Goal: Task Accomplishment & Management: Use online tool/utility

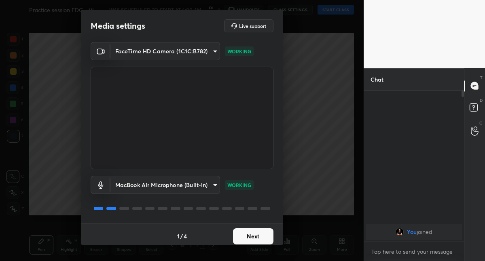
click at [255, 238] on button "Next" at bounding box center [253, 237] width 40 height 16
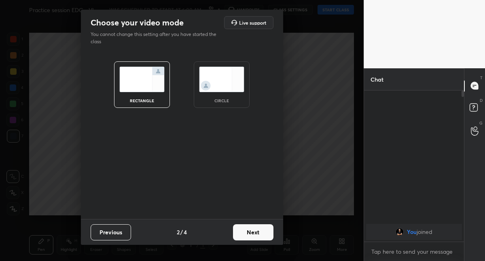
click at [255, 238] on button "Next" at bounding box center [253, 233] width 40 height 16
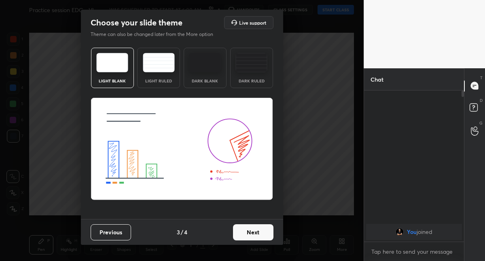
click at [255, 238] on button "Next" at bounding box center [253, 233] width 40 height 16
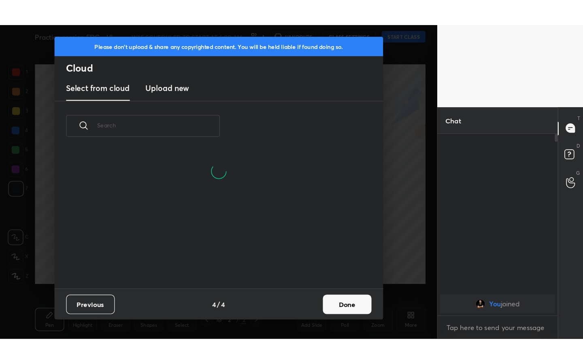
scroll to position [115, 260]
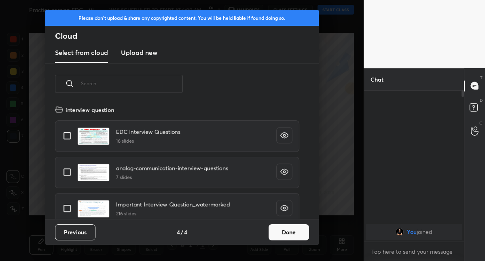
click at [287, 231] on button "Done" at bounding box center [289, 233] width 40 height 16
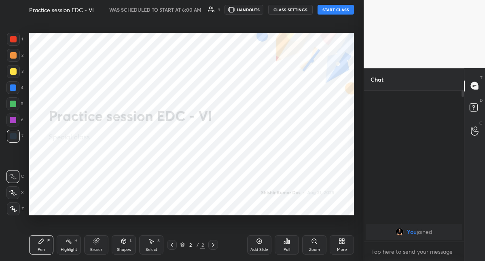
click at [335, 11] on button "START CLASS" at bounding box center [336, 10] width 36 height 10
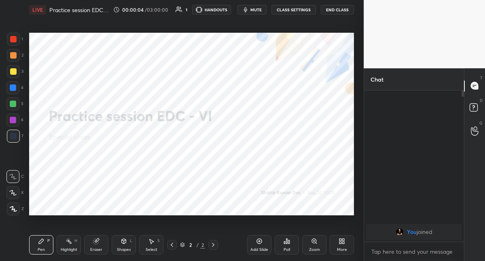
click at [298, 27] on div "Setting up your live class Poll for secs No correct answer Start poll" at bounding box center [191, 124] width 331 height 210
click at [259, 11] on span "mute" at bounding box center [255, 10] width 11 height 6
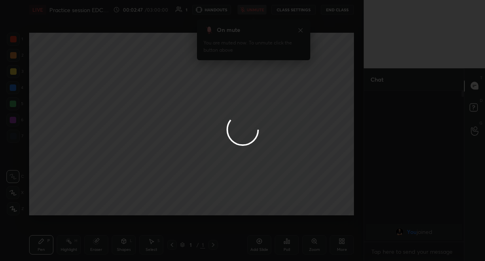
click at [174, 94] on div at bounding box center [242, 130] width 485 height 261
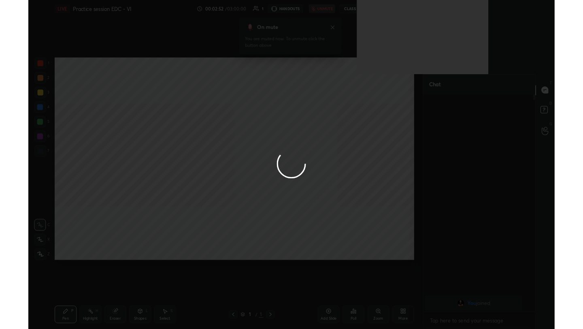
scroll to position [257, 122]
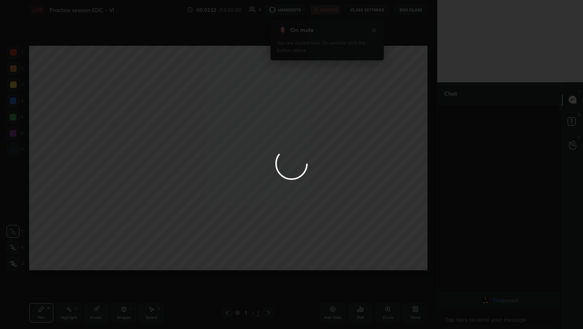
type textarea "x"
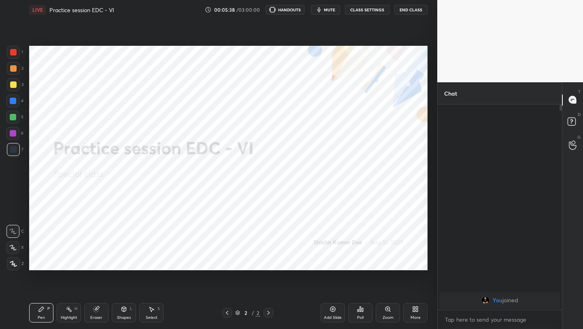
scroll to position [40188, 40061]
drag, startPoint x: 44, startPoint y: 309, endPoint x: 47, endPoint y: 280, distance: 28.9
click at [44, 308] on div "Pen P" at bounding box center [41, 312] width 24 height 19
drag, startPoint x: 13, startPoint y: 132, endPoint x: 18, endPoint y: 132, distance: 4.9
click at [13, 132] on div at bounding box center [13, 133] width 6 height 6
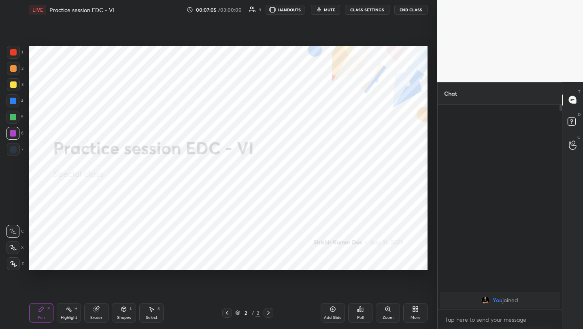
drag, startPoint x: 15, startPoint y: 151, endPoint x: 25, endPoint y: 151, distance: 10.1
click at [16, 152] on div at bounding box center [13, 149] width 13 height 13
click at [416, 308] on icon at bounding box center [417, 307] width 2 height 2
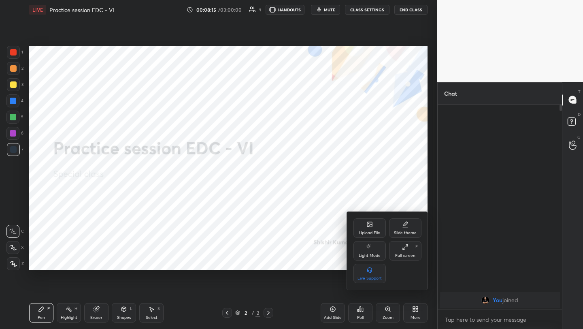
click at [366, 228] on div "Upload File" at bounding box center [369, 227] width 32 height 19
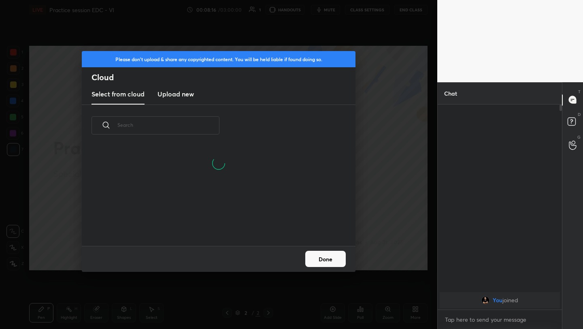
scroll to position [61, 260]
click at [182, 96] on h3 "Upload new" at bounding box center [175, 94] width 36 height 10
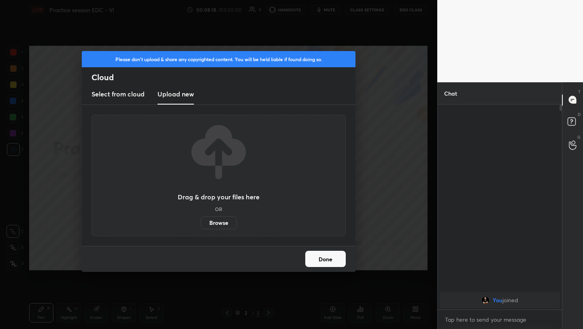
click at [215, 222] on label "Browse" at bounding box center [219, 222] width 36 height 13
click at [201, 222] on input "Browse" at bounding box center [201, 222] width 0 height 13
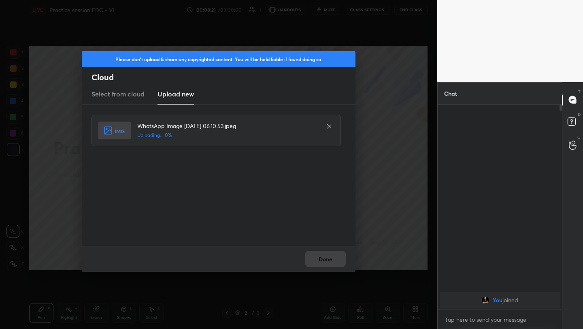
click at [329, 263] on div "Done" at bounding box center [219, 259] width 274 height 26
click at [330, 260] on div "Done" at bounding box center [219, 259] width 274 height 26
click at [330, 257] on button "Done" at bounding box center [325, 258] width 40 height 16
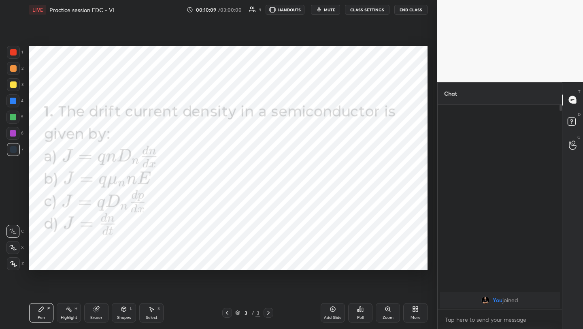
click at [414, 308] on icon at bounding box center [415, 309] width 6 height 6
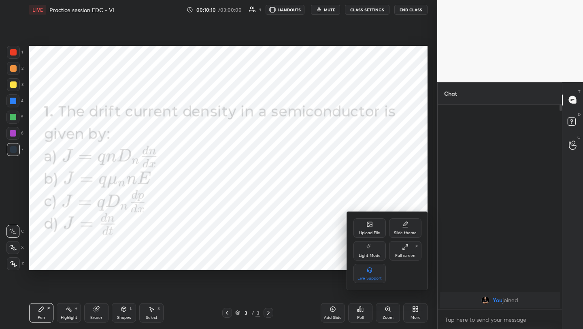
click at [371, 225] on icon at bounding box center [369, 224] width 5 height 5
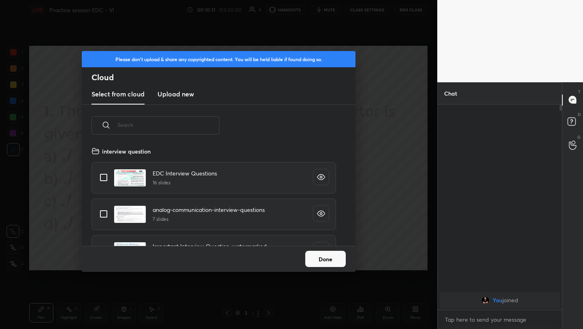
scroll to position [100, 260]
click at [178, 92] on h3 "Upload new" at bounding box center [175, 94] width 36 height 10
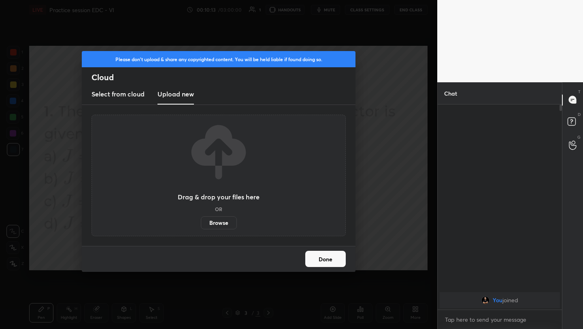
click at [219, 222] on label "Browse" at bounding box center [219, 222] width 36 height 13
click at [201, 222] on input "Browse" at bounding box center [201, 222] width 0 height 13
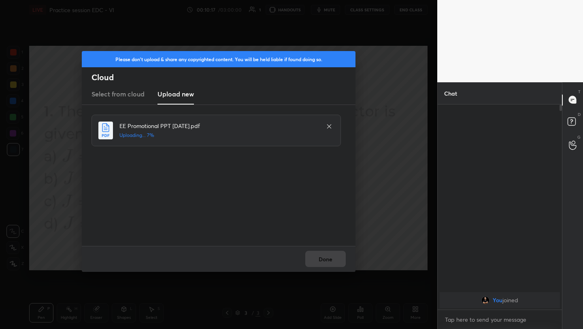
click at [334, 260] on div "Done" at bounding box center [219, 259] width 274 height 26
click at [334, 257] on button "Done" at bounding box center [325, 258] width 40 height 16
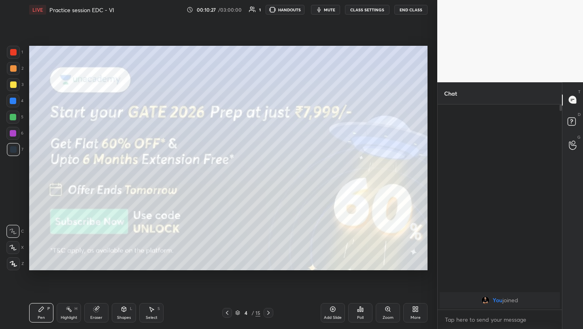
click at [16, 56] on div at bounding box center [13, 52] width 13 height 13
click at [268, 312] on icon at bounding box center [268, 312] width 6 height 6
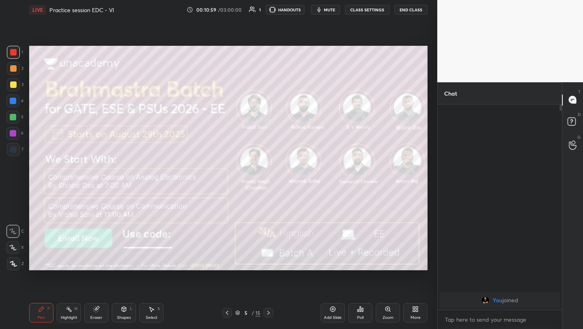
drag, startPoint x: 266, startPoint y: 313, endPoint x: 268, endPoint y: 309, distance: 4.5
click at [266, 313] on icon at bounding box center [268, 312] width 6 height 6
click at [267, 312] on icon at bounding box center [268, 312] width 6 height 6
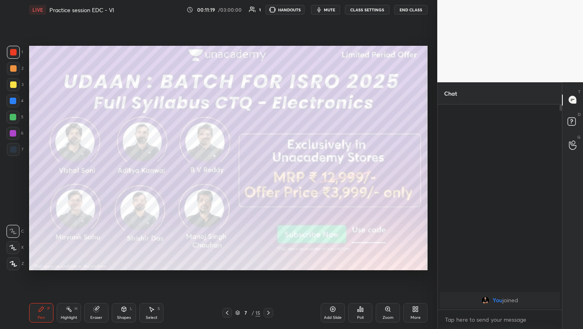
click at [265, 314] on icon at bounding box center [268, 312] width 6 height 6
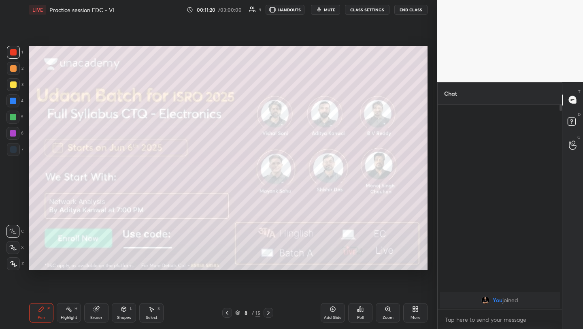
click at [267, 304] on div "Pen P Highlight H Eraser Shapes L Select S 8 / 15 Add Slide Poll Zoom More" at bounding box center [228, 312] width 398 height 32
click at [267, 310] on icon at bounding box center [268, 312] width 6 height 6
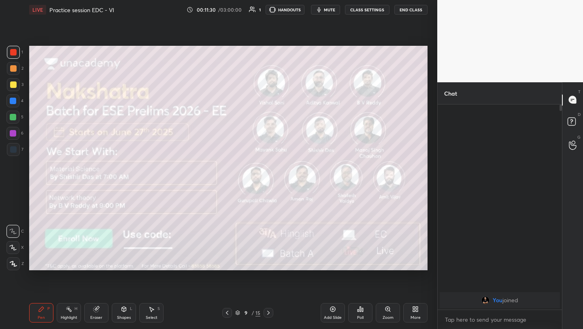
click at [265, 312] on icon at bounding box center [268, 312] width 6 height 6
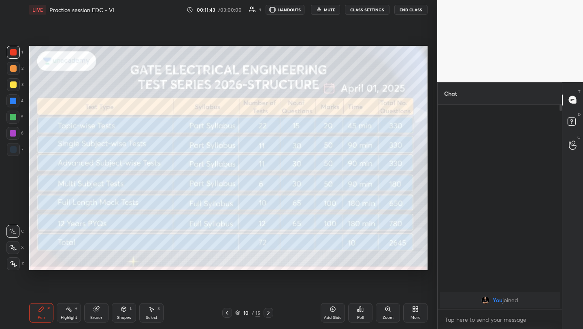
click at [266, 312] on icon at bounding box center [268, 312] width 6 height 6
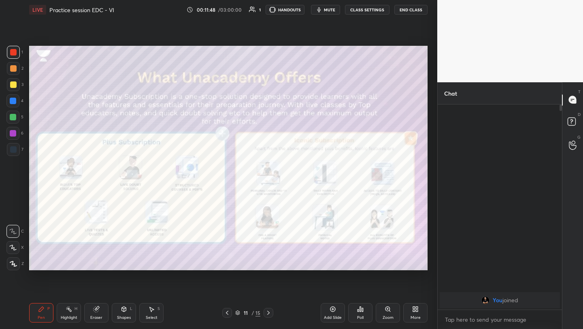
click at [269, 312] on icon at bounding box center [268, 312] width 6 height 6
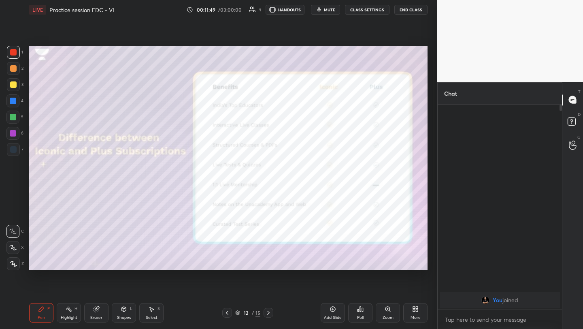
click at [268, 312] on icon at bounding box center [268, 312] width 6 height 6
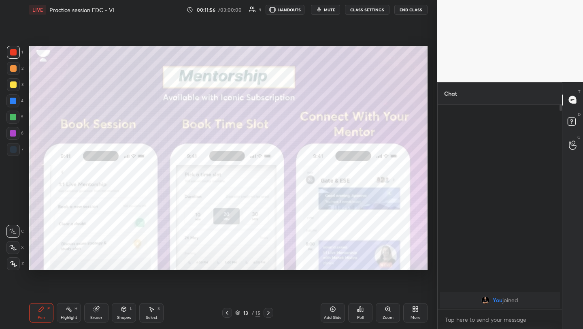
click at [227, 312] on icon at bounding box center [227, 312] width 6 height 6
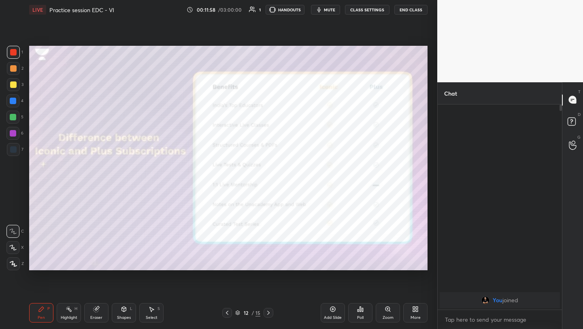
click at [226, 312] on icon at bounding box center [227, 312] width 6 height 6
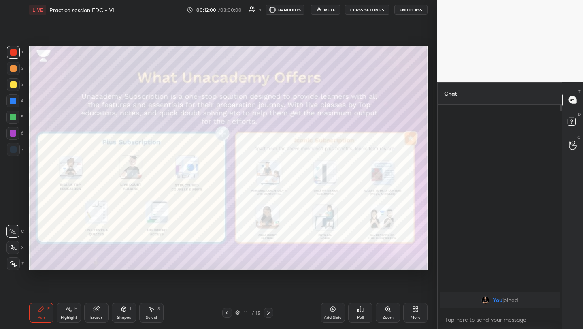
click at [266, 311] on icon at bounding box center [268, 312] width 6 height 6
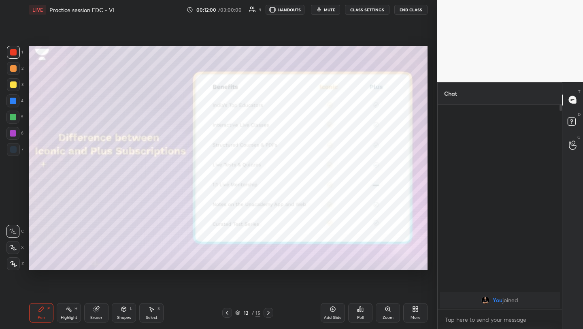
click at [265, 311] on icon at bounding box center [268, 312] width 6 height 6
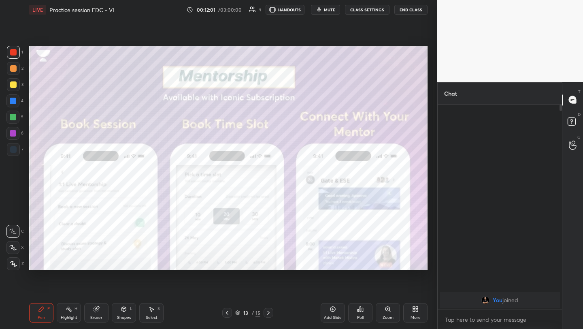
click at [264, 311] on div at bounding box center [268, 313] width 10 height 10
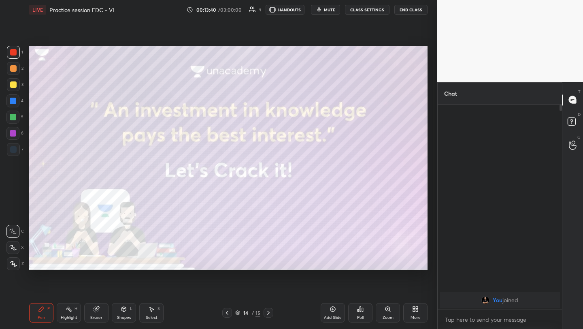
click at [414, 314] on div "More" at bounding box center [415, 312] width 24 height 19
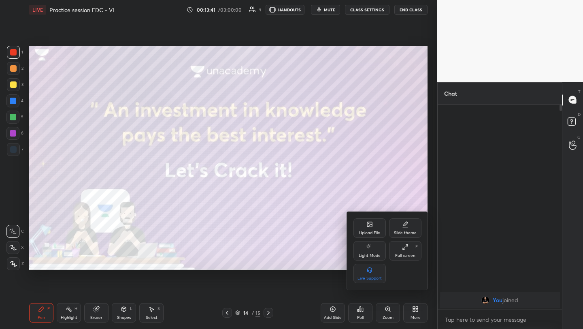
click at [371, 226] on icon at bounding box center [369, 224] width 5 height 5
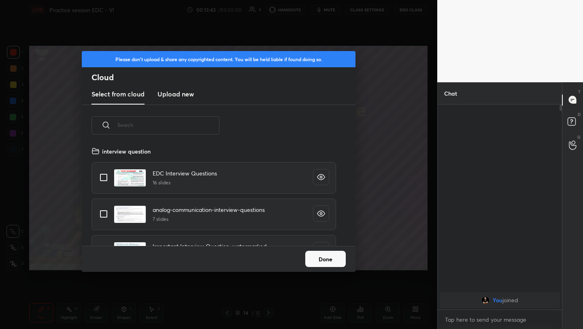
click at [175, 93] on h3 "Upload new" at bounding box center [175, 94] width 36 height 10
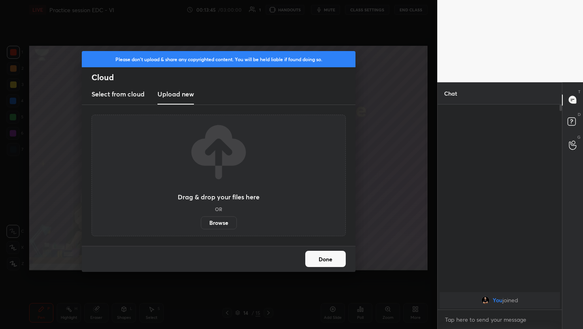
click at [221, 223] on label "Browse" at bounding box center [219, 222] width 36 height 13
click at [201, 223] on input "Browse" at bounding box center [201, 222] width 0 height 13
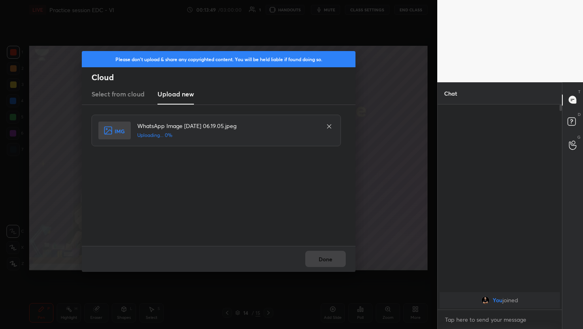
click at [331, 257] on div "Done" at bounding box center [219, 259] width 274 height 26
click at [331, 257] on button "Done" at bounding box center [325, 258] width 40 height 16
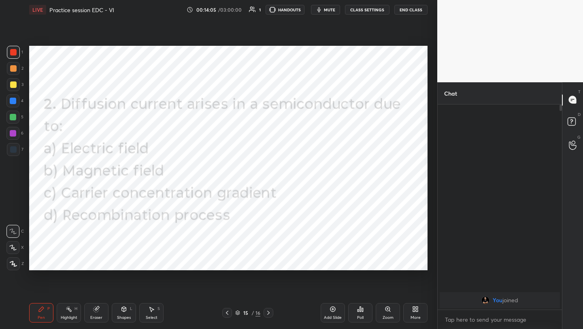
click at [360, 310] on icon at bounding box center [360, 308] width 1 height 5
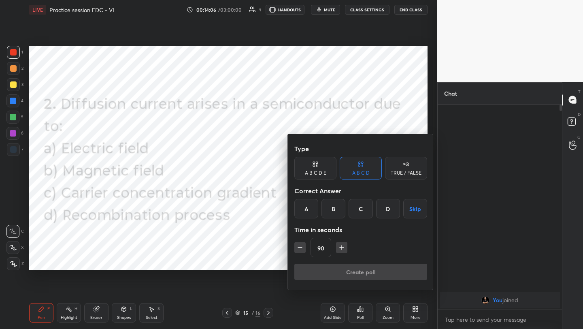
click at [361, 208] on div "C" at bounding box center [360, 208] width 24 height 19
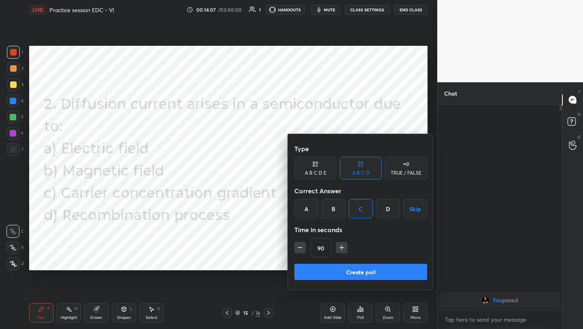
click at [344, 274] on button "Create poll" at bounding box center [360, 271] width 133 height 16
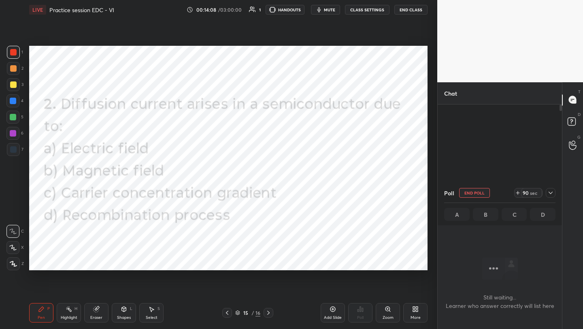
scroll to position [0, 0]
click at [414, 308] on icon at bounding box center [415, 309] width 6 height 6
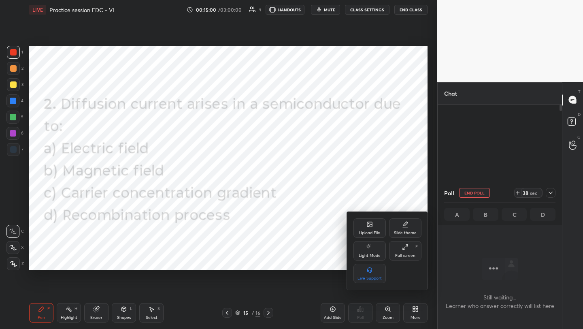
click at [366, 227] on icon at bounding box center [369, 224] width 6 height 6
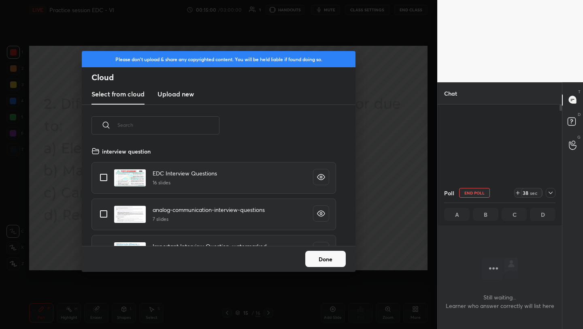
scroll to position [100, 260]
drag, startPoint x: 62, startPoint y: 248, endPoint x: 64, endPoint y: 243, distance: 6.0
click at [63, 246] on div "Please don't upload & share any copyrighted content. You will be held liable if…" at bounding box center [218, 164] width 437 height 329
click at [320, 259] on button "Done" at bounding box center [325, 258] width 40 height 16
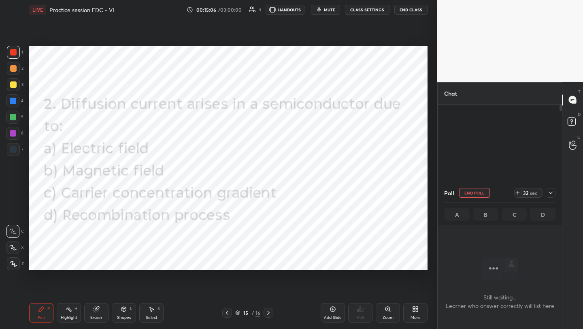
click at [44, 309] on icon at bounding box center [41, 309] width 6 height 6
click at [410, 309] on div "More" at bounding box center [415, 312] width 24 height 19
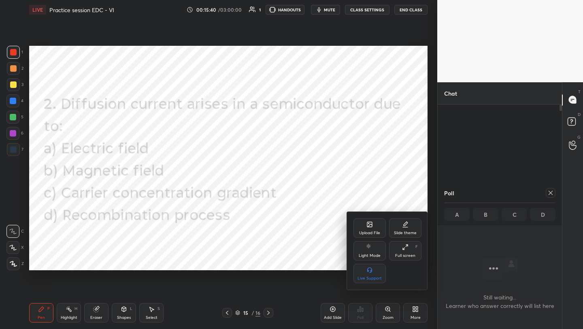
click at [372, 233] on div "Upload File" at bounding box center [369, 233] width 21 height 4
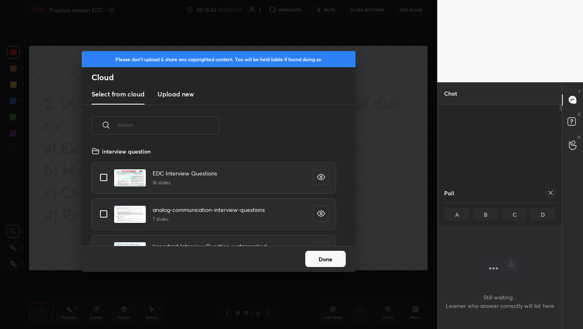
click at [180, 92] on h3 "Upload new" at bounding box center [175, 94] width 36 height 10
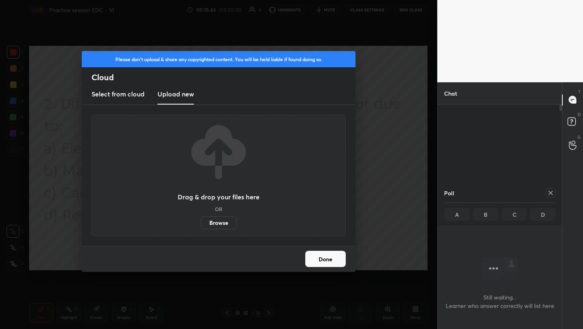
click at [219, 219] on label "Browse" at bounding box center [219, 222] width 36 height 13
click at [201, 219] on input "Browse" at bounding box center [201, 222] width 0 height 13
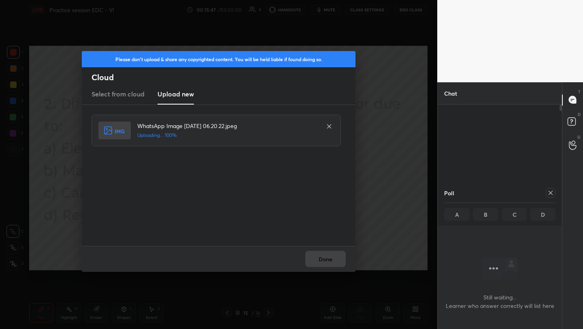
click at [342, 258] on div "Done" at bounding box center [219, 259] width 274 height 26
click at [341, 258] on button "Done" at bounding box center [325, 258] width 40 height 16
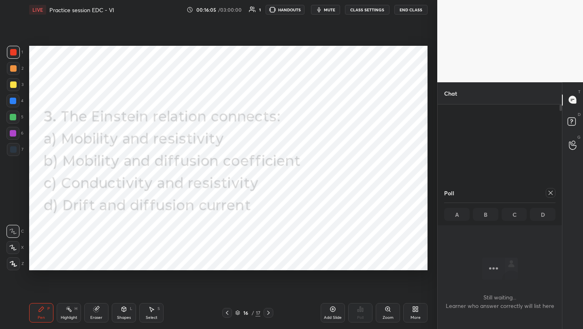
click at [554, 194] on div at bounding box center [550, 193] width 10 height 10
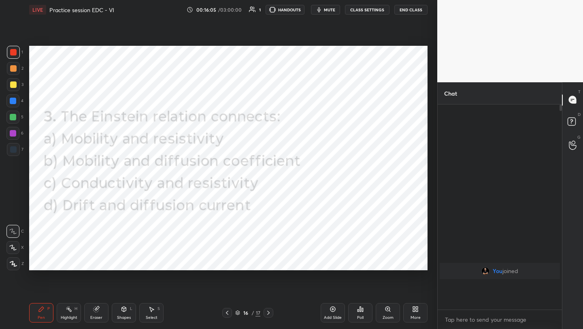
scroll to position [222, 122]
click at [360, 312] on div "Poll" at bounding box center [360, 312] width 24 height 19
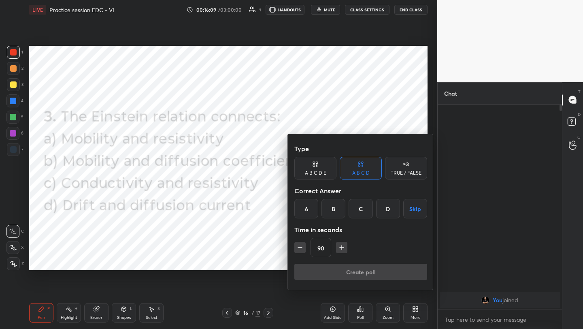
click at [332, 210] on div "B" at bounding box center [333, 208] width 24 height 19
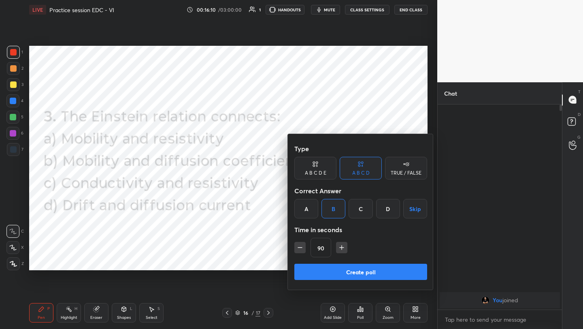
click at [344, 272] on button "Create poll" at bounding box center [360, 271] width 133 height 16
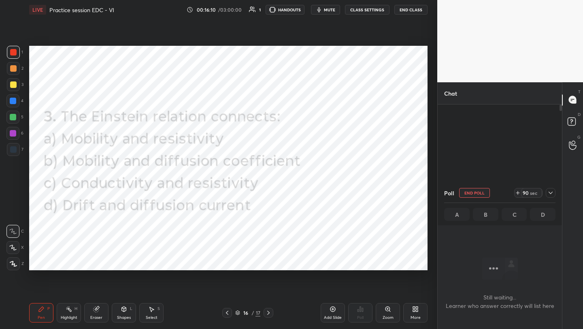
scroll to position [3, 3]
click at [415, 313] on div "More" at bounding box center [415, 312] width 24 height 19
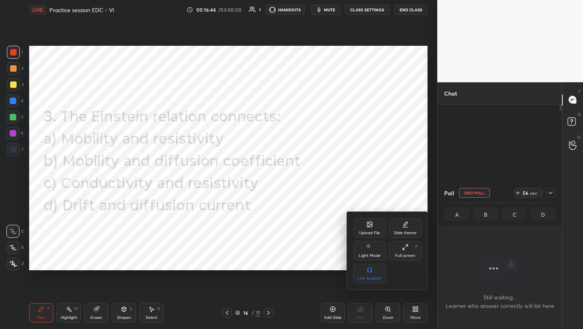
click at [371, 229] on div "Upload File" at bounding box center [369, 227] width 32 height 19
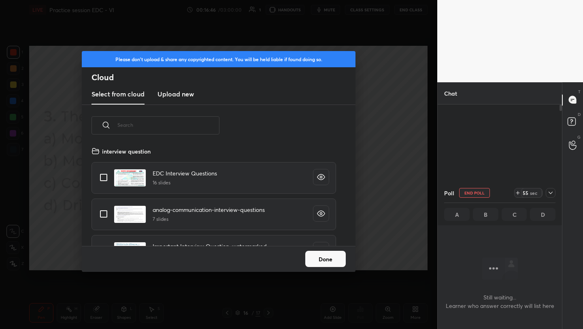
scroll to position [100, 260]
click at [176, 94] on h3 "Upload new" at bounding box center [175, 94] width 36 height 10
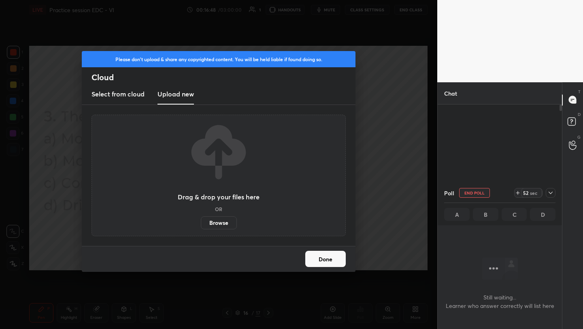
click at [378, 91] on div "Please don't upload & share any copyrighted content. You will be held liable if…" at bounding box center [218, 164] width 437 height 329
click at [326, 260] on button "Done" at bounding box center [325, 258] width 40 height 16
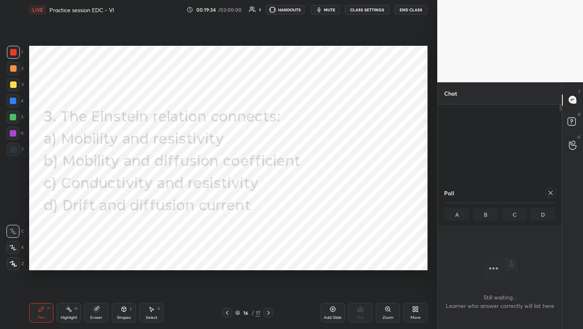
drag, startPoint x: 102, startPoint y: 314, endPoint x: 106, endPoint y: 279, distance: 35.5
click at [101, 313] on div "Eraser" at bounding box center [96, 312] width 24 height 19
drag, startPoint x: 40, startPoint y: 314, endPoint x: 56, endPoint y: 271, distance: 46.1
click at [40, 314] on div "Pen P" at bounding box center [41, 312] width 24 height 19
click at [332, 304] on div "Add Slide" at bounding box center [332, 312] width 24 height 19
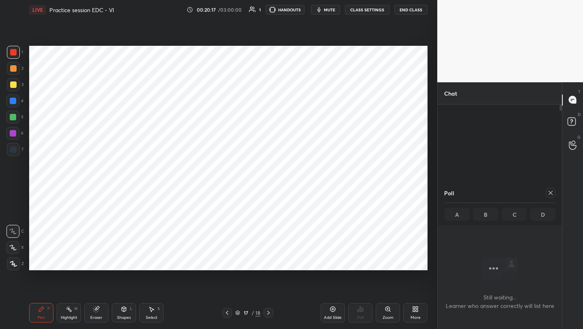
click at [17, 100] on div at bounding box center [12, 100] width 13 height 13
drag, startPoint x: 98, startPoint y: 308, endPoint x: 94, endPoint y: 306, distance: 4.7
click at [96, 307] on icon at bounding box center [96, 309] width 6 height 6
drag, startPoint x: 40, startPoint y: 310, endPoint x: 38, endPoint y: 305, distance: 6.0
click at [39, 310] on icon at bounding box center [41, 308] width 5 height 5
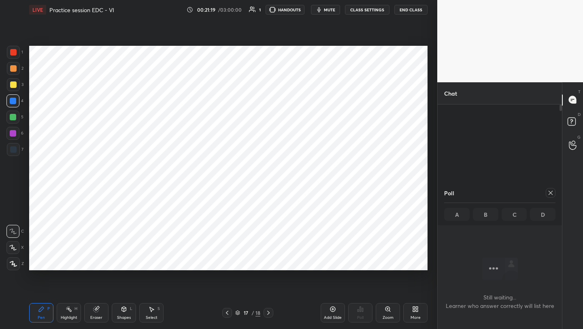
drag, startPoint x: 95, startPoint y: 309, endPoint x: 94, endPoint y: 292, distance: 17.1
click at [93, 310] on icon at bounding box center [96, 309] width 6 height 6
click at [48, 318] on div "Pen P" at bounding box center [41, 312] width 24 height 19
click at [11, 56] on div at bounding box center [13, 52] width 13 height 13
click at [551, 193] on icon at bounding box center [550, 193] width 4 height 4
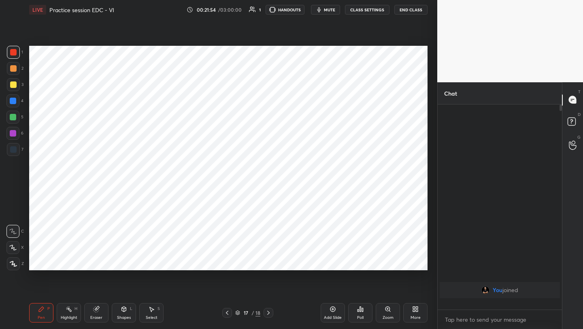
scroll to position [222, 122]
drag, startPoint x: 13, startPoint y: 102, endPoint x: 18, endPoint y: 104, distance: 5.8
click at [13, 102] on div at bounding box center [13, 101] width 6 height 6
click at [91, 308] on div "Eraser" at bounding box center [96, 312] width 24 height 19
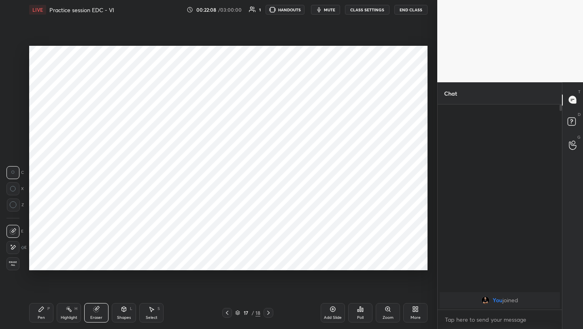
drag, startPoint x: 42, startPoint y: 309, endPoint x: 42, endPoint y: 289, distance: 20.6
click at [40, 308] on icon at bounding box center [41, 308] width 5 height 5
click at [93, 312] on div "Eraser" at bounding box center [96, 312] width 24 height 19
drag, startPoint x: 37, startPoint y: 317, endPoint x: 48, endPoint y: 296, distance: 23.7
click at [37, 317] on div "Pen P" at bounding box center [41, 312] width 24 height 19
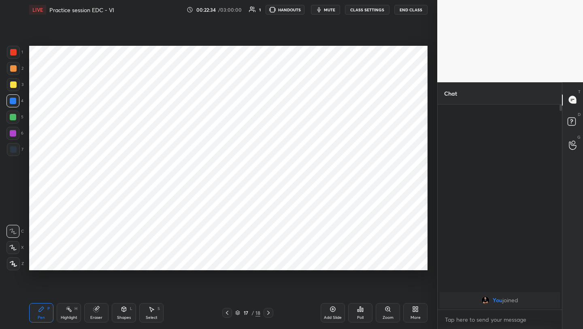
drag, startPoint x: 98, startPoint y: 314, endPoint x: 102, endPoint y: 308, distance: 7.6
click at [98, 315] on div "Eraser" at bounding box center [96, 317] width 12 height 4
drag, startPoint x: 43, startPoint y: 314, endPoint x: 39, endPoint y: 301, distance: 13.5
click at [43, 315] on div "Pen" at bounding box center [41, 317] width 7 height 4
drag, startPoint x: 13, startPoint y: 132, endPoint x: 21, endPoint y: 130, distance: 7.6
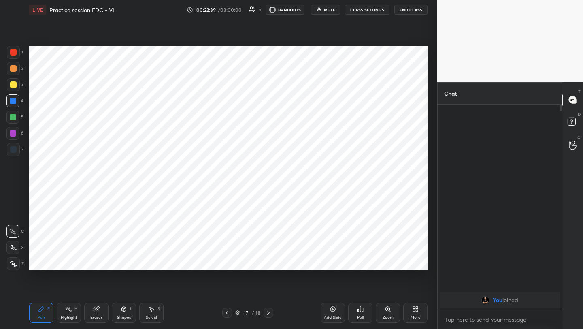
click at [14, 133] on div at bounding box center [13, 133] width 6 height 6
click at [224, 313] on icon at bounding box center [227, 312] width 6 height 6
click at [269, 310] on icon at bounding box center [268, 312] width 6 height 6
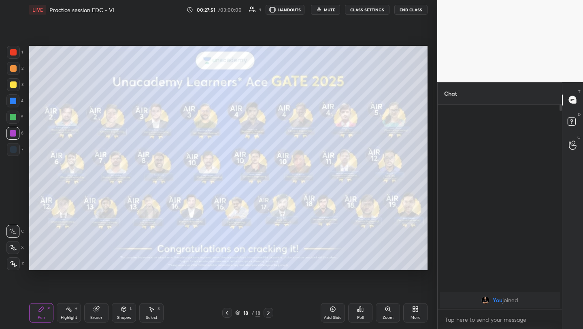
click at [269, 310] on icon at bounding box center [268, 312] width 6 height 6
click at [416, 312] on icon at bounding box center [415, 309] width 6 height 6
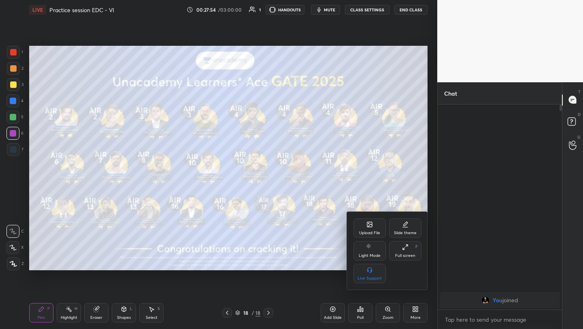
click at [371, 227] on div "Upload File" at bounding box center [369, 227] width 32 height 19
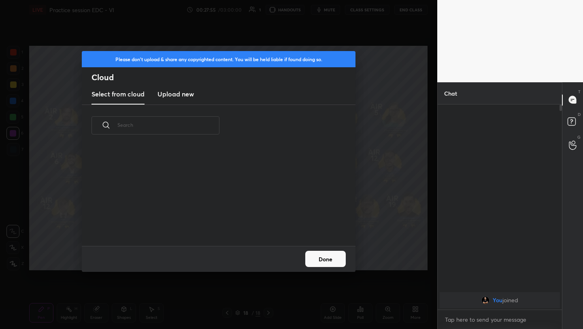
scroll to position [100, 260]
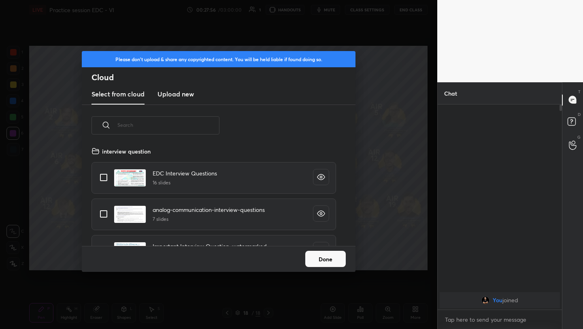
click at [170, 95] on h3 "Upload new" at bounding box center [175, 94] width 36 height 10
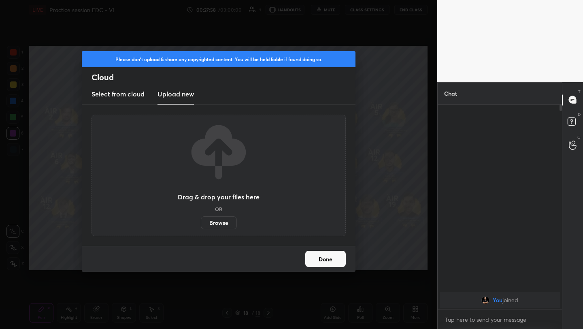
click at [216, 220] on label "Browse" at bounding box center [219, 222] width 36 height 13
click at [201, 220] on input "Browse" at bounding box center [201, 222] width 0 height 13
click at [331, 257] on button "Done" at bounding box center [325, 258] width 40 height 16
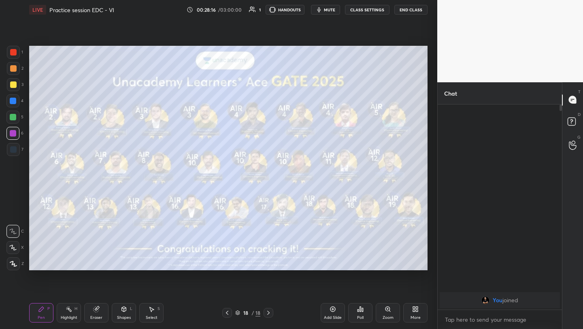
click at [414, 311] on icon at bounding box center [414, 310] width 2 height 2
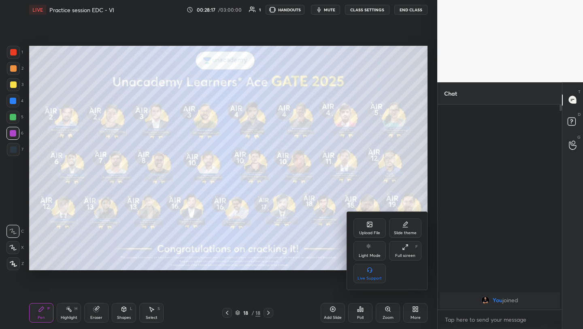
click at [372, 222] on icon at bounding box center [369, 224] width 6 height 6
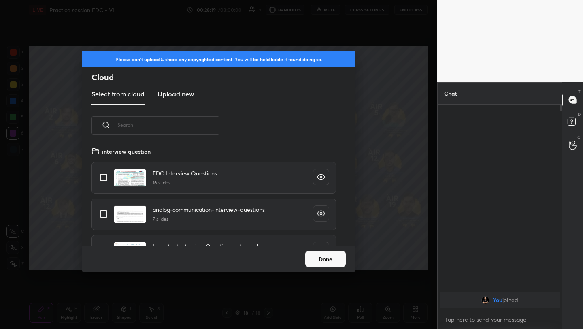
click at [183, 93] on h3 "Upload new" at bounding box center [175, 94] width 36 height 10
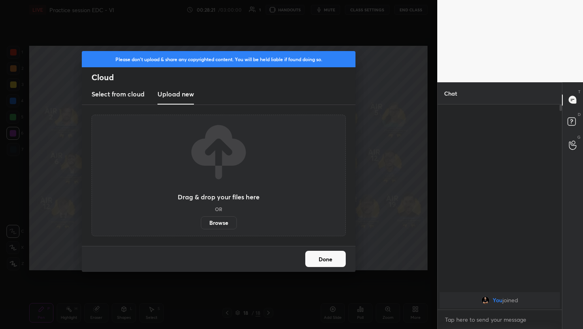
click at [222, 222] on label "Browse" at bounding box center [219, 222] width 36 height 13
click at [201, 222] on input "Browse" at bounding box center [201, 222] width 0 height 13
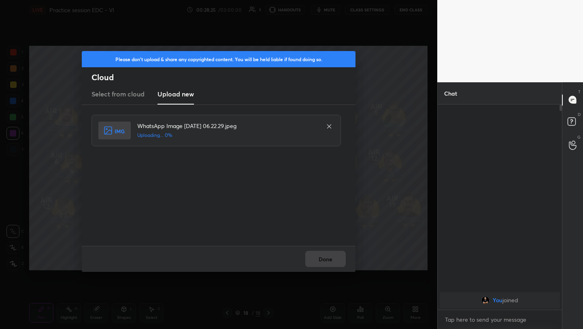
click at [330, 258] on div "Done" at bounding box center [219, 259] width 274 height 26
click at [330, 258] on button "Done" at bounding box center [325, 258] width 40 height 16
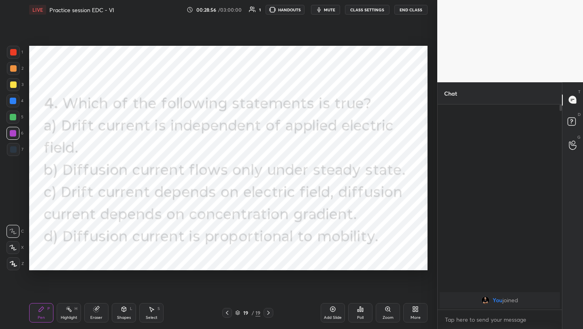
click at [360, 308] on icon at bounding box center [360, 309] width 6 height 6
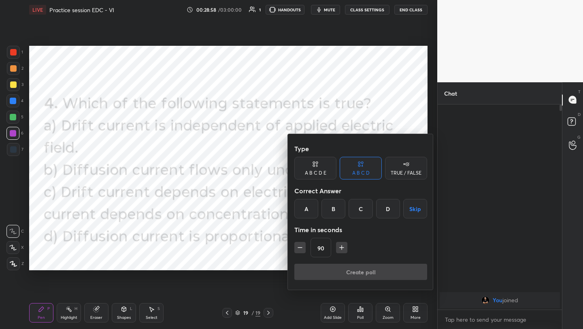
click at [360, 207] on div "C" at bounding box center [360, 208] width 24 height 19
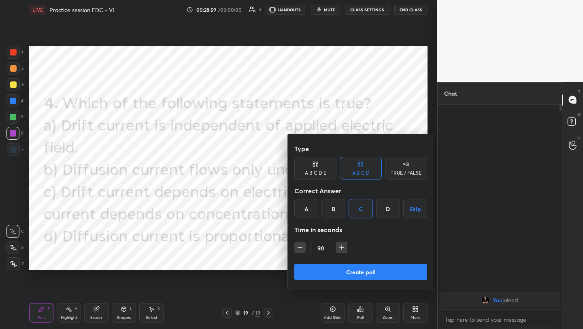
click at [354, 272] on button "Create poll" at bounding box center [360, 271] width 133 height 16
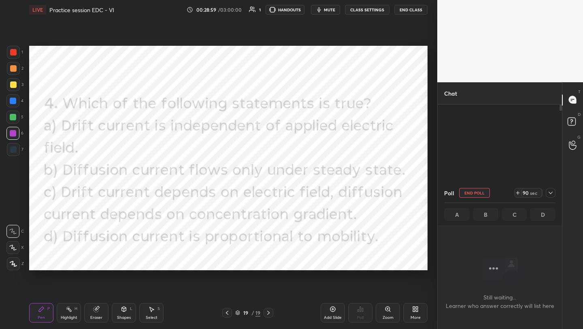
scroll to position [180, 122]
click at [474, 193] on button "End Poll" at bounding box center [474, 193] width 31 height 10
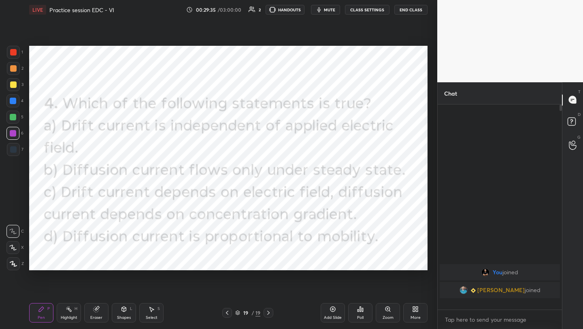
scroll to position [222, 122]
click at [330, 312] on div "Add Slide" at bounding box center [332, 312] width 24 height 19
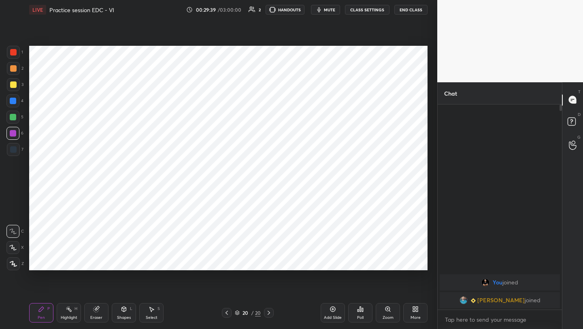
click at [14, 55] on div at bounding box center [13, 52] width 6 height 6
click at [224, 314] on icon at bounding box center [226, 312] width 6 height 6
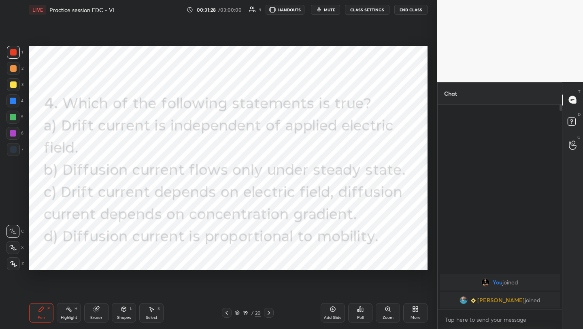
drag, startPoint x: 17, startPoint y: 49, endPoint x: 19, endPoint y: 54, distance: 5.8
click at [17, 49] on div at bounding box center [13, 52] width 13 height 13
drag, startPoint x: 16, startPoint y: 264, endPoint x: 18, endPoint y: 255, distance: 9.5
click at [17, 263] on icon at bounding box center [13, 264] width 7 height 6
click at [272, 311] on div at bounding box center [269, 313] width 10 height 10
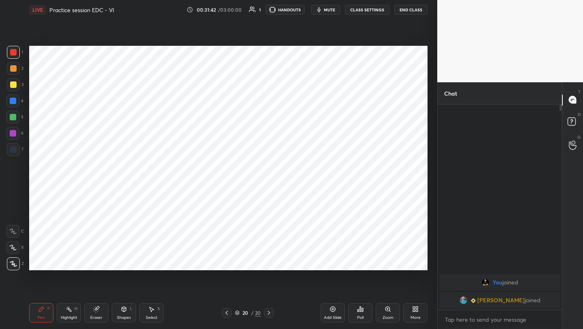
drag, startPoint x: 11, startPoint y: 117, endPoint x: 17, endPoint y: 117, distance: 5.7
click at [12, 117] on div at bounding box center [13, 117] width 6 height 6
click at [119, 319] on div "Shapes L" at bounding box center [124, 312] width 24 height 19
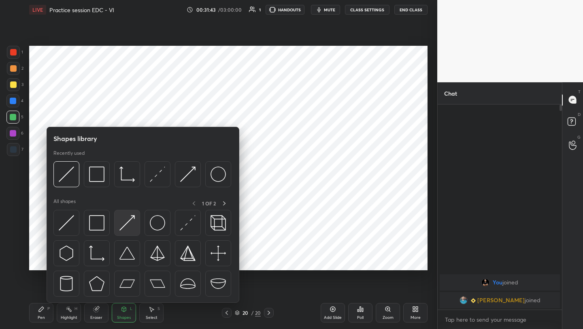
click at [130, 226] on img at bounding box center [126, 222] width 15 height 15
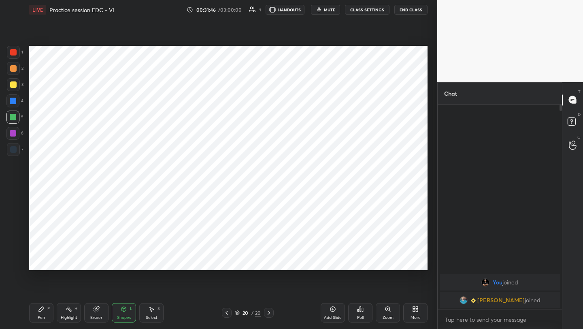
drag, startPoint x: 41, startPoint y: 311, endPoint x: 41, endPoint y: 299, distance: 12.1
click at [40, 307] on icon at bounding box center [41, 309] width 6 height 6
drag, startPoint x: 9, startPoint y: 149, endPoint x: 28, endPoint y: 144, distance: 19.1
click at [8, 148] on div at bounding box center [13, 149] width 13 height 13
drag, startPoint x: 9, startPoint y: 247, endPoint x: 17, endPoint y: 240, distance: 10.6
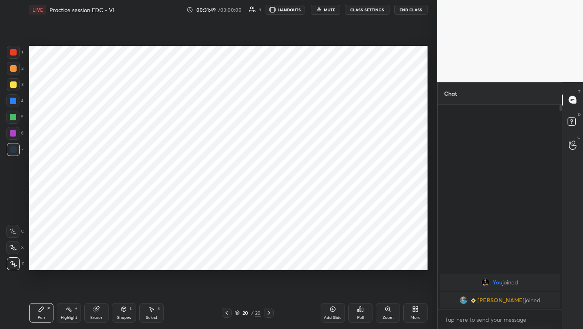
click at [10, 247] on icon at bounding box center [12, 247] width 7 height 6
click at [225, 312] on icon at bounding box center [226, 312] width 6 height 6
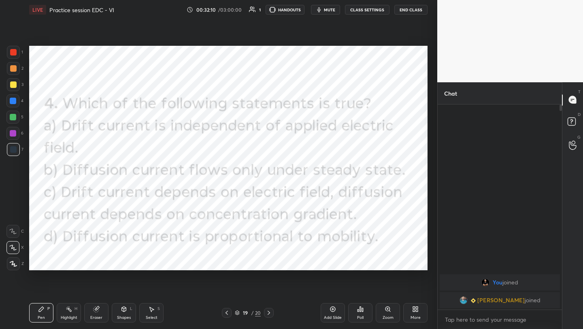
drag, startPoint x: 266, startPoint y: 309, endPoint x: 266, endPoint y: 305, distance: 4.5
click at [267, 309] on div at bounding box center [269, 313] width 10 height 10
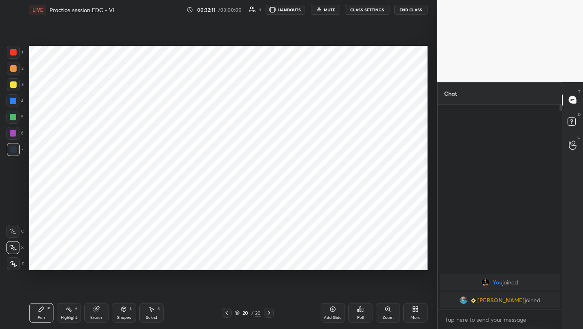
click at [15, 116] on div at bounding box center [13, 117] width 6 height 6
drag, startPoint x: 123, startPoint y: 314, endPoint x: 126, endPoint y: 304, distance: 9.9
click at [123, 314] on div "Shapes L" at bounding box center [124, 312] width 24 height 19
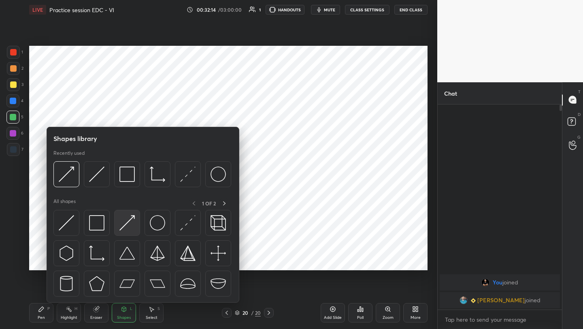
click at [138, 216] on div at bounding box center [127, 223] width 26 height 26
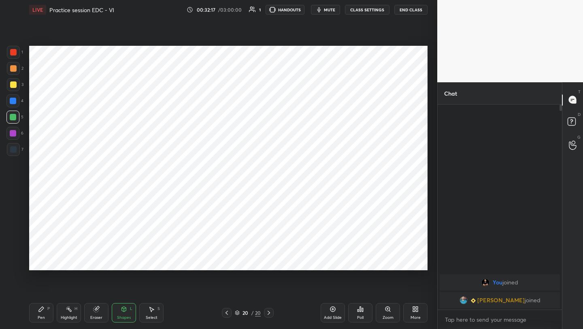
drag, startPoint x: 41, startPoint y: 312, endPoint x: 40, endPoint y: 274, distance: 37.6
click at [39, 311] on icon at bounding box center [41, 309] width 6 height 6
click at [19, 151] on div at bounding box center [13, 149] width 13 height 13
click at [120, 315] on div "Shapes" at bounding box center [124, 317] width 14 height 4
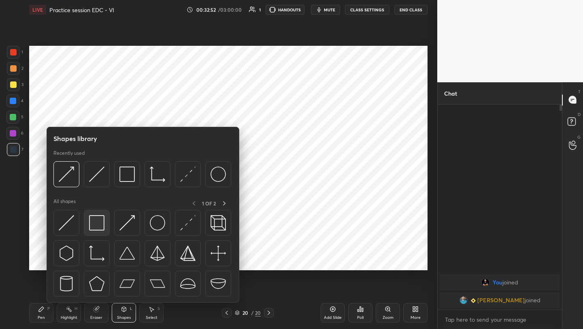
click at [98, 221] on img at bounding box center [96, 222] width 15 height 15
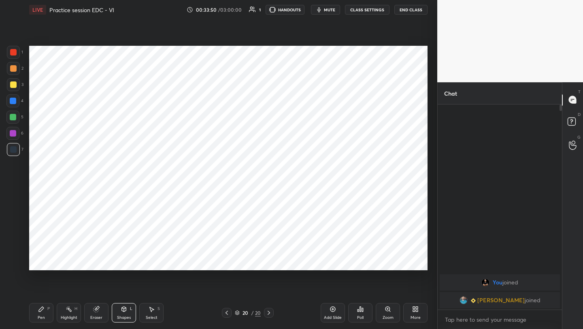
click at [408, 310] on div "More" at bounding box center [415, 312] width 24 height 19
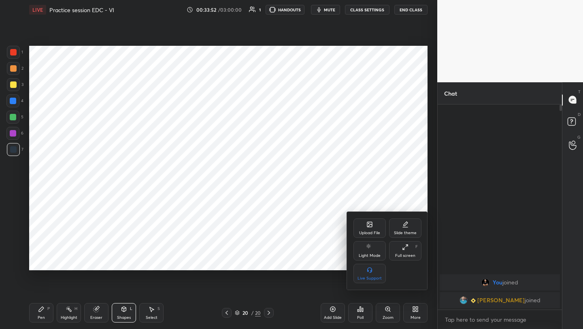
click at [376, 233] on div "Upload File" at bounding box center [369, 233] width 21 height 4
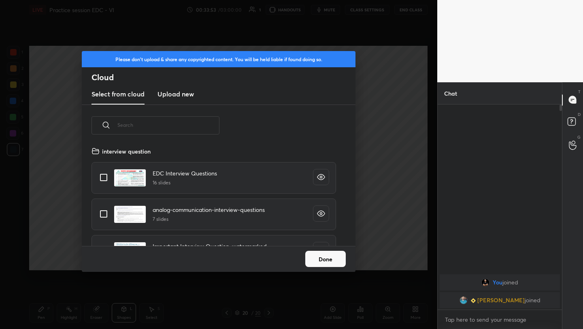
scroll to position [100, 260]
click at [174, 93] on h3 "Upload new" at bounding box center [175, 94] width 36 height 10
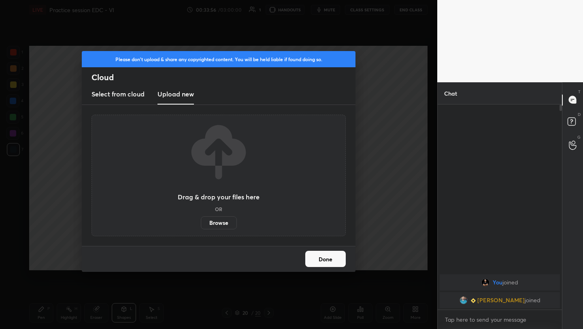
click at [223, 221] on label "Browse" at bounding box center [219, 222] width 36 height 13
click at [201, 221] on input "Browse" at bounding box center [201, 222] width 0 height 13
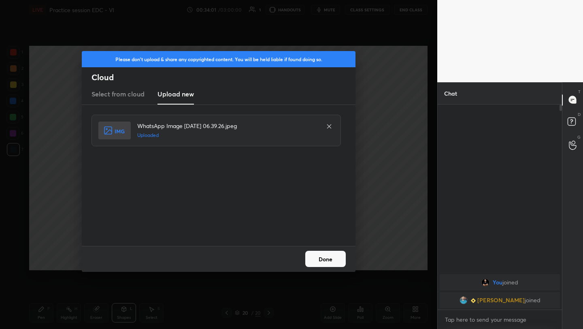
click at [332, 261] on button "Done" at bounding box center [325, 258] width 40 height 16
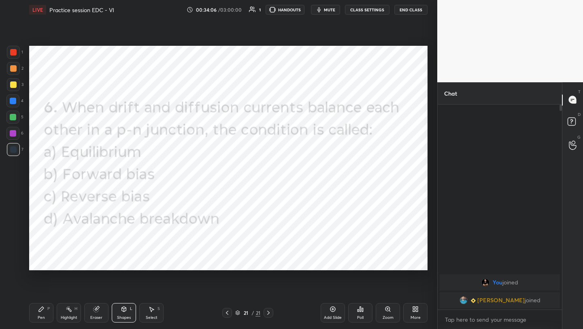
click at [44, 311] on div "Pen P" at bounding box center [41, 312] width 24 height 19
click at [361, 309] on icon at bounding box center [360, 308] width 1 height 5
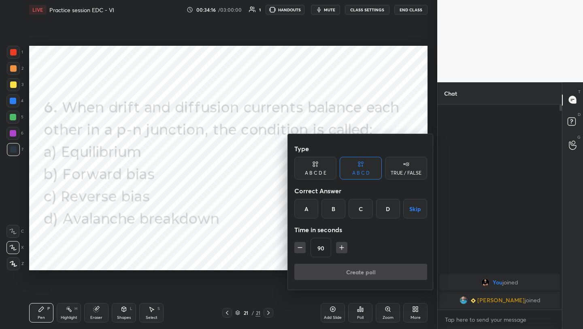
click at [309, 209] on div "A" at bounding box center [306, 208] width 24 height 19
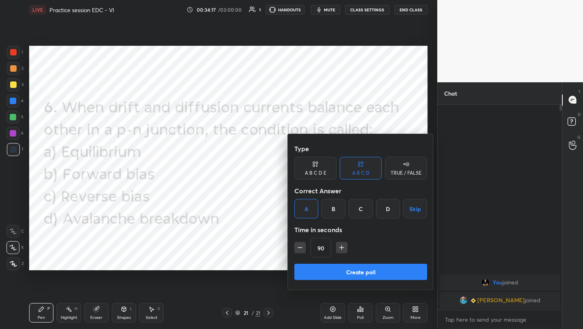
click at [367, 275] on button "Create poll" at bounding box center [360, 271] width 133 height 16
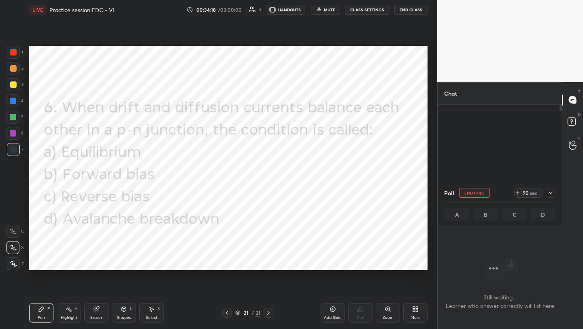
scroll to position [180, 122]
click at [337, 308] on div "Add Slide" at bounding box center [332, 312] width 24 height 19
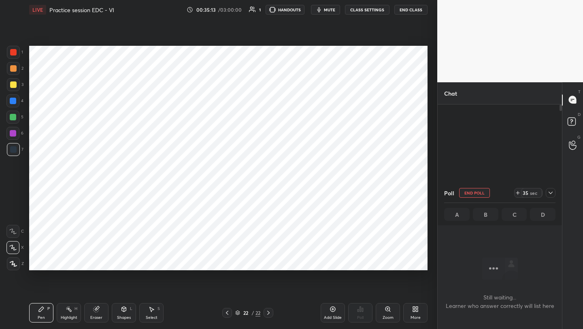
drag, startPoint x: 17, startPoint y: 49, endPoint x: 23, endPoint y: 53, distance: 7.0
click at [17, 50] on div at bounding box center [13, 52] width 13 height 13
drag, startPoint x: 125, startPoint y: 312, endPoint x: 123, endPoint y: 306, distance: 7.2
click at [123, 311] on div "Shapes L" at bounding box center [124, 312] width 24 height 19
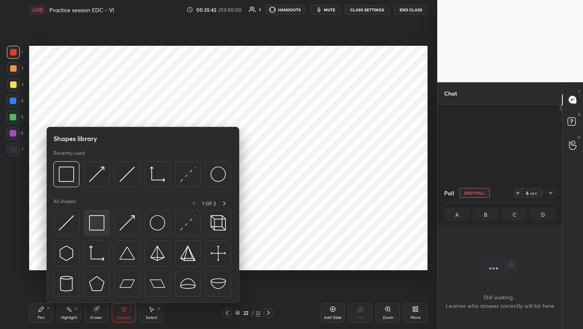
click at [96, 223] on img at bounding box center [96, 222] width 15 height 15
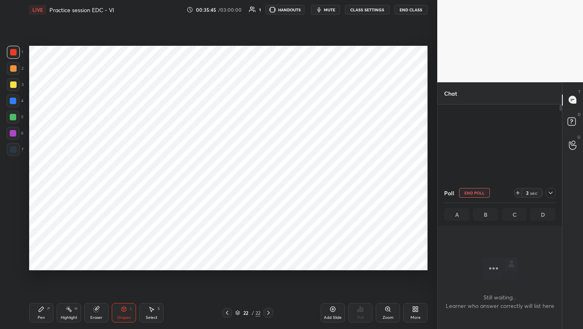
click at [46, 313] on div "Pen P" at bounding box center [41, 312] width 24 height 19
drag, startPoint x: 123, startPoint y: 310, endPoint x: 123, endPoint y: 303, distance: 7.3
click at [122, 310] on icon at bounding box center [124, 308] width 4 height 5
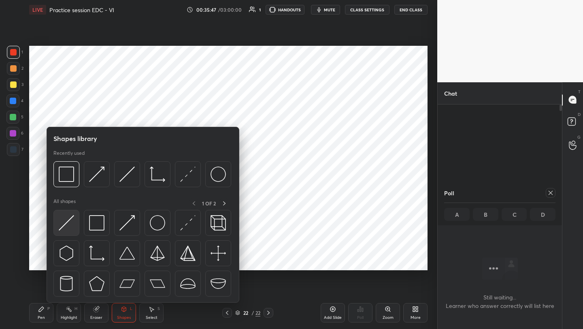
click at [71, 221] on img at bounding box center [66, 222] width 15 height 15
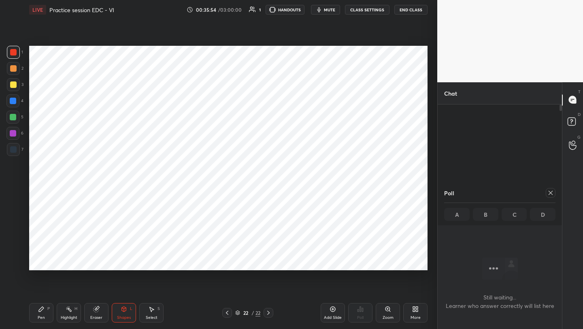
drag, startPoint x: 39, startPoint y: 306, endPoint x: 38, endPoint y: 270, distance: 35.6
click at [39, 305] on div "Pen P" at bounding box center [41, 312] width 24 height 19
click at [15, 118] on div at bounding box center [13, 117] width 6 height 6
click at [13, 132] on div at bounding box center [13, 133] width 6 height 6
click at [17, 114] on div at bounding box center [12, 116] width 13 height 13
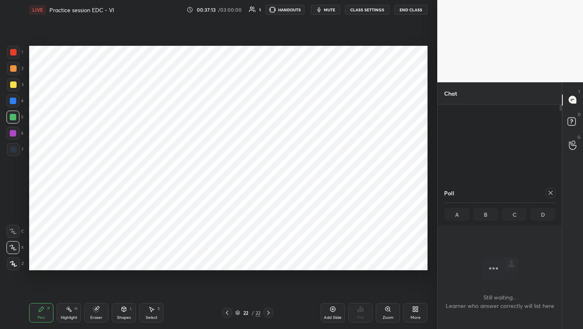
drag, startPoint x: 14, startPoint y: 53, endPoint x: 22, endPoint y: 53, distance: 8.1
click at [14, 53] on div at bounding box center [13, 52] width 6 height 6
click at [549, 192] on icon at bounding box center [550, 192] width 6 height 6
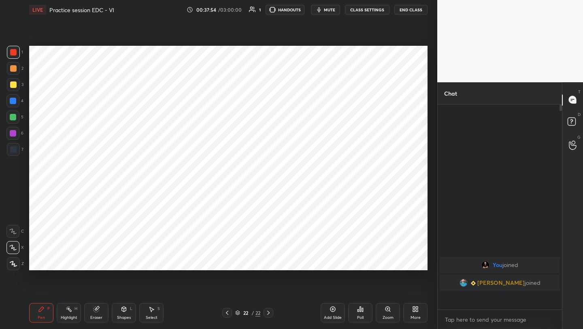
scroll to position [3, 3]
click at [7, 148] on div at bounding box center [13, 149] width 13 height 13
drag, startPoint x: 98, startPoint y: 312, endPoint x: 101, endPoint y: 288, distance: 24.2
click at [96, 312] on div "Eraser" at bounding box center [96, 312] width 24 height 19
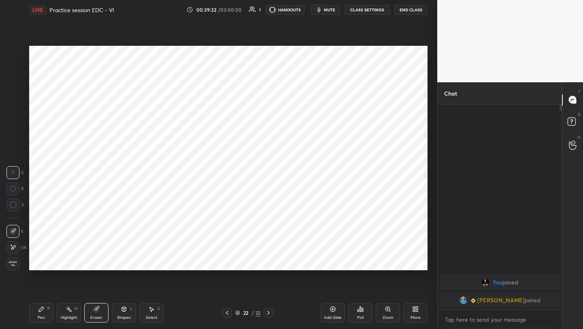
click at [40, 311] on icon at bounding box center [41, 309] width 6 height 6
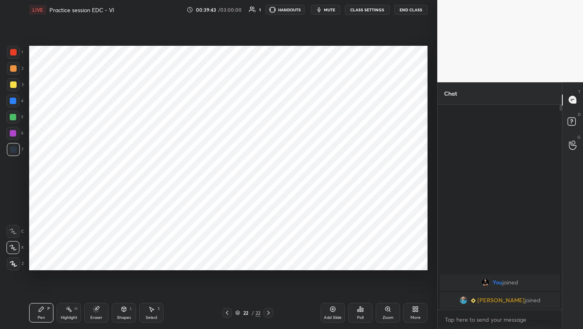
click at [117, 314] on div "Shapes L" at bounding box center [124, 312] width 24 height 19
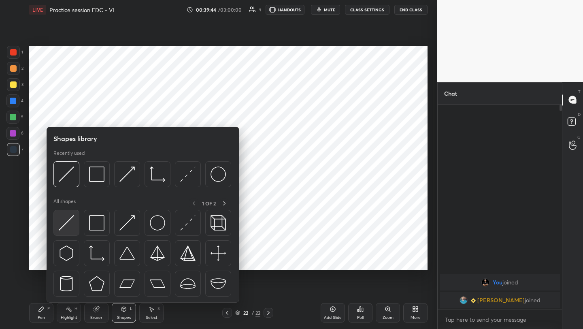
click at [69, 221] on img at bounding box center [66, 222] width 15 height 15
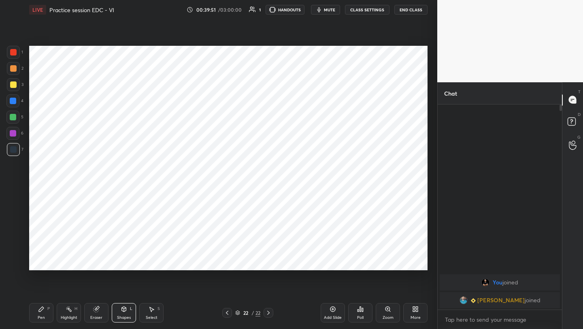
click at [44, 311] on div "Pen P" at bounding box center [41, 312] width 24 height 19
click at [17, 136] on div at bounding box center [12, 133] width 13 height 13
click at [331, 309] on icon at bounding box center [332, 309] width 6 height 6
click at [13, 56] on div at bounding box center [13, 52] width 13 height 13
click at [419, 310] on div "More" at bounding box center [415, 312] width 24 height 19
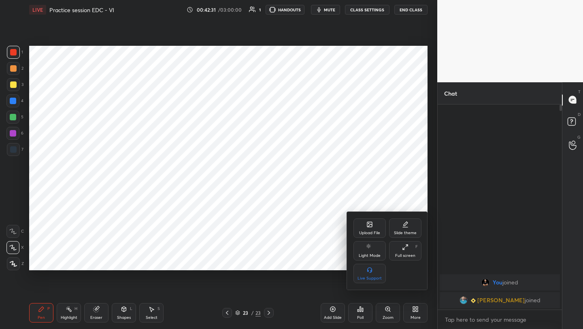
click at [372, 231] on div "Upload File" at bounding box center [369, 233] width 21 height 4
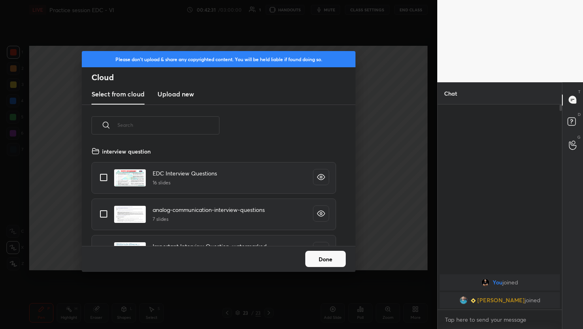
scroll to position [100, 260]
click at [180, 93] on h3 "Upload new" at bounding box center [175, 94] width 36 height 10
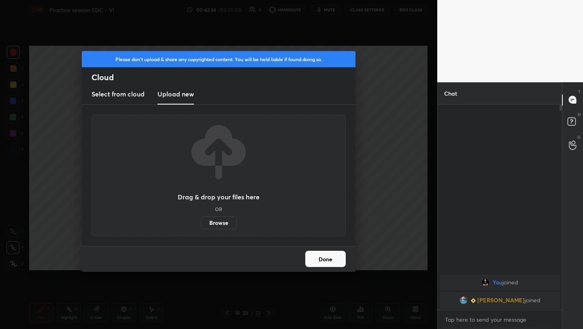
click at [219, 226] on label "Browse" at bounding box center [219, 222] width 36 height 13
click at [201, 226] on input "Browse" at bounding box center [201, 222] width 0 height 13
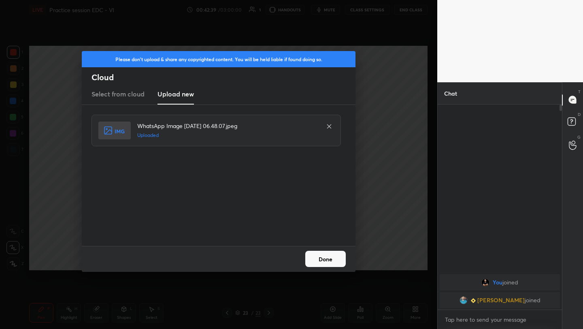
click at [324, 259] on button "Done" at bounding box center [325, 258] width 40 height 16
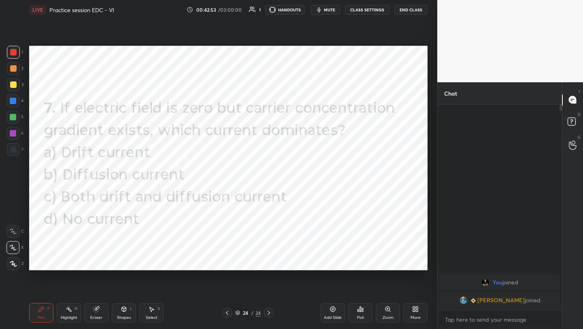
click at [7, 101] on div at bounding box center [12, 100] width 13 height 13
drag, startPoint x: 13, startPoint y: 52, endPoint x: 28, endPoint y: 57, distance: 15.5
click at [14, 53] on div at bounding box center [13, 52] width 6 height 6
click at [8, 100] on div at bounding box center [12, 100] width 13 height 13
click at [12, 60] on div "1" at bounding box center [15, 54] width 16 height 16
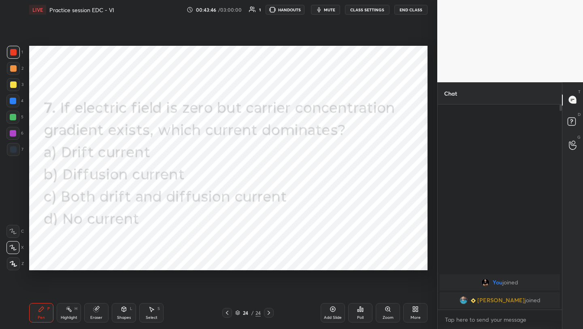
drag, startPoint x: 96, startPoint y: 319, endPoint x: 95, endPoint y: 300, distance: 19.0
click at [96, 315] on div "Eraser" at bounding box center [96, 317] width 12 height 4
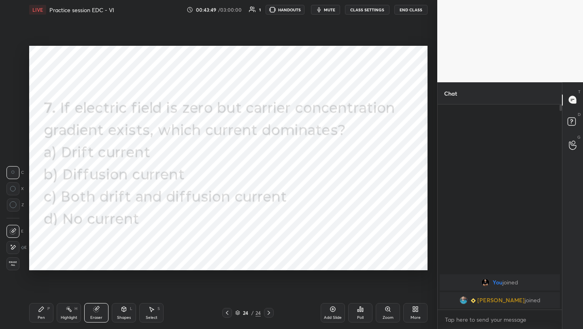
click at [37, 316] on div "Pen P" at bounding box center [41, 312] width 24 height 19
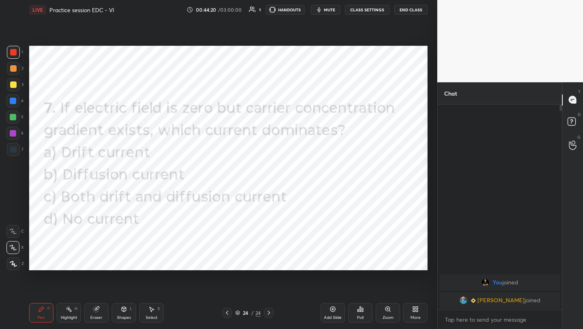
drag, startPoint x: 18, startPoint y: 58, endPoint x: 29, endPoint y: 64, distance: 12.3
click at [18, 57] on div at bounding box center [13, 52] width 13 height 13
drag, startPoint x: 13, startPoint y: 99, endPoint x: 20, endPoint y: 98, distance: 7.0
click at [13, 100] on div at bounding box center [13, 101] width 6 height 6
click at [413, 312] on div "More" at bounding box center [415, 312] width 24 height 19
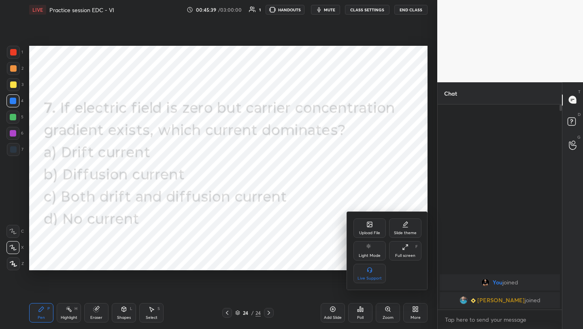
click at [374, 227] on div "Upload File" at bounding box center [369, 227] width 32 height 19
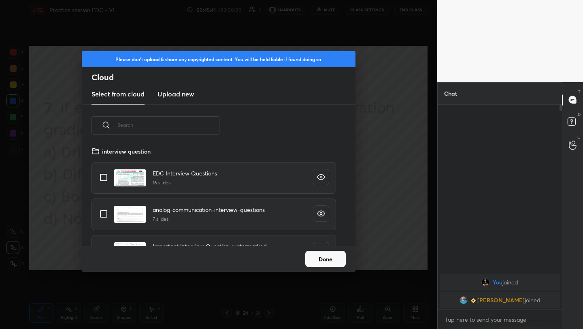
click at [171, 91] on h3 "Upload new" at bounding box center [175, 94] width 36 height 10
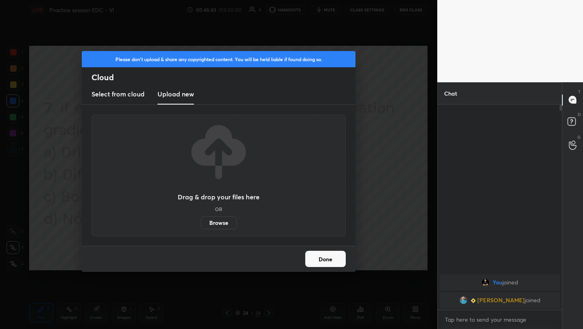
click at [225, 228] on label "Browse" at bounding box center [219, 222] width 36 height 13
click at [201, 228] on input "Browse" at bounding box center [201, 222] width 0 height 13
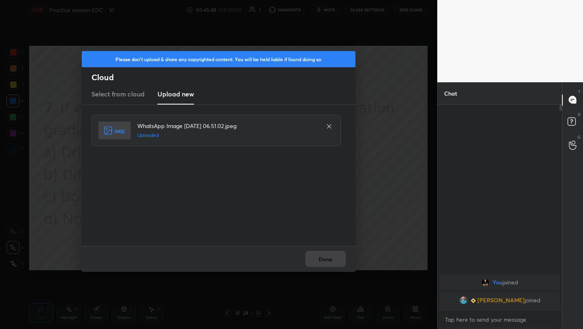
click at [325, 260] on button "Done" at bounding box center [325, 258] width 40 height 16
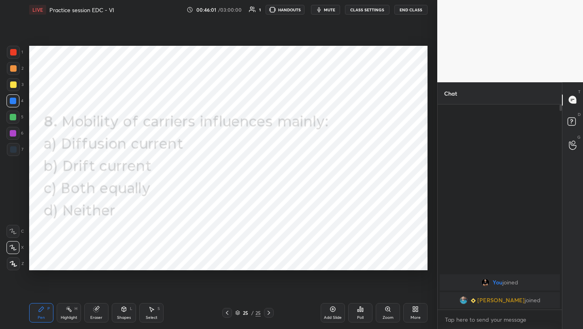
click at [13, 58] on div "1" at bounding box center [15, 54] width 16 height 16
click at [363, 310] on icon at bounding box center [362, 310] width 1 height 4
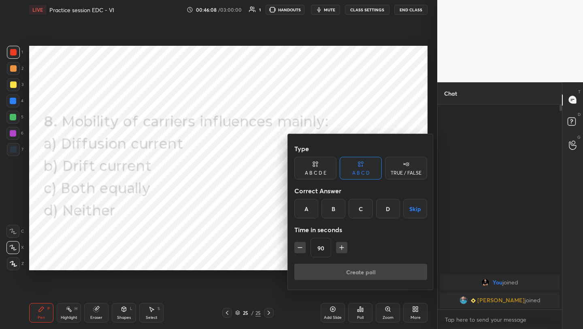
click at [335, 208] on div "B" at bounding box center [333, 208] width 24 height 19
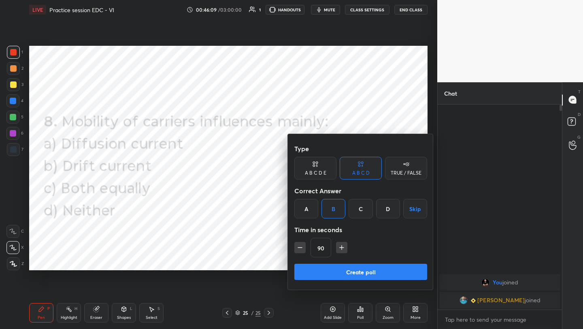
drag, startPoint x: 351, startPoint y: 270, endPoint x: 352, endPoint y: 265, distance: 5.4
click at [351, 269] on button "Create poll" at bounding box center [360, 271] width 133 height 16
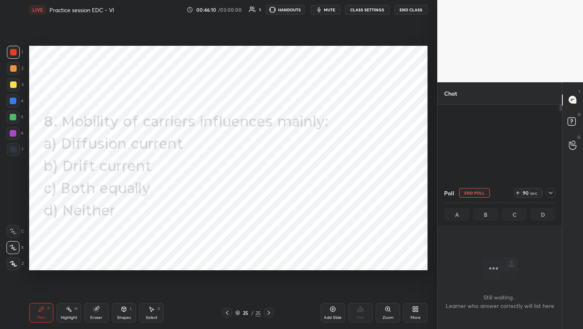
scroll to position [180, 122]
click at [325, 9] on button "mute" at bounding box center [325, 10] width 29 height 10
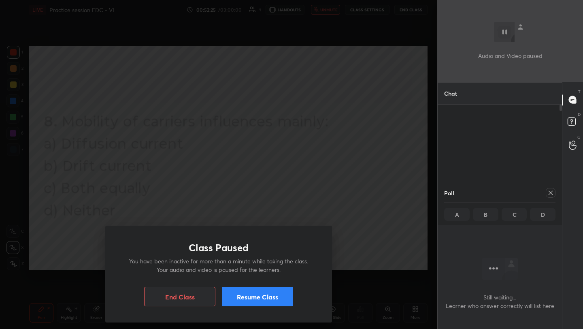
click at [242, 304] on button "Resume Class" at bounding box center [257, 295] width 71 height 19
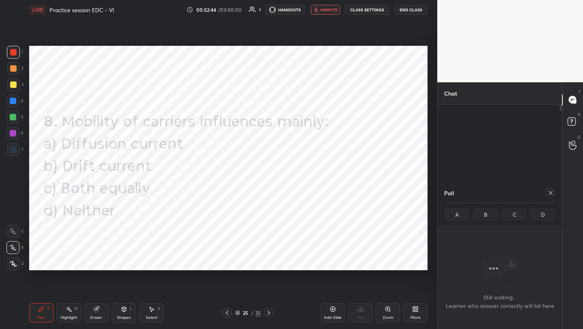
click at [551, 194] on icon at bounding box center [550, 192] width 6 height 6
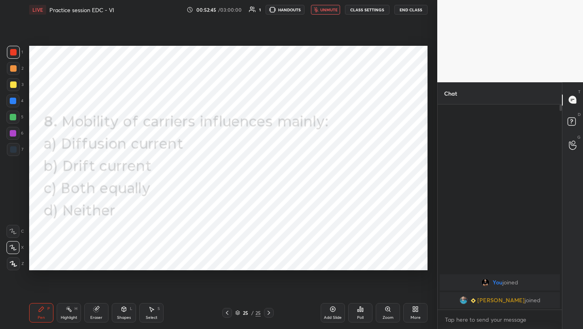
scroll to position [222, 122]
click at [411, 313] on div "More" at bounding box center [415, 312] width 24 height 19
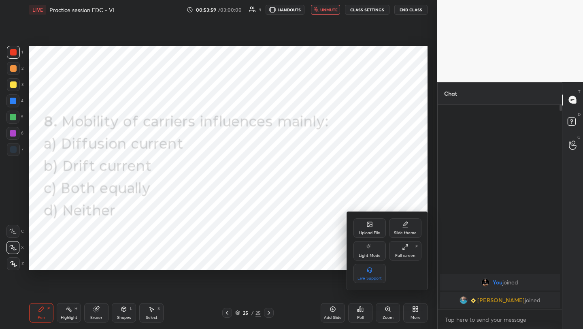
click at [371, 224] on icon at bounding box center [369, 225] width 4 height 3
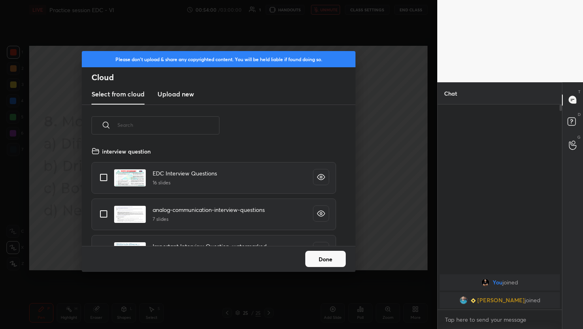
scroll to position [100, 260]
click at [182, 95] on h3 "Upload new" at bounding box center [175, 94] width 36 height 10
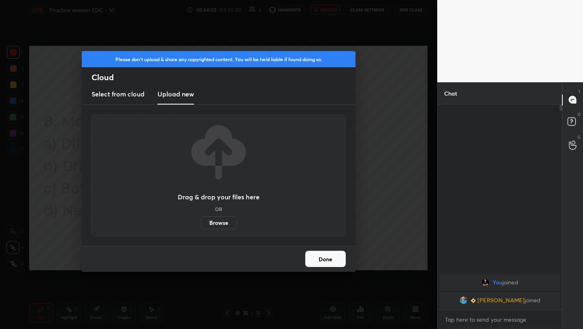
click at [214, 219] on label "Browse" at bounding box center [219, 222] width 36 height 13
click at [201, 219] on input "Browse" at bounding box center [201, 222] width 0 height 13
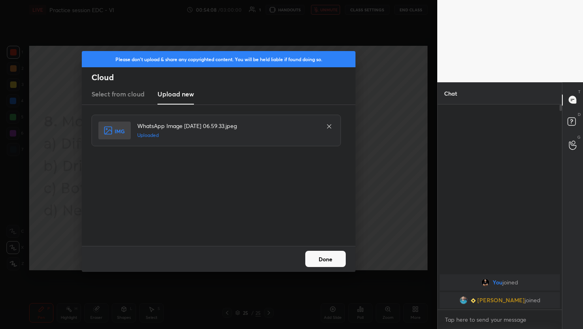
click at [325, 253] on button "Done" at bounding box center [325, 258] width 40 height 16
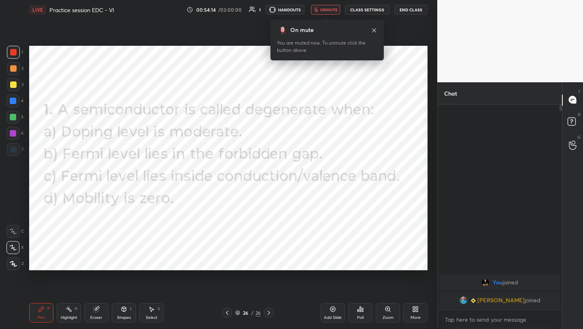
click at [328, 11] on span "unmute" at bounding box center [328, 10] width 17 height 6
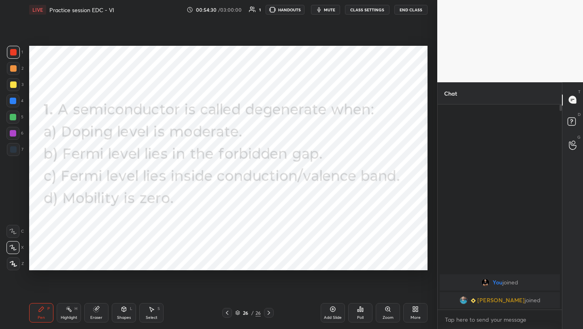
click at [15, 70] on div at bounding box center [13, 68] width 6 height 6
click at [14, 105] on div at bounding box center [12, 100] width 13 height 13
click at [359, 312] on div "Poll" at bounding box center [360, 312] width 24 height 19
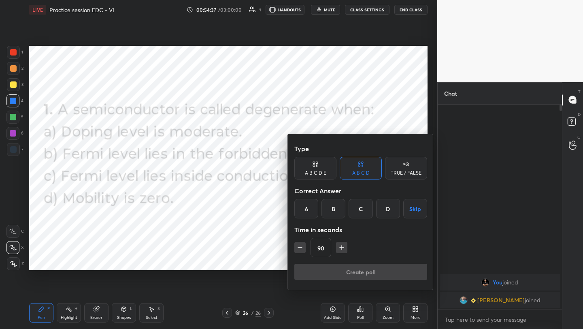
click at [333, 208] on div "B" at bounding box center [333, 208] width 24 height 19
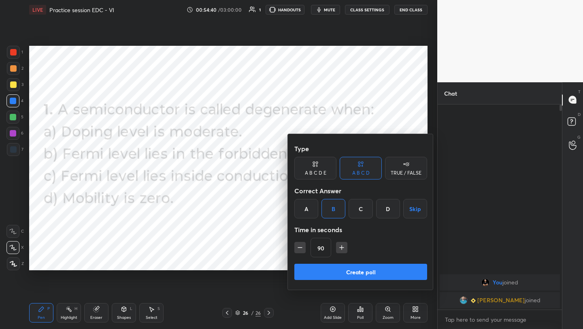
click at [363, 209] on div "C" at bounding box center [360, 208] width 24 height 19
click at [370, 272] on button "Create poll" at bounding box center [360, 271] width 133 height 16
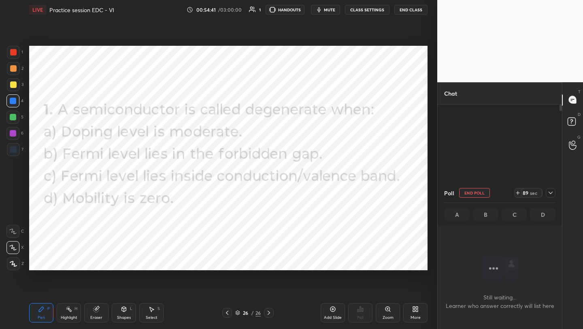
scroll to position [3, 3]
click at [333, 13] on button "mute" at bounding box center [325, 10] width 29 height 10
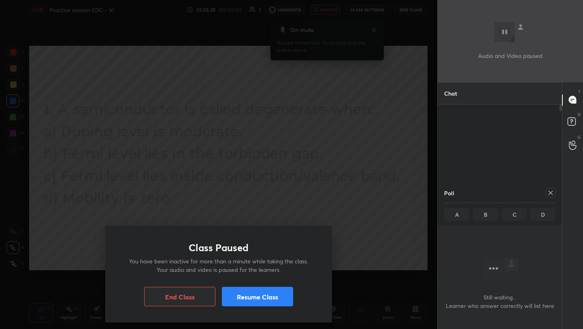
click at [552, 190] on icon at bounding box center [550, 192] width 6 height 6
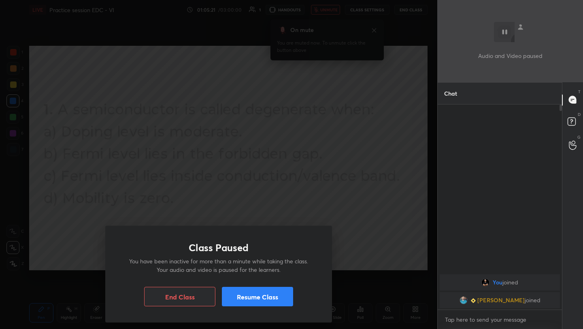
scroll to position [222, 122]
click at [274, 295] on button "Resume Class" at bounding box center [257, 295] width 71 height 19
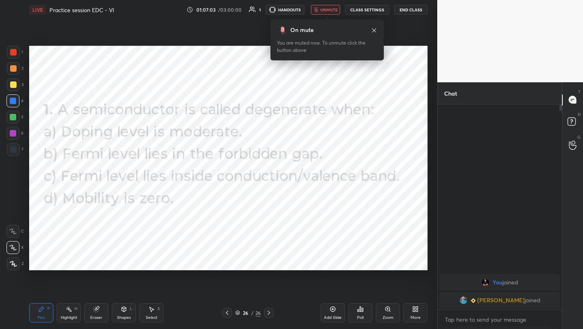
click at [329, 10] on span "unmute" at bounding box center [328, 10] width 17 height 6
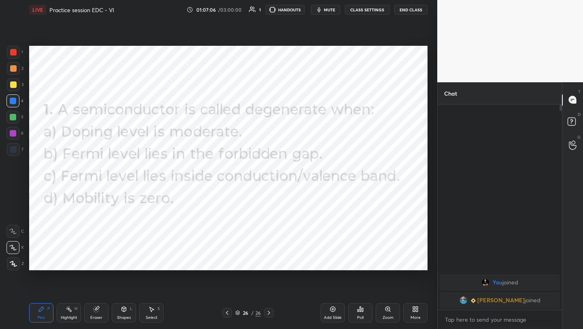
click at [415, 308] on icon at bounding box center [415, 309] width 6 height 6
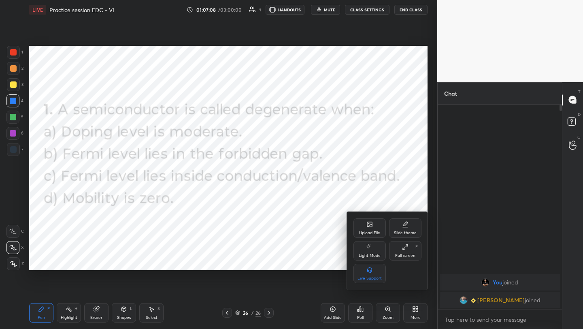
click at [368, 226] on icon at bounding box center [369, 224] width 5 height 5
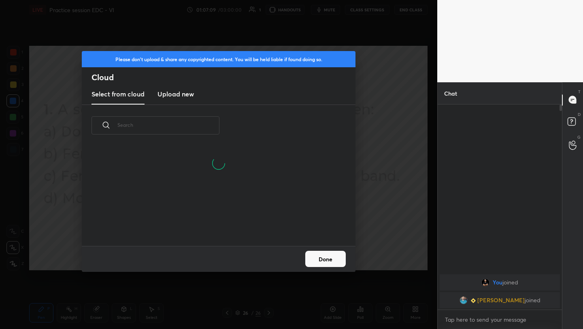
scroll to position [100, 260]
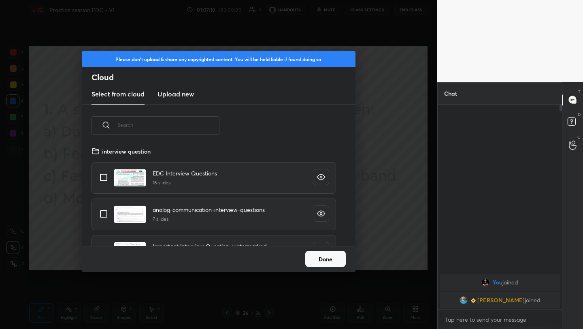
click at [175, 95] on h3 "Upload new" at bounding box center [175, 94] width 36 height 10
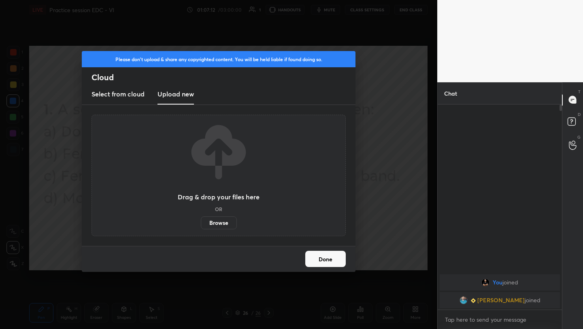
click at [210, 222] on label "Browse" at bounding box center [219, 222] width 36 height 13
click at [201, 222] on input "Browse" at bounding box center [201, 222] width 0 height 13
click at [329, 259] on button "Done" at bounding box center [325, 258] width 40 height 16
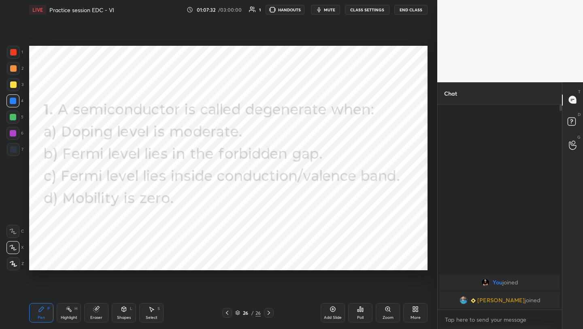
click at [415, 310] on icon at bounding box center [415, 309] width 6 height 6
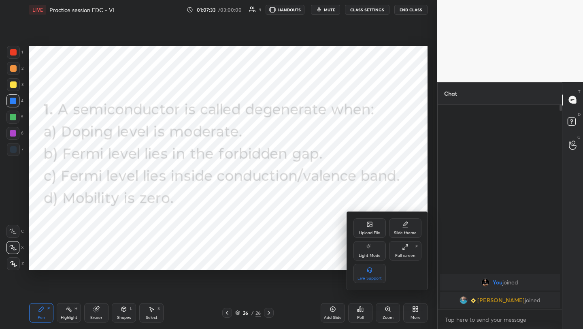
click at [367, 225] on icon at bounding box center [369, 224] width 5 height 5
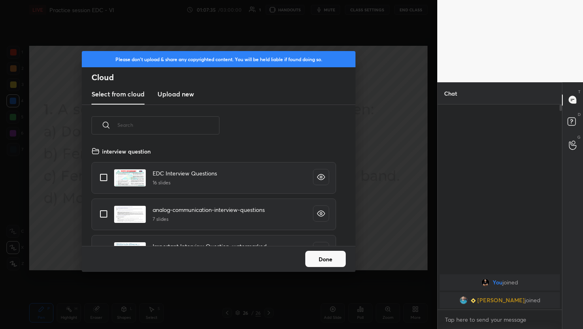
click at [175, 91] on h3 "Upload new" at bounding box center [175, 94] width 36 height 10
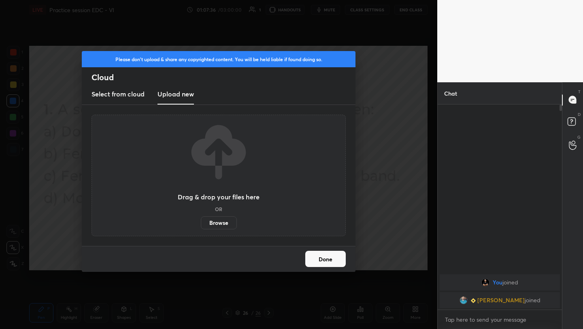
click at [213, 218] on label "Browse" at bounding box center [219, 222] width 36 height 13
click at [201, 218] on input "Browse" at bounding box center [201, 222] width 0 height 13
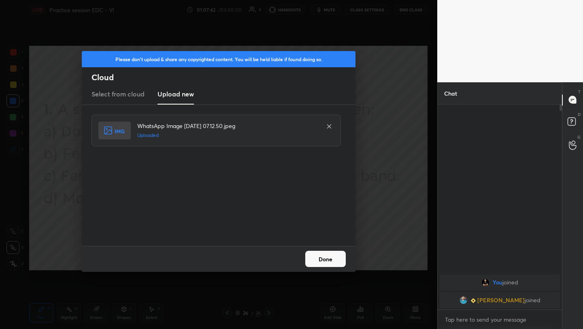
click at [322, 258] on button "Done" at bounding box center [325, 258] width 40 height 16
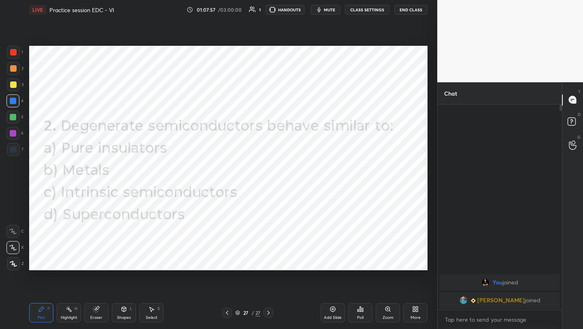
click at [357, 310] on icon at bounding box center [360, 309] width 6 height 6
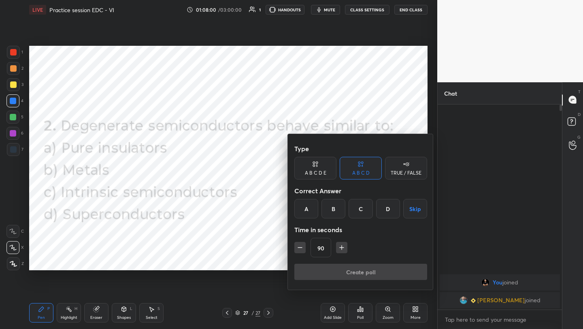
click at [334, 209] on div "B" at bounding box center [333, 208] width 24 height 19
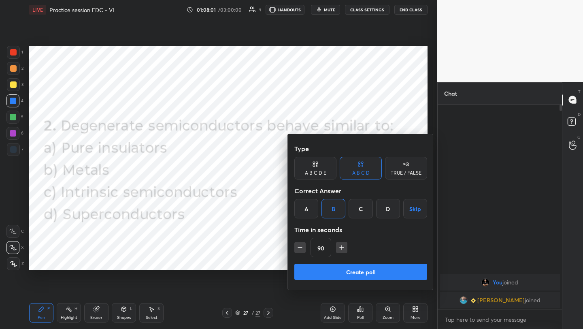
click at [357, 272] on button "Create poll" at bounding box center [360, 271] width 133 height 16
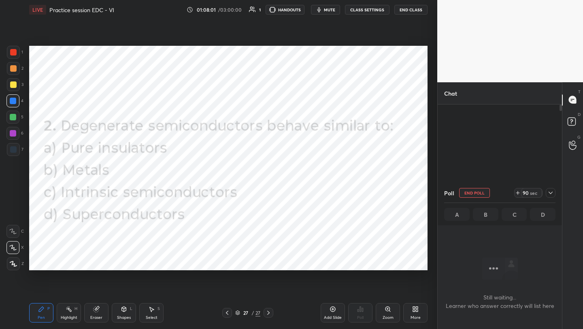
scroll to position [180, 122]
click at [548, 191] on icon at bounding box center [550, 192] width 6 height 6
type textarea "x"
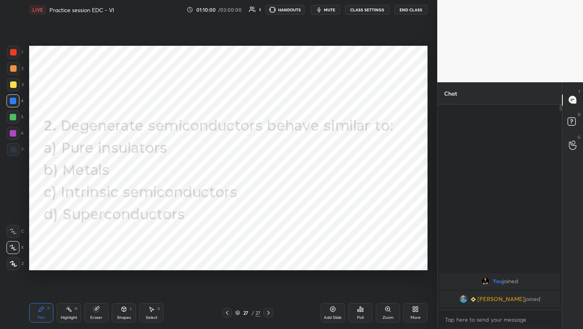
scroll to position [3, 3]
click at [412, 314] on div "More" at bounding box center [415, 312] width 24 height 19
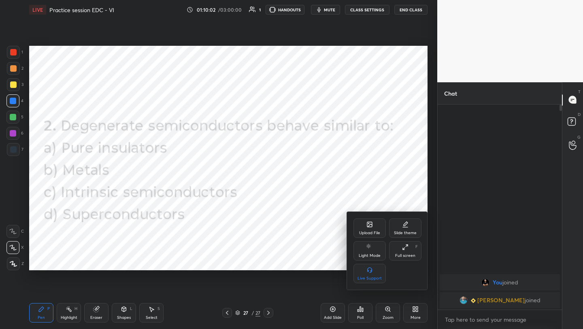
click at [367, 222] on icon at bounding box center [369, 224] width 5 height 5
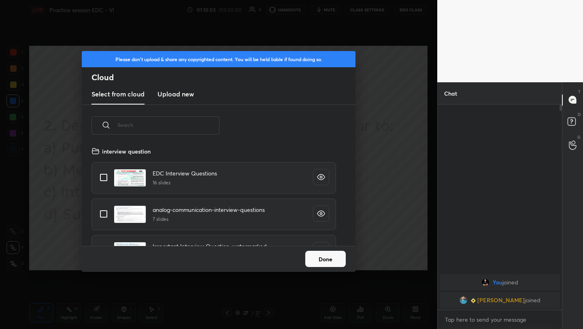
scroll to position [100, 260]
click at [178, 93] on h3 "Upload new" at bounding box center [175, 94] width 36 height 10
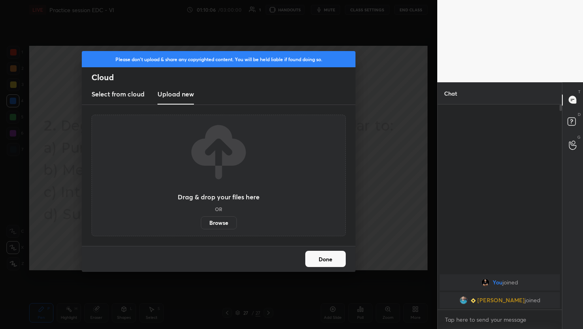
click at [222, 223] on label "Browse" at bounding box center [219, 222] width 36 height 13
click at [201, 223] on input "Browse" at bounding box center [201, 222] width 0 height 13
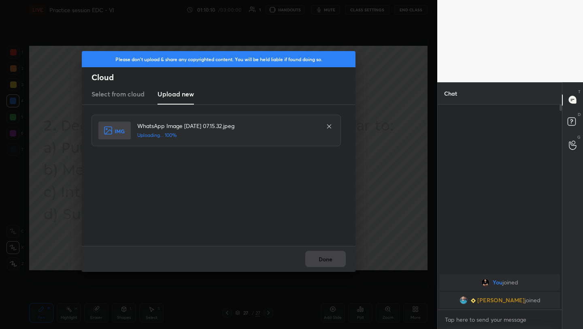
click at [329, 257] on div "Done" at bounding box center [219, 259] width 274 height 26
click at [329, 257] on button "Done" at bounding box center [325, 258] width 40 height 16
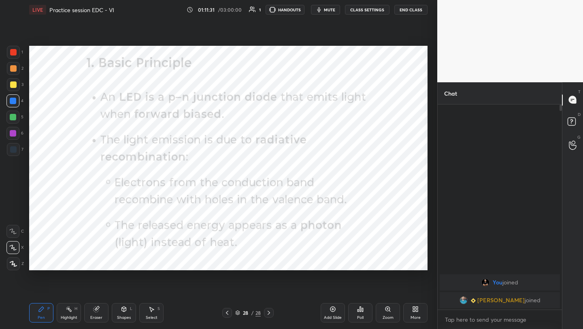
click at [413, 312] on icon at bounding box center [415, 309] width 6 height 6
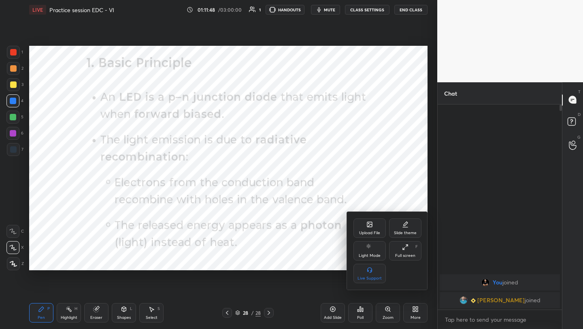
click at [368, 227] on icon at bounding box center [369, 224] width 6 height 6
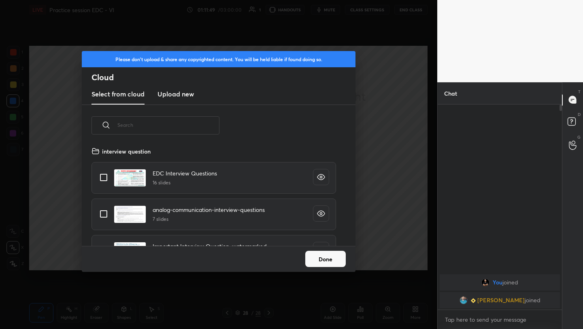
click at [176, 93] on h3 "Upload new" at bounding box center [175, 94] width 36 height 10
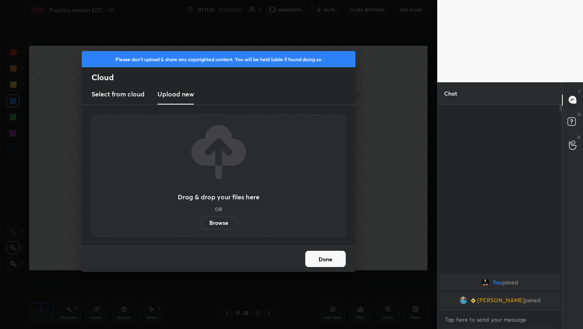
click at [216, 221] on label "Browse" at bounding box center [219, 222] width 36 height 13
click at [201, 221] on input "Browse" at bounding box center [201, 222] width 0 height 13
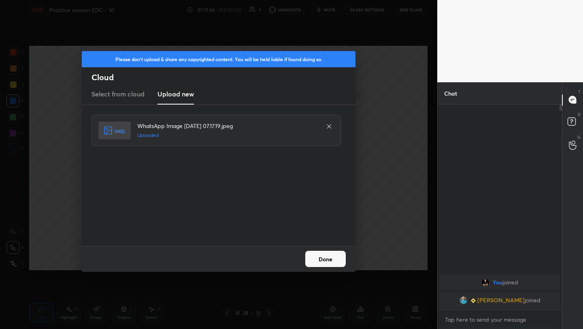
click at [313, 261] on button "Done" at bounding box center [325, 258] width 40 height 16
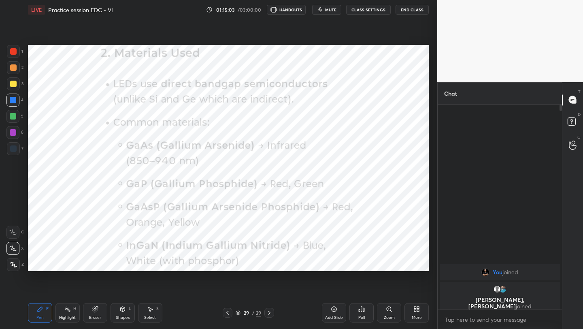
scroll to position [40188, 40061]
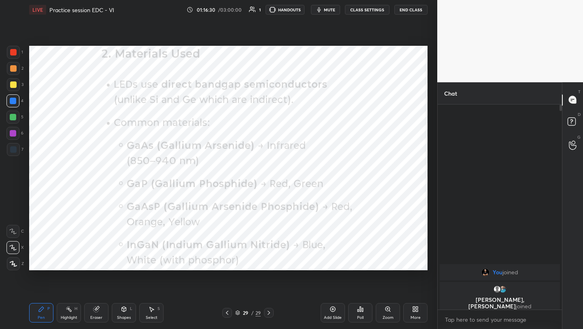
click at [416, 311] on icon at bounding box center [417, 310] width 2 height 2
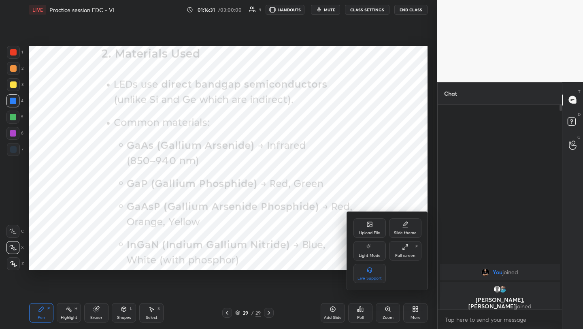
click at [362, 224] on div "Upload File" at bounding box center [369, 227] width 32 height 19
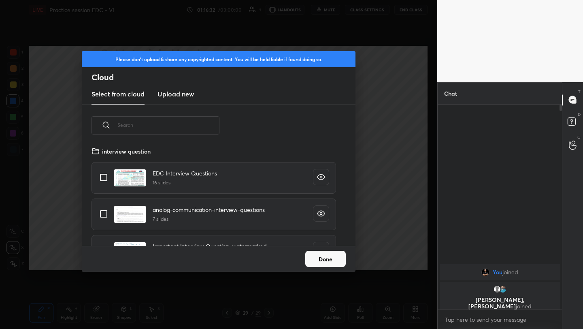
scroll to position [100, 260]
click at [165, 95] on h3 "Upload new" at bounding box center [175, 94] width 36 height 10
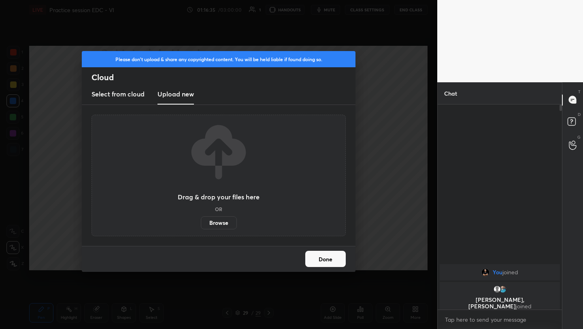
click at [216, 223] on label "Browse" at bounding box center [219, 222] width 36 height 13
click at [201, 223] on input "Browse" at bounding box center [201, 222] width 0 height 13
click at [325, 260] on button "Done" at bounding box center [325, 258] width 40 height 16
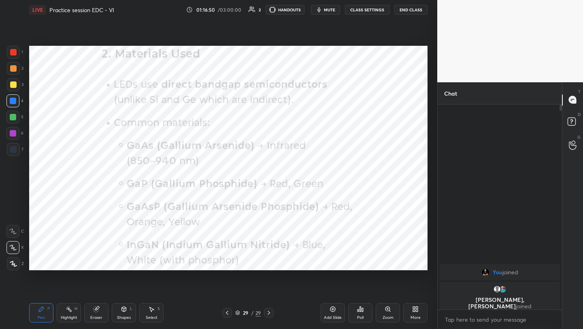
click at [416, 311] on icon at bounding box center [417, 310] width 2 height 2
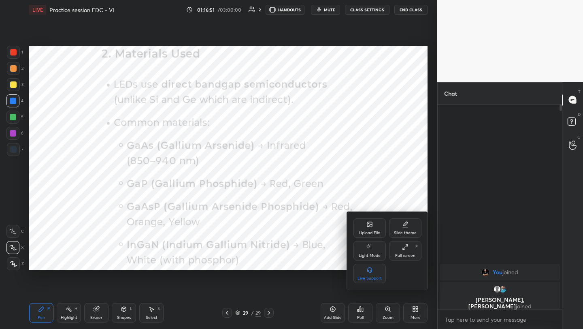
click at [365, 225] on div "Upload File" at bounding box center [369, 227] width 32 height 19
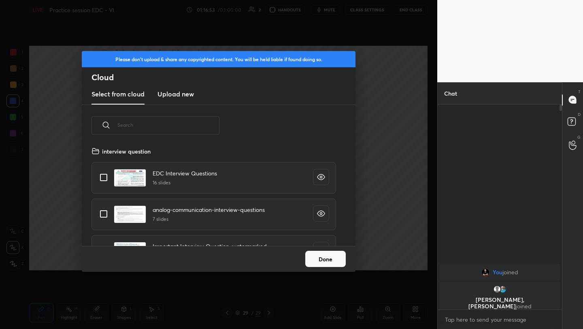
click at [174, 97] on h3 "Upload new" at bounding box center [175, 94] width 36 height 10
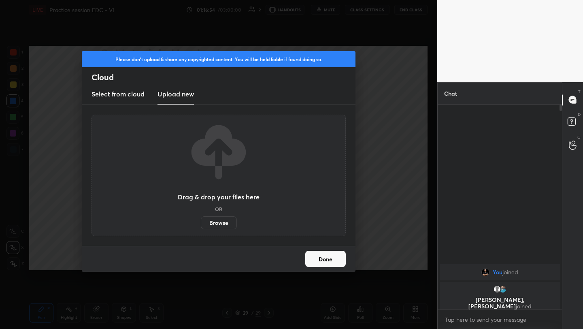
click at [215, 223] on label "Browse" at bounding box center [219, 222] width 36 height 13
click at [201, 223] on input "Browse" at bounding box center [201, 222] width 0 height 13
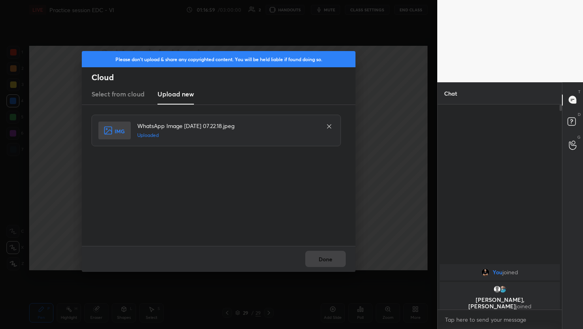
click at [323, 257] on div "Done" at bounding box center [219, 259] width 274 height 26
click at [323, 257] on button "Done" at bounding box center [325, 258] width 40 height 16
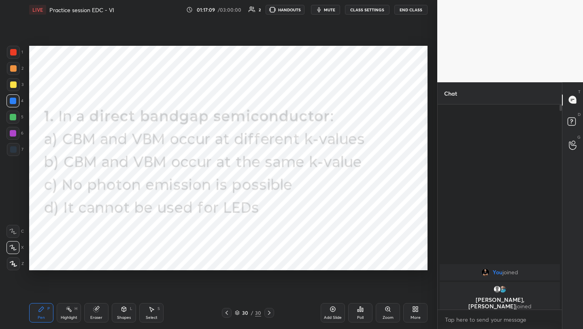
click at [13, 55] on div at bounding box center [13, 52] width 13 height 13
click at [331, 308] on icon at bounding box center [332, 309] width 6 height 6
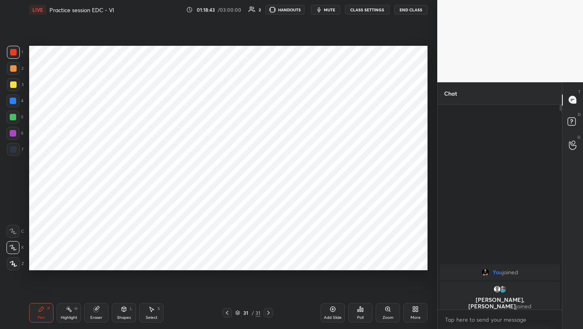
drag, startPoint x: 125, startPoint y: 312, endPoint x: 126, endPoint y: 303, distance: 9.3
click at [124, 312] on div "Shapes L" at bounding box center [124, 312] width 24 height 19
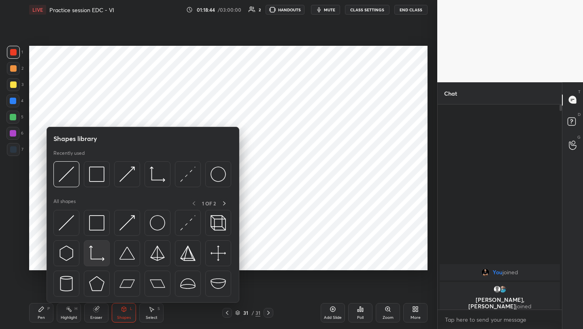
click at [91, 252] on img at bounding box center [96, 252] width 15 height 15
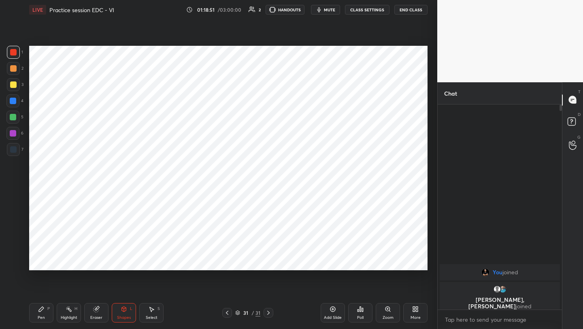
drag, startPoint x: 41, startPoint y: 310, endPoint x: 40, endPoint y: 306, distance: 4.6
click at [40, 308] on icon at bounding box center [41, 309] width 6 height 6
click at [15, 149] on div at bounding box center [13, 149] width 6 height 6
drag, startPoint x: 13, startPoint y: 136, endPoint x: 18, endPoint y: 134, distance: 5.0
click at [13, 136] on div at bounding box center [13, 133] width 6 height 6
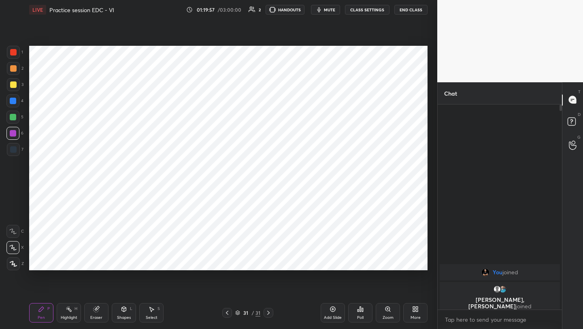
click at [13, 151] on div at bounding box center [13, 149] width 6 height 6
click at [123, 309] on icon at bounding box center [124, 309] width 6 height 6
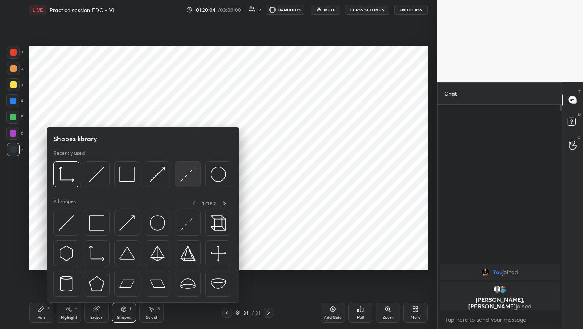
click at [185, 182] on div at bounding box center [188, 174] width 26 height 26
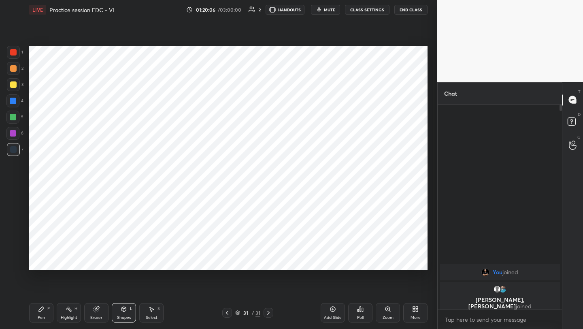
drag, startPoint x: 12, startPoint y: 103, endPoint x: 19, endPoint y: 102, distance: 7.3
click at [12, 103] on div at bounding box center [13, 101] width 6 height 6
drag, startPoint x: 36, startPoint y: 315, endPoint x: 47, endPoint y: 283, distance: 34.2
click at [35, 313] on div "Pen P" at bounding box center [41, 312] width 24 height 19
click at [12, 151] on div at bounding box center [13, 149] width 6 height 6
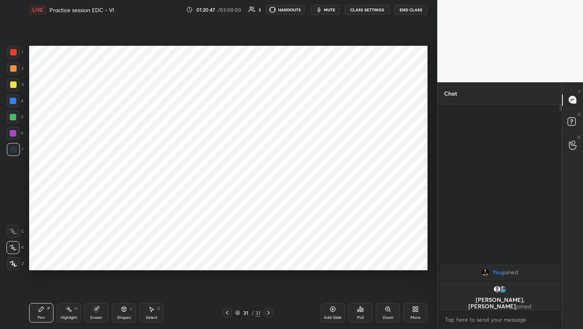
drag, startPoint x: 6, startPoint y: 135, endPoint x: 15, endPoint y: 133, distance: 9.2
click at [6, 135] on div at bounding box center [12, 133] width 13 height 13
click at [10, 118] on div at bounding box center [13, 117] width 6 height 6
click at [12, 132] on div at bounding box center [13, 133] width 6 height 6
click at [15, 119] on div at bounding box center [13, 117] width 6 height 6
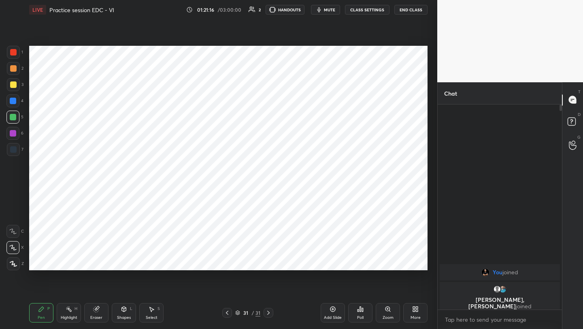
click at [124, 307] on icon at bounding box center [124, 308] width 4 height 5
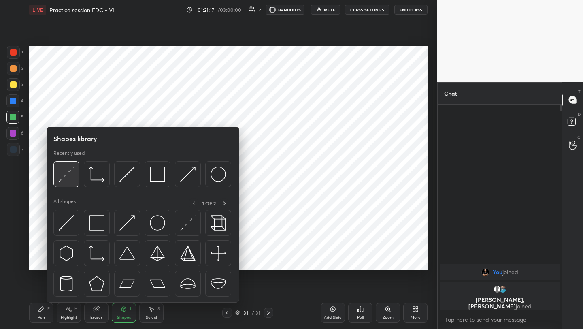
click at [65, 179] on img at bounding box center [66, 173] width 15 height 15
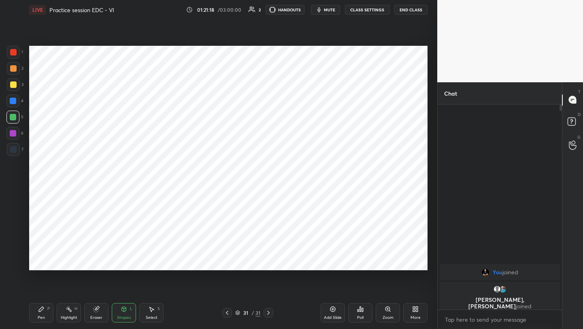
click at [8, 152] on div at bounding box center [13, 149] width 13 height 13
click at [42, 318] on div "Pen" at bounding box center [41, 317] width 7 height 4
drag, startPoint x: 116, startPoint y: 313, endPoint x: 116, endPoint y: 305, distance: 7.7
click at [116, 313] on div "Shapes L" at bounding box center [124, 312] width 24 height 19
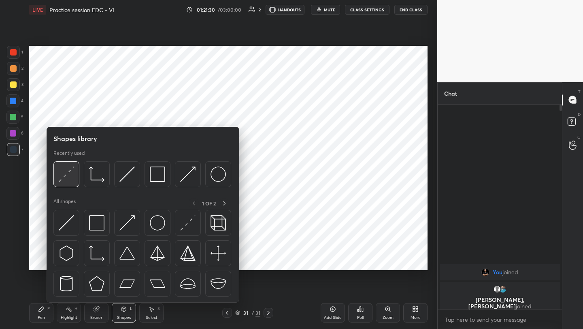
click at [65, 174] on img at bounding box center [66, 173] width 15 height 15
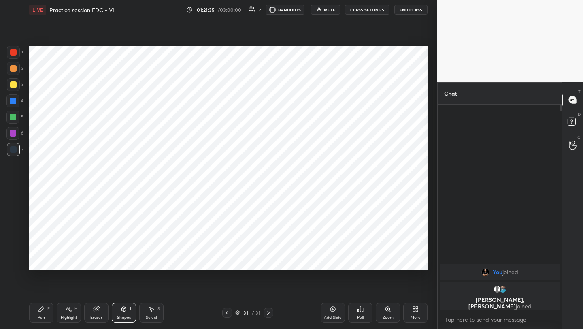
click at [47, 314] on div "Pen P" at bounding box center [41, 312] width 24 height 19
click at [227, 312] on icon at bounding box center [227, 312] width 6 height 6
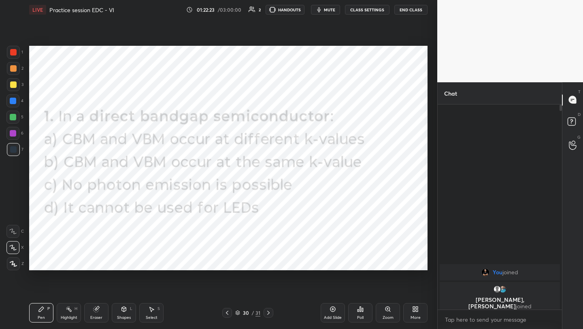
click at [228, 311] on icon at bounding box center [227, 312] width 6 height 6
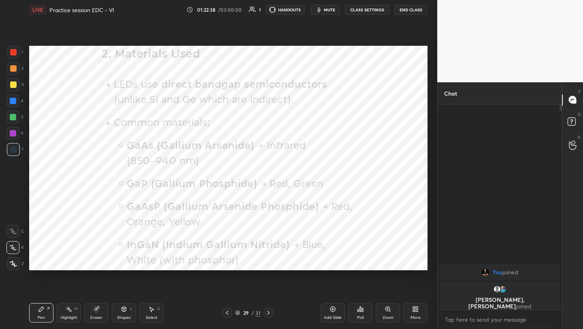
click at [269, 310] on icon at bounding box center [268, 312] width 6 height 6
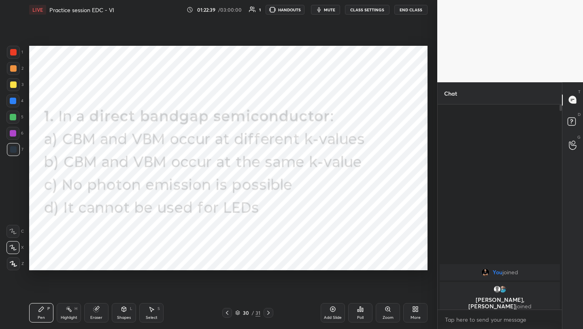
click at [269, 308] on div at bounding box center [268, 313] width 10 height 10
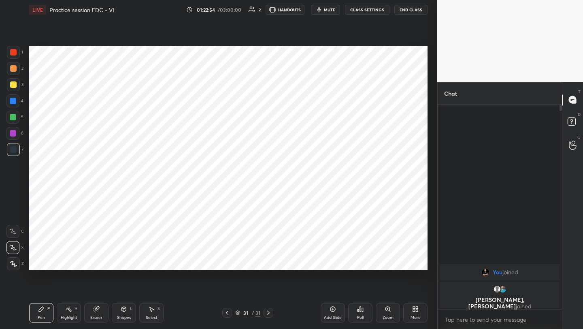
click at [14, 53] on div at bounding box center [13, 52] width 6 height 6
click at [13, 95] on div at bounding box center [12, 100] width 13 height 13
drag, startPoint x: 14, startPoint y: 103, endPoint x: 19, endPoint y: 101, distance: 5.3
click at [14, 103] on div at bounding box center [13, 101] width 6 height 6
click at [21, 151] on div "7" at bounding box center [15, 149] width 17 height 13
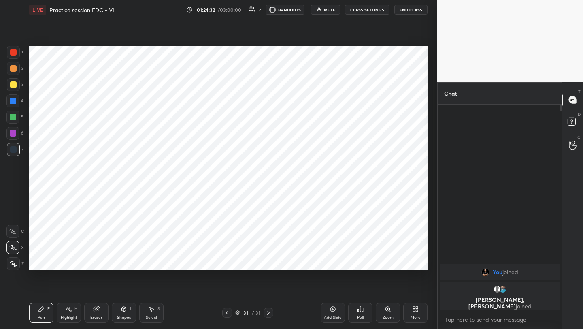
click at [17, 53] on div at bounding box center [13, 52] width 13 height 13
click at [227, 310] on icon at bounding box center [227, 312] width 6 height 6
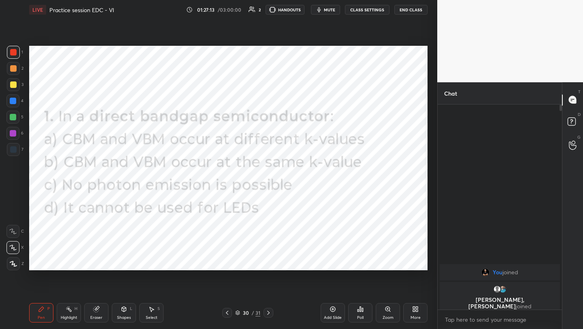
click at [227, 310] on icon at bounding box center [227, 312] width 6 height 6
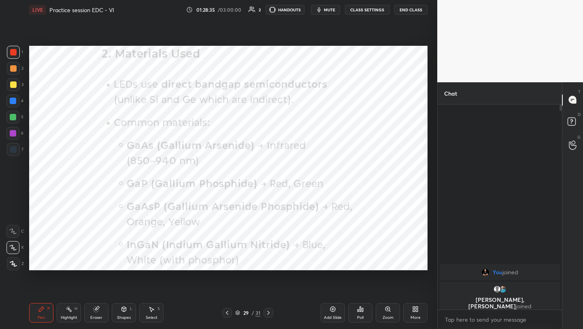
click at [268, 312] on icon at bounding box center [268, 312] width 6 height 6
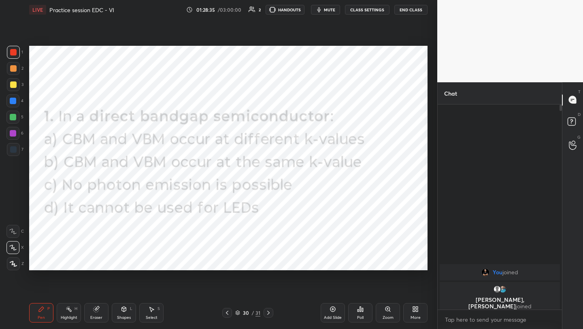
click at [269, 312] on icon at bounding box center [268, 312] width 6 height 6
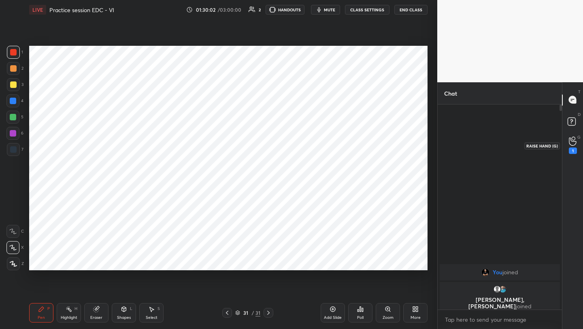
click at [578, 141] on div "1" at bounding box center [572, 145] width 16 height 15
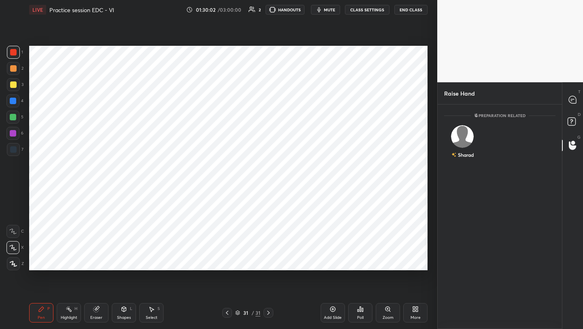
scroll to position [3, 3]
click at [465, 135] on img "grid" at bounding box center [462, 136] width 23 height 23
click at [463, 162] on button "INVITE" at bounding box center [463, 160] width 30 height 11
click at [541, 123] on p "waiting" at bounding box center [543, 121] width 18 height 4
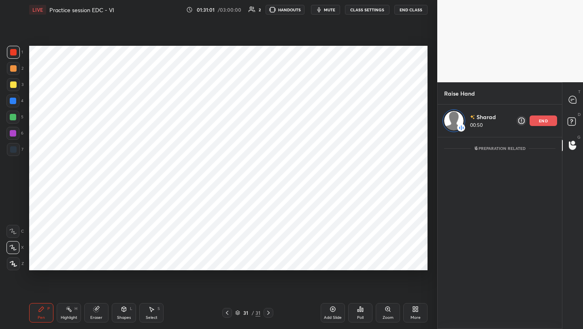
click at [15, 119] on div at bounding box center [13, 117] width 6 height 6
click at [329, 306] on icon at bounding box center [332, 309] width 6 height 6
click at [14, 117] on div at bounding box center [13, 117] width 6 height 6
click at [13, 130] on div at bounding box center [13, 133] width 6 height 6
click at [19, 113] on div at bounding box center [12, 116] width 13 height 13
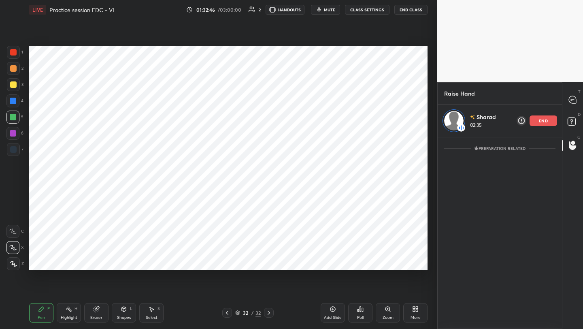
click at [13, 134] on div at bounding box center [13, 133] width 6 height 6
drag, startPoint x: 122, startPoint y: 312, endPoint x: 123, endPoint y: 302, distance: 9.7
click at [122, 312] on div "Shapes L" at bounding box center [124, 312] width 24 height 19
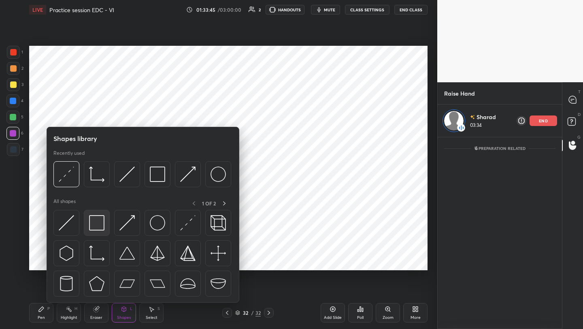
click at [95, 221] on img at bounding box center [96, 222] width 15 height 15
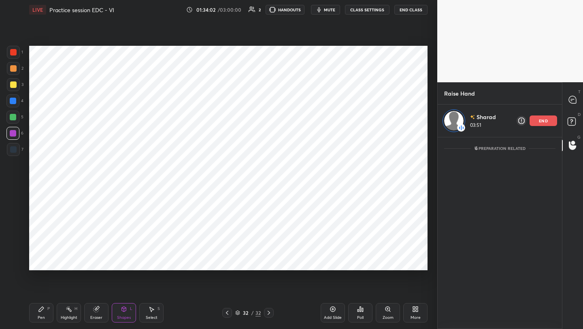
drag, startPoint x: 37, startPoint y: 314, endPoint x: 34, endPoint y: 275, distance: 38.5
click at [36, 312] on div "Pen P" at bounding box center [41, 312] width 24 height 19
click at [542, 122] on p "end" at bounding box center [543, 121] width 9 height 4
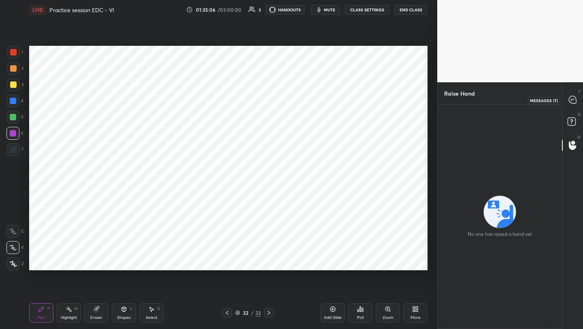
click at [571, 103] on icon at bounding box center [572, 99] width 7 height 7
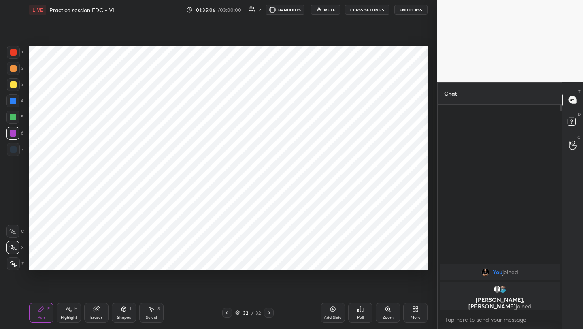
scroll to position [202, 122]
click at [228, 311] on icon at bounding box center [227, 312] width 6 height 6
click at [96, 314] on div "Eraser" at bounding box center [96, 312] width 24 height 19
click at [225, 313] on icon at bounding box center [227, 312] width 6 height 6
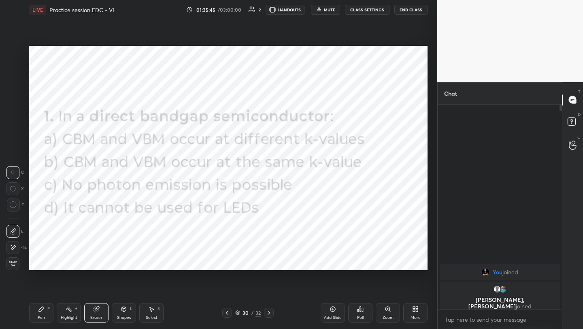
click at [267, 312] on icon at bounding box center [268, 312] width 6 height 6
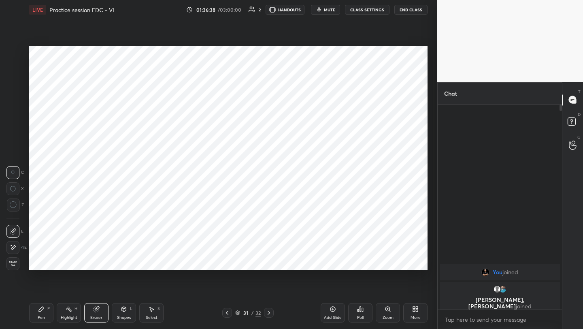
click at [416, 313] on div "More" at bounding box center [415, 312] width 24 height 19
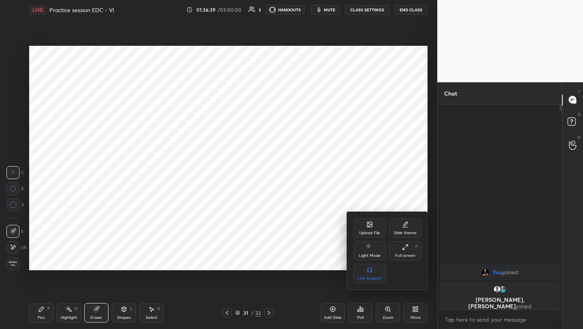
click at [368, 231] on div "Upload File" at bounding box center [369, 233] width 21 height 4
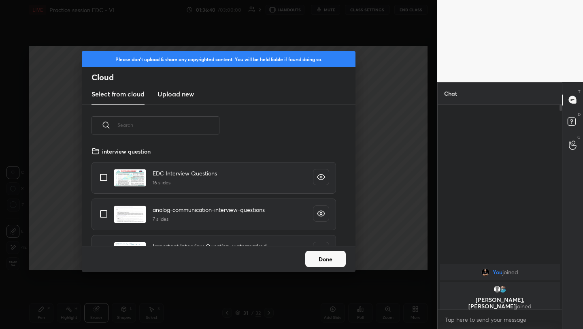
scroll to position [100, 260]
click at [180, 96] on h3 "Upload new" at bounding box center [175, 94] width 36 height 10
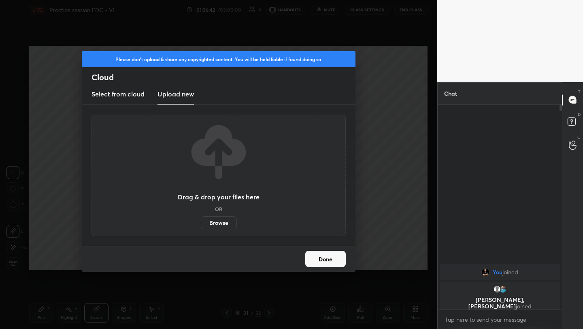
click at [218, 224] on label "Browse" at bounding box center [219, 222] width 36 height 13
click at [201, 224] on input "Browse" at bounding box center [201, 222] width 0 height 13
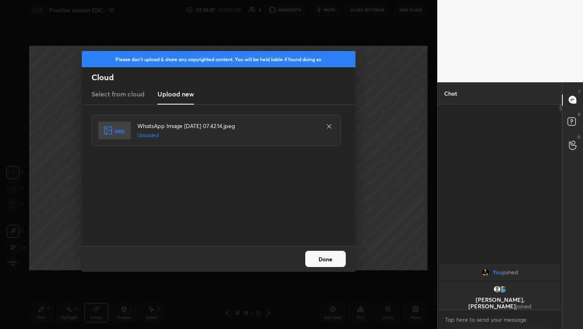
click at [324, 255] on button "Done" at bounding box center [325, 258] width 40 height 16
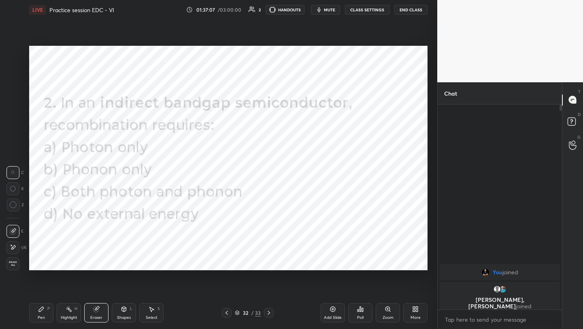
drag, startPoint x: 43, startPoint y: 312, endPoint x: 42, endPoint y: 279, distance: 32.8
click at [42, 311] on div "Pen P" at bounding box center [41, 312] width 24 height 19
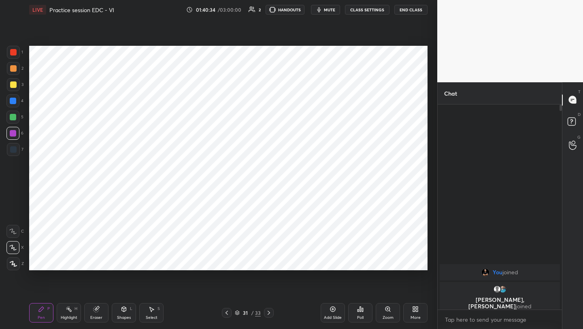
click at [123, 310] on icon at bounding box center [124, 308] width 4 height 5
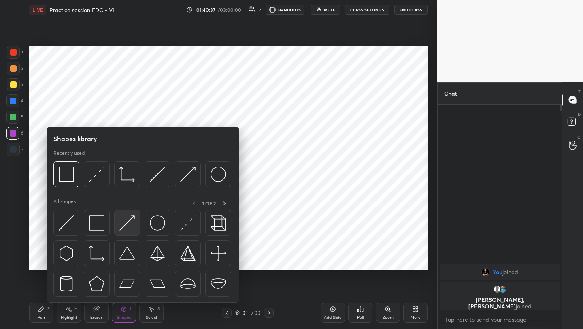
click at [129, 223] on img at bounding box center [126, 222] width 15 height 15
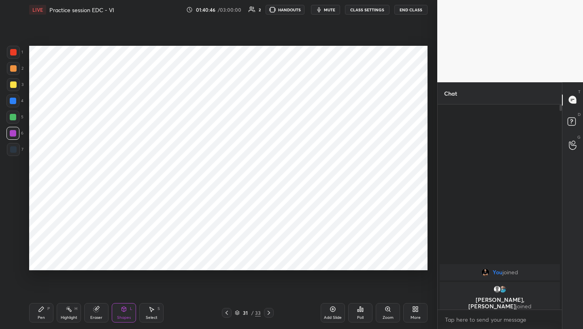
drag, startPoint x: 37, startPoint y: 308, endPoint x: 47, endPoint y: 288, distance: 22.6
click at [36, 308] on div "Pen P" at bounding box center [41, 312] width 24 height 19
click at [267, 312] on icon at bounding box center [268, 312] width 6 height 6
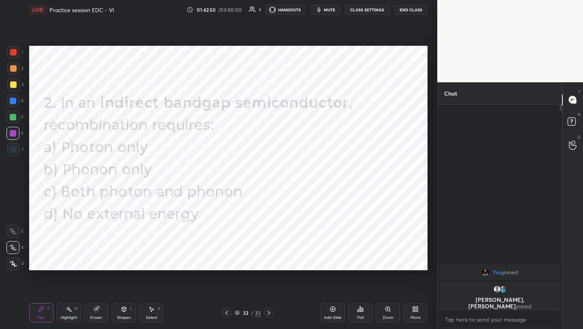
click at [331, 13] on button "mute" at bounding box center [325, 10] width 29 height 10
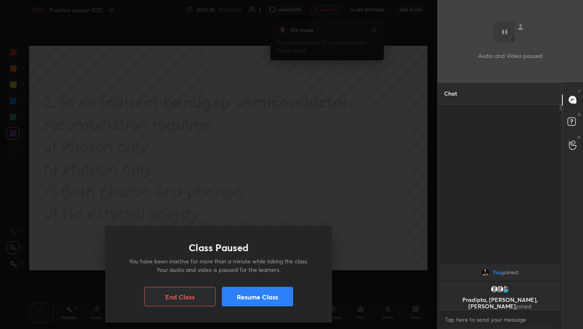
click at [268, 300] on button "Resume Class" at bounding box center [257, 295] width 71 height 19
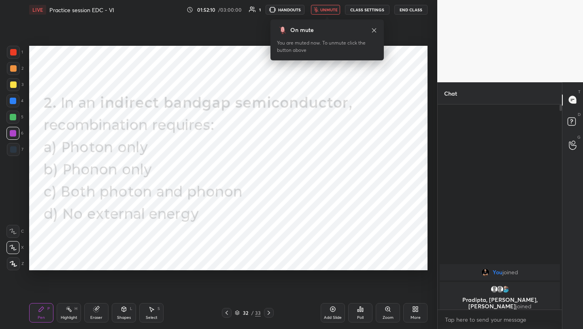
click at [375, 30] on icon at bounding box center [374, 30] width 6 height 6
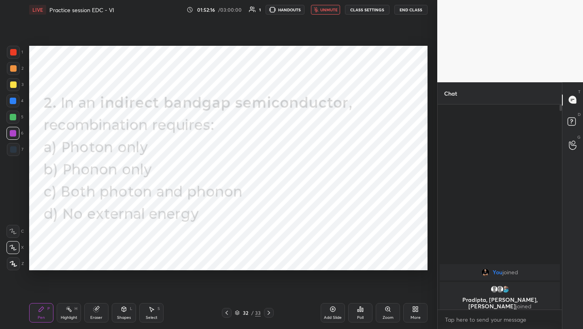
click at [322, 7] on span "unmute" at bounding box center [328, 10] width 17 height 6
click at [268, 313] on icon at bounding box center [268, 312] width 6 height 6
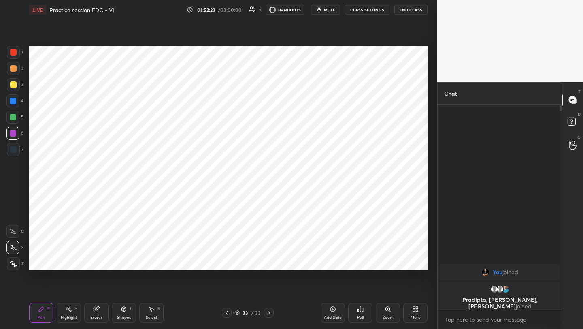
click at [268, 313] on icon at bounding box center [268, 312] width 6 height 6
click at [330, 11] on span "mute" at bounding box center [329, 10] width 11 height 6
click at [414, 308] on icon at bounding box center [414, 307] width 2 height 2
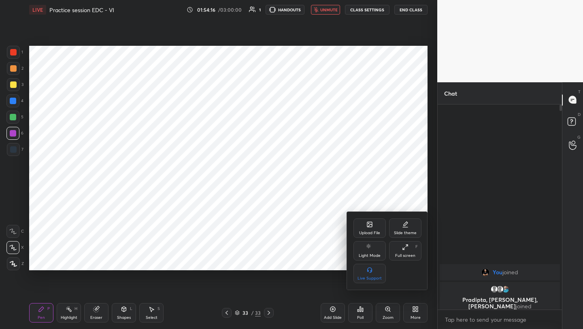
click at [371, 229] on div "Upload File" at bounding box center [369, 227] width 32 height 19
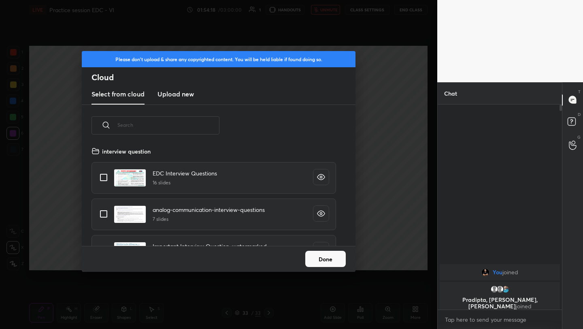
click at [168, 96] on h3 "Upload new" at bounding box center [175, 94] width 36 height 10
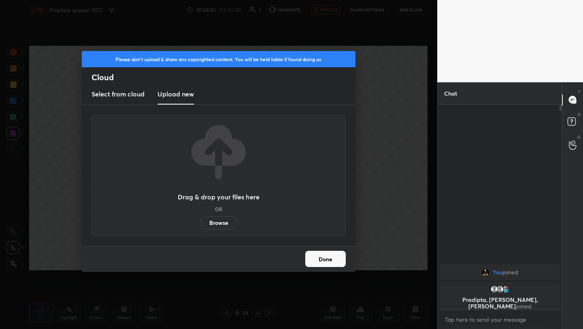
click at [225, 221] on label "Browse" at bounding box center [219, 222] width 36 height 13
click at [201, 221] on input "Browse" at bounding box center [201, 222] width 0 height 13
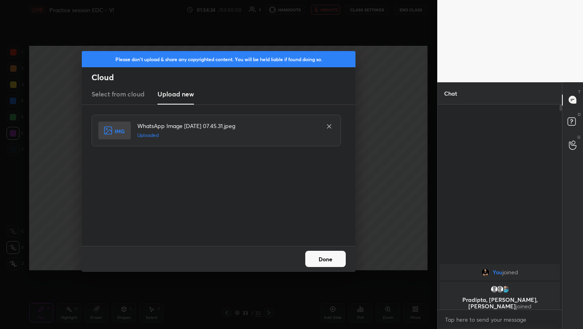
click at [325, 255] on button "Done" at bounding box center [325, 258] width 40 height 16
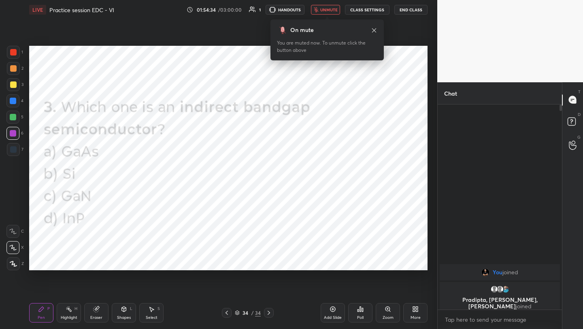
click at [329, 11] on span "unmute" at bounding box center [328, 10] width 17 height 6
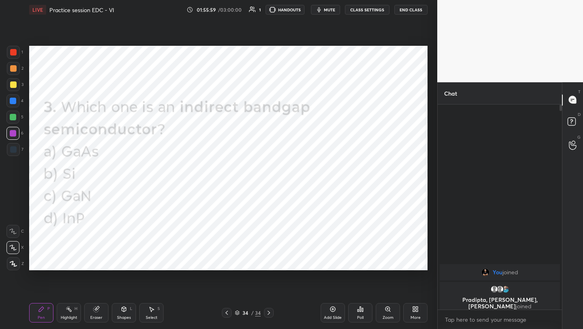
click at [327, 7] on span "mute" at bounding box center [329, 10] width 11 height 6
click at [320, 6] on button "unmute" at bounding box center [325, 10] width 29 height 10
drag, startPoint x: 336, startPoint y: 312, endPoint x: 340, endPoint y: 303, distance: 9.8
click at [336, 312] on div "Add Slide" at bounding box center [332, 312] width 24 height 19
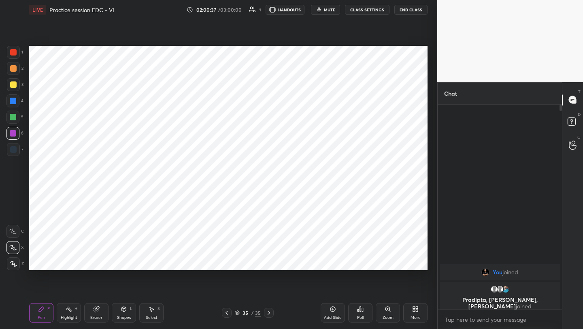
drag, startPoint x: 15, startPoint y: 53, endPoint x: 20, endPoint y: 53, distance: 5.3
click at [15, 53] on div at bounding box center [13, 52] width 6 height 6
click at [15, 99] on div at bounding box center [13, 101] width 6 height 6
drag, startPoint x: 10, startPoint y: 134, endPoint x: 17, endPoint y: 131, distance: 7.8
click at [11, 134] on div at bounding box center [12, 133] width 13 height 13
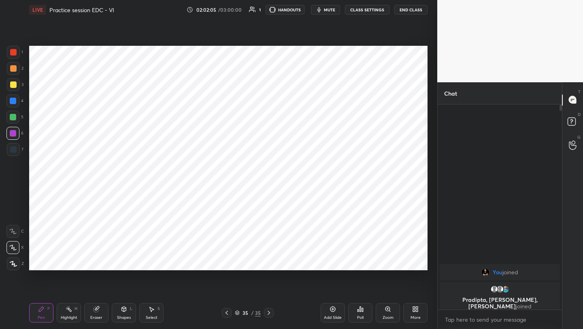
drag, startPoint x: 123, startPoint y: 308, endPoint x: 124, endPoint y: 303, distance: 4.5
click at [123, 306] on icon at bounding box center [124, 309] width 6 height 6
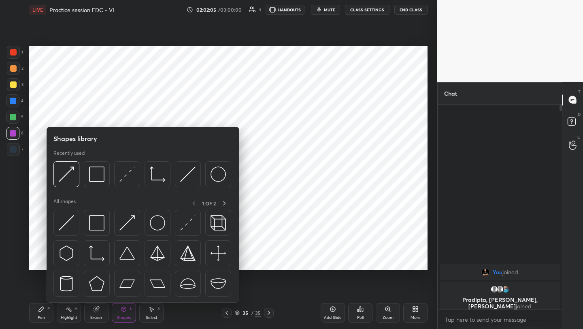
click at [81, 222] on div at bounding box center [142, 255] width 179 height 91
click at [68, 222] on img at bounding box center [66, 222] width 15 height 15
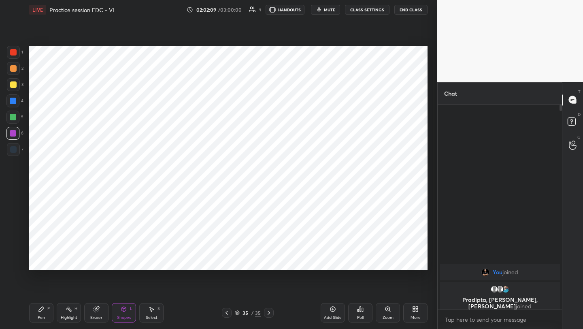
drag, startPoint x: 123, startPoint y: 309, endPoint x: 123, endPoint y: 303, distance: 6.1
click at [123, 309] on icon at bounding box center [124, 308] width 4 height 5
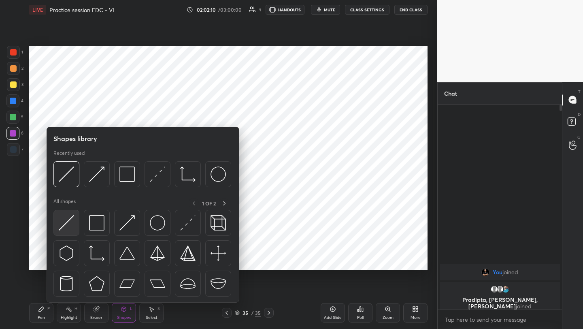
click at [73, 219] on img at bounding box center [66, 222] width 15 height 15
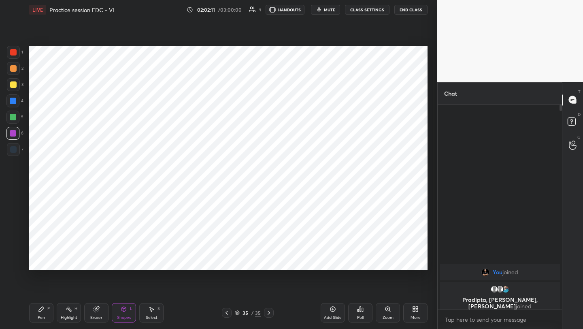
drag, startPoint x: 7, startPoint y: 154, endPoint x: 27, endPoint y: 155, distance: 20.2
click at [7, 154] on div at bounding box center [13, 149] width 13 height 13
click at [13, 135] on div at bounding box center [13, 133] width 6 height 6
click at [45, 311] on div "Pen P" at bounding box center [41, 312] width 24 height 19
click at [16, 146] on div at bounding box center [13, 149] width 13 height 13
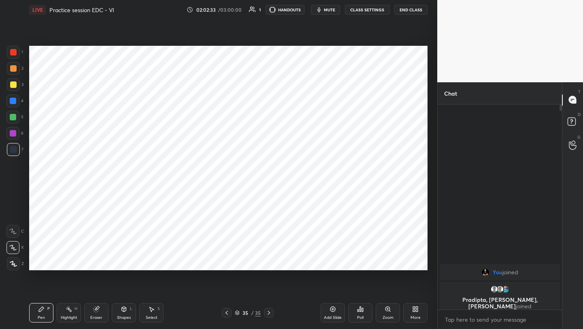
click at [14, 66] on div at bounding box center [13, 68] width 6 height 6
click at [16, 151] on div at bounding box center [13, 149] width 13 height 13
click at [329, 310] on icon at bounding box center [332, 309] width 6 height 6
drag, startPoint x: 122, startPoint y: 315, endPoint x: 121, endPoint y: 306, distance: 9.7
click at [121, 313] on div "Shapes L" at bounding box center [124, 312] width 24 height 19
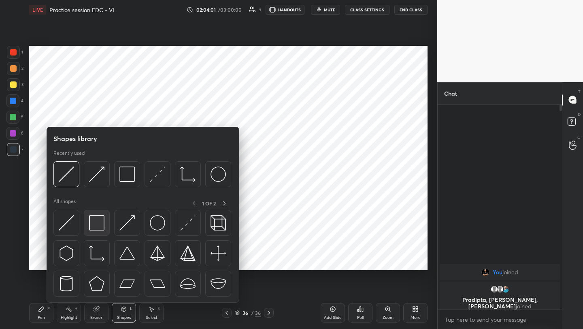
click at [95, 221] on img at bounding box center [96, 222] width 15 height 15
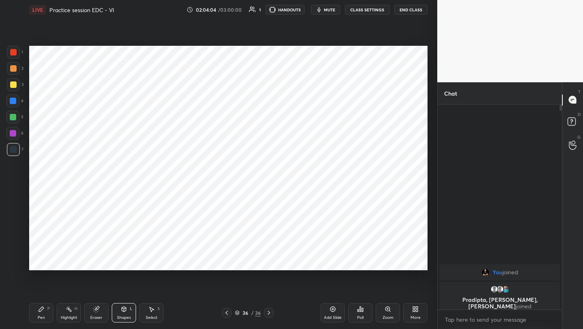
click at [122, 308] on icon at bounding box center [124, 308] width 4 height 1
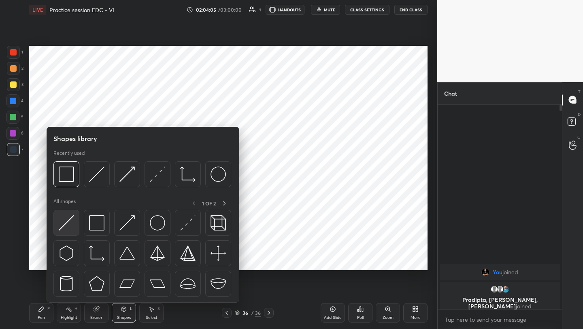
click at [64, 216] on img at bounding box center [66, 222] width 15 height 15
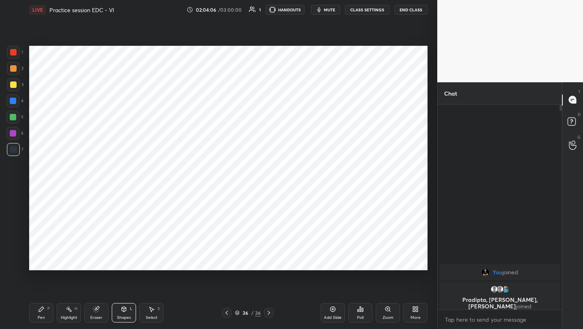
click at [16, 134] on div at bounding box center [12, 133] width 13 height 13
click at [43, 316] on div "Pen P" at bounding box center [41, 312] width 24 height 19
click at [118, 319] on div "Shapes" at bounding box center [124, 317] width 14 height 4
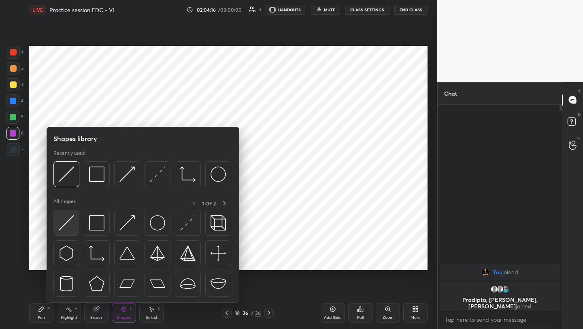
click at [75, 221] on div at bounding box center [66, 223] width 26 height 26
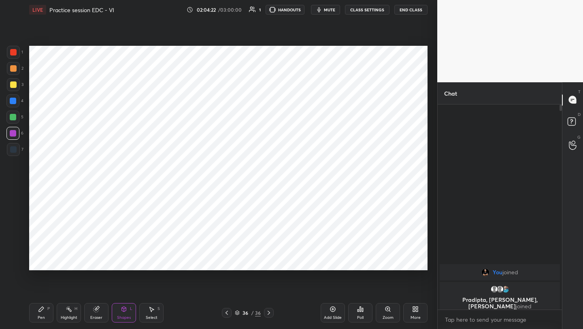
click at [16, 50] on div at bounding box center [13, 52] width 13 height 13
drag, startPoint x: 121, startPoint y: 313, endPoint x: 121, endPoint y: 308, distance: 5.3
click at [121, 313] on div "Shapes L" at bounding box center [124, 312] width 24 height 19
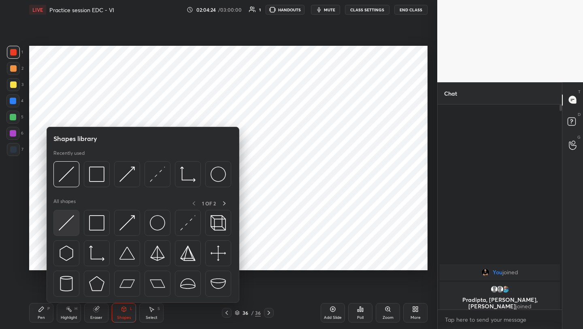
click at [66, 218] on img at bounding box center [66, 222] width 15 height 15
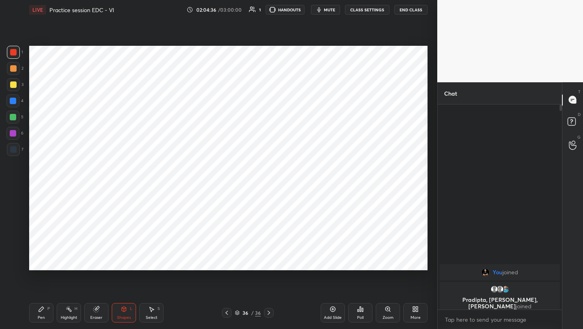
click at [30, 313] on div "Pen P" at bounding box center [41, 312] width 24 height 19
click at [324, 8] on button "mute" at bounding box center [325, 10] width 29 height 10
click at [324, 13] on button "unmute" at bounding box center [325, 10] width 29 height 10
click at [227, 314] on icon at bounding box center [226, 312] width 6 height 6
click at [414, 305] on div "More" at bounding box center [415, 312] width 24 height 19
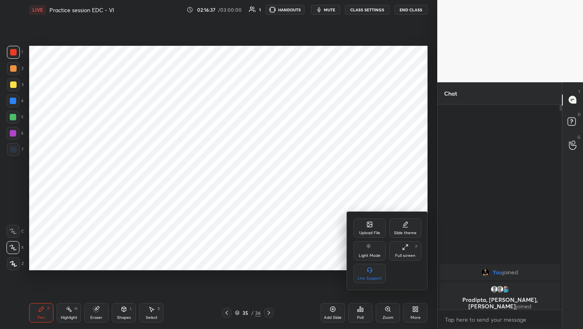
click at [373, 229] on div "Upload File" at bounding box center [369, 227] width 32 height 19
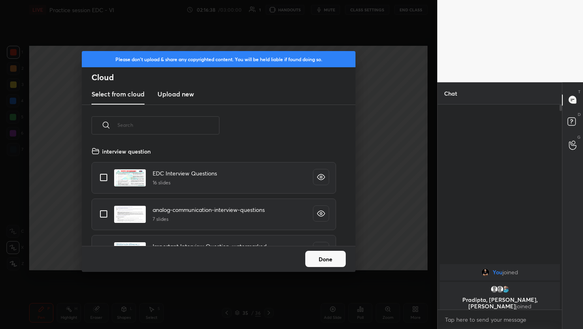
click at [166, 91] on h3 "Upload new" at bounding box center [175, 94] width 36 height 10
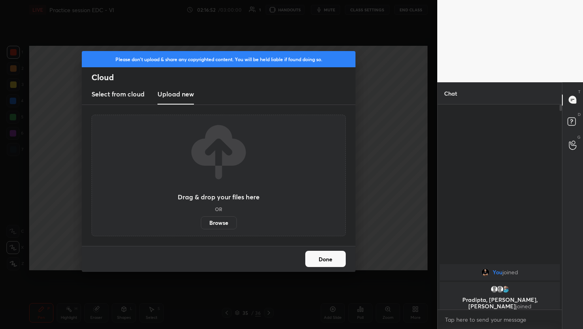
click at [373, 85] on div "Please don't upload & share any copyrighted content. You will be held liable if…" at bounding box center [218, 164] width 437 height 329
click at [332, 260] on button "Done" at bounding box center [325, 258] width 40 height 16
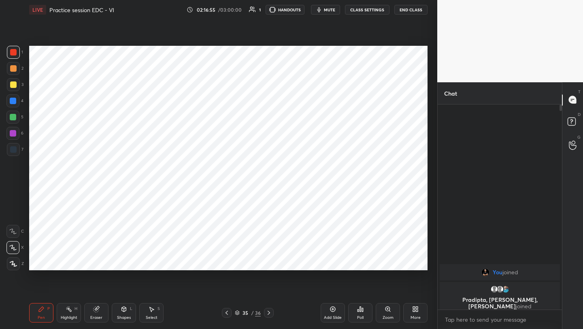
click at [414, 308] on icon at bounding box center [415, 309] width 6 height 6
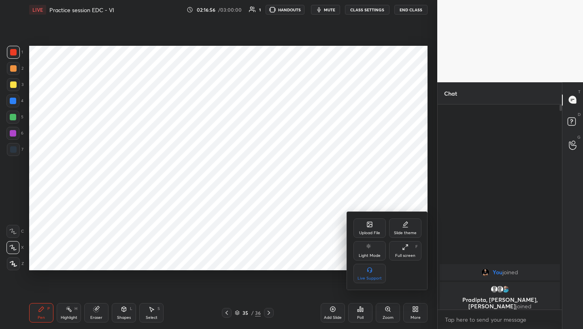
click at [368, 225] on icon at bounding box center [369, 225] width 4 height 3
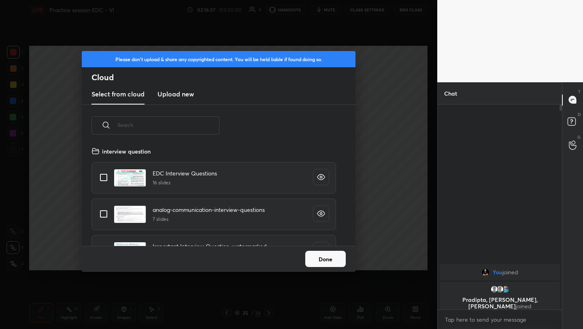
click at [171, 96] on h3 "Upload new" at bounding box center [175, 94] width 36 height 10
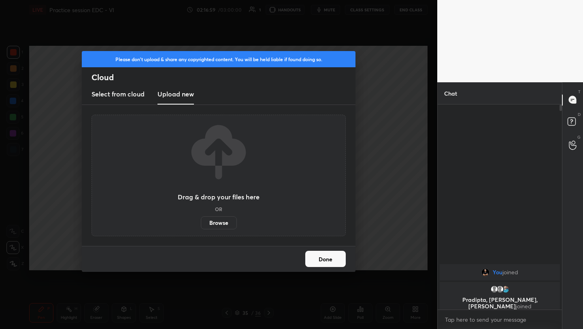
click at [225, 225] on label "Browse" at bounding box center [219, 222] width 36 height 13
click at [201, 225] on input "Browse" at bounding box center [201, 222] width 0 height 13
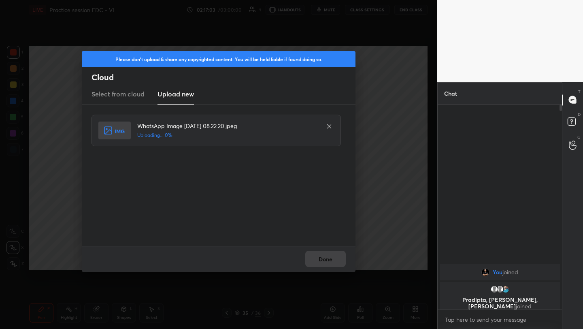
click at [323, 259] on div "Done" at bounding box center [219, 259] width 274 height 26
click at [323, 259] on button "Done" at bounding box center [325, 258] width 40 height 16
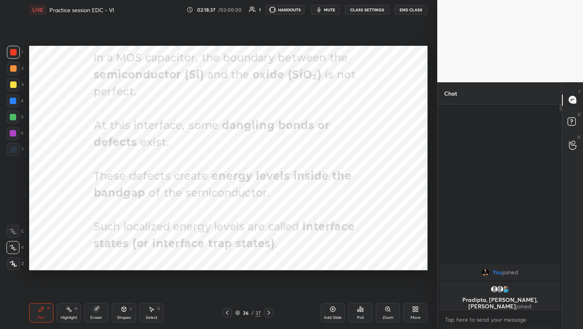
click at [413, 308] on icon at bounding box center [414, 307] width 2 height 2
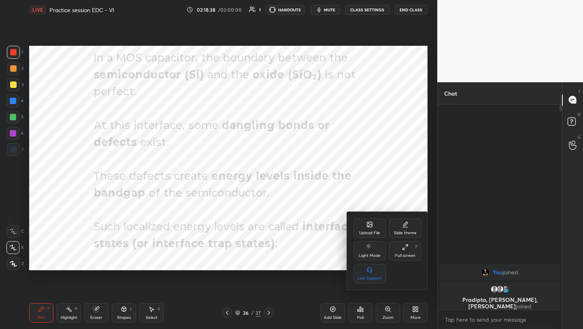
click at [376, 225] on div "Upload File" at bounding box center [369, 227] width 32 height 19
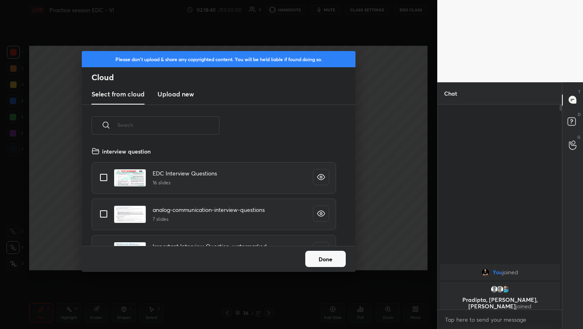
click at [177, 94] on h3 "Upload new" at bounding box center [175, 94] width 36 height 10
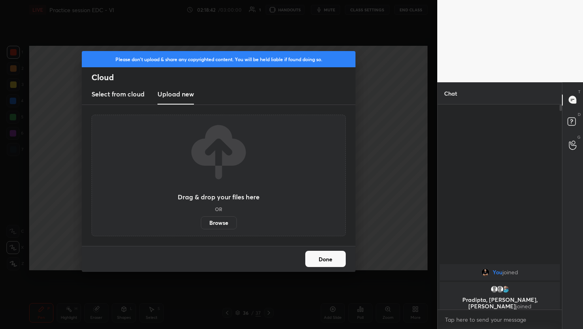
click at [218, 225] on label "Browse" at bounding box center [219, 222] width 36 height 13
click at [201, 225] on input "Browse" at bounding box center [201, 222] width 0 height 13
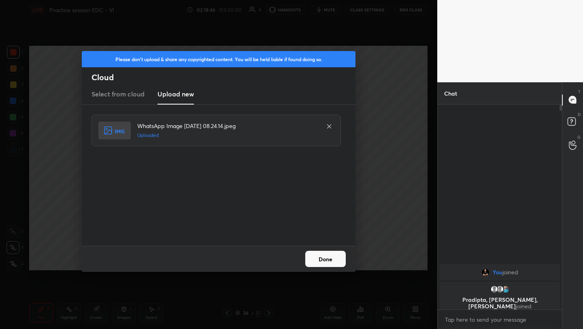
click at [327, 257] on button "Done" at bounding box center [325, 258] width 40 height 16
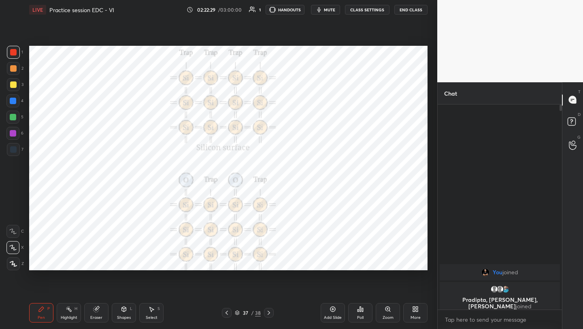
click at [412, 309] on icon at bounding box center [415, 309] width 6 height 6
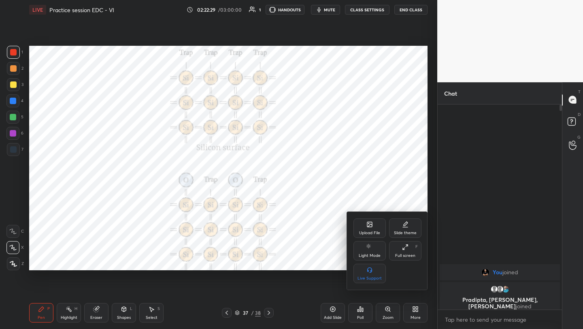
click at [363, 229] on div "Upload File" at bounding box center [369, 227] width 32 height 19
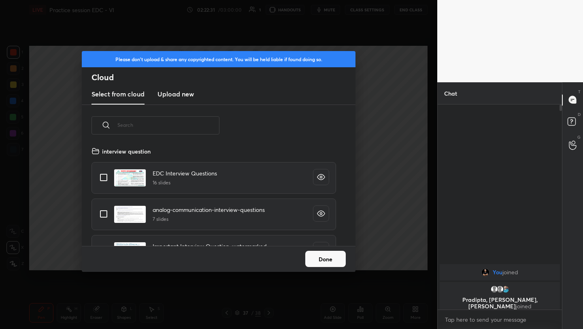
click at [177, 94] on h3 "Upload new" at bounding box center [175, 94] width 36 height 10
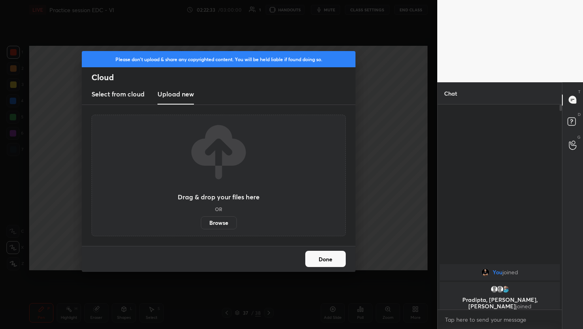
click at [222, 222] on label "Browse" at bounding box center [219, 222] width 36 height 13
click at [201, 222] on input "Browse" at bounding box center [201, 222] width 0 height 13
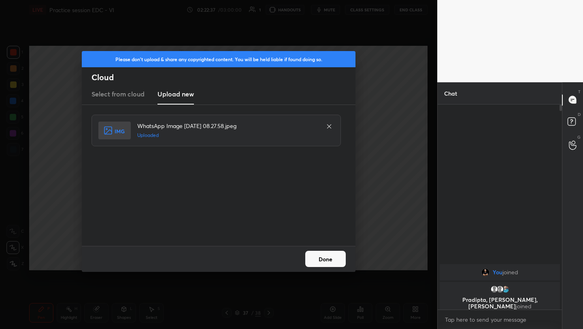
drag, startPoint x: 331, startPoint y: 259, endPoint x: 333, endPoint y: 254, distance: 5.6
click at [331, 259] on button "Done" at bounding box center [325, 258] width 40 height 16
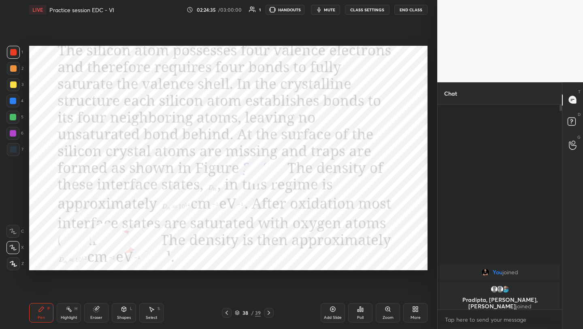
click at [416, 310] on icon at bounding box center [417, 310] width 2 height 2
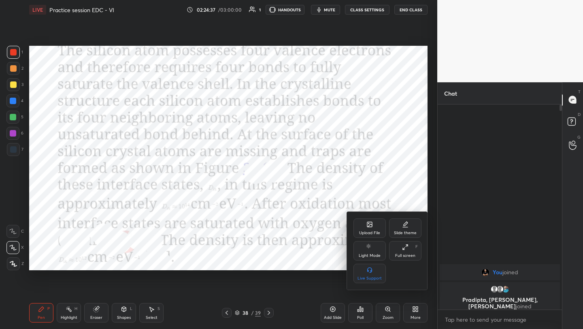
click at [369, 232] on div "Upload File" at bounding box center [369, 233] width 21 height 4
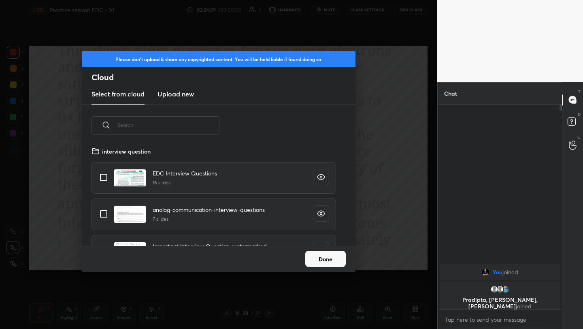
click at [180, 91] on h3 "Upload new" at bounding box center [175, 94] width 36 height 10
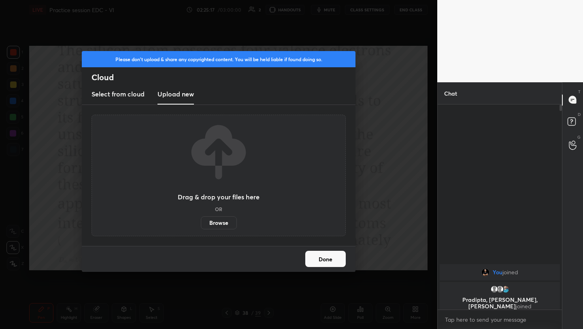
click at [217, 225] on label "Browse" at bounding box center [219, 222] width 36 height 13
click at [201, 225] on input "Browse" at bounding box center [201, 222] width 0 height 13
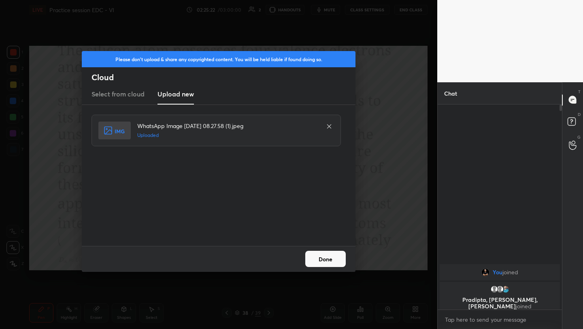
click at [324, 257] on button "Done" at bounding box center [325, 258] width 40 height 16
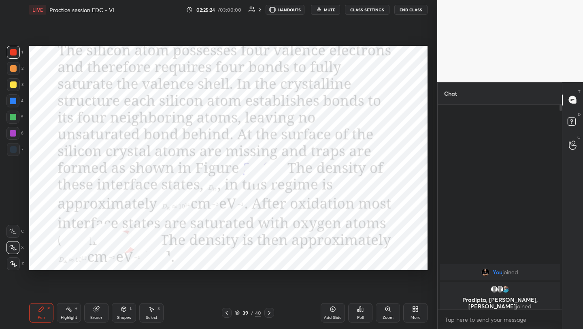
click at [409, 310] on div "More" at bounding box center [415, 312] width 24 height 19
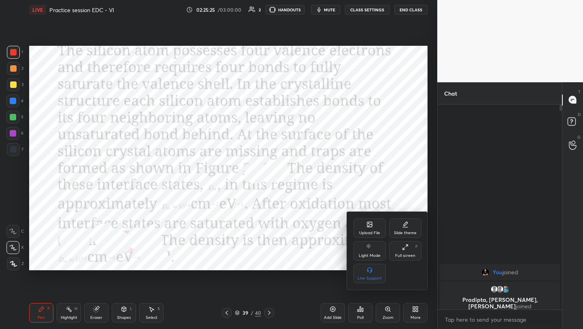
click at [369, 225] on icon at bounding box center [369, 225] width 4 height 3
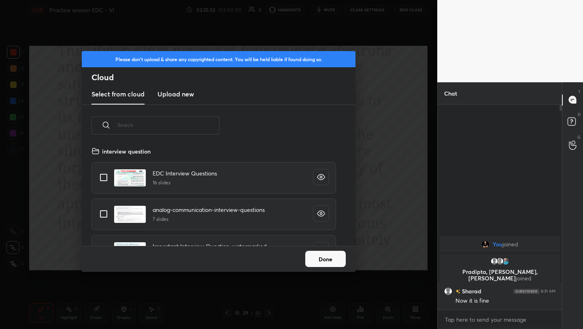
click at [178, 95] on h3 "Upload new" at bounding box center [175, 94] width 36 height 10
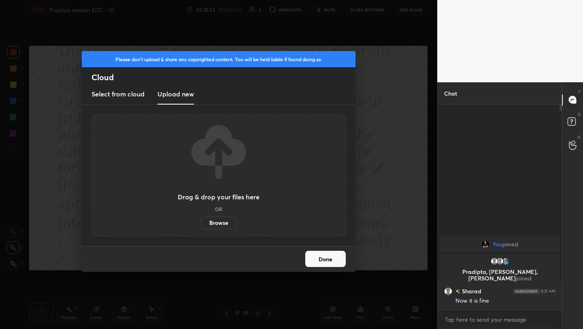
click at [210, 218] on label "Browse" at bounding box center [219, 222] width 36 height 13
click at [201, 218] on input "Browse" at bounding box center [201, 222] width 0 height 13
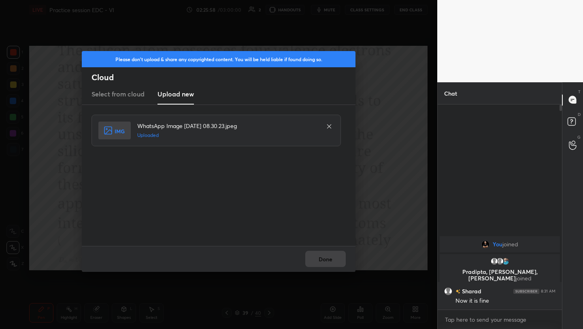
click at [321, 252] on div "Done" at bounding box center [219, 259] width 274 height 26
click at [321, 252] on button "Done" at bounding box center [325, 258] width 40 height 16
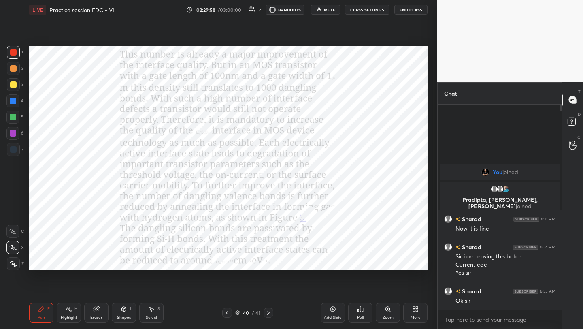
click at [225, 311] on icon at bounding box center [227, 312] width 6 height 6
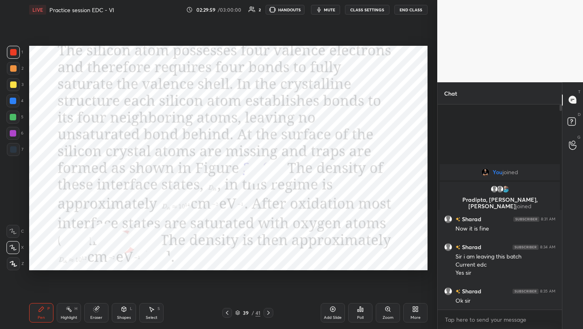
click at [227, 311] on icon at bounding box center [227, 312] width 6 height 6
click at [228, 310] on icon at bounding box center [227, 312] width 6 height 6
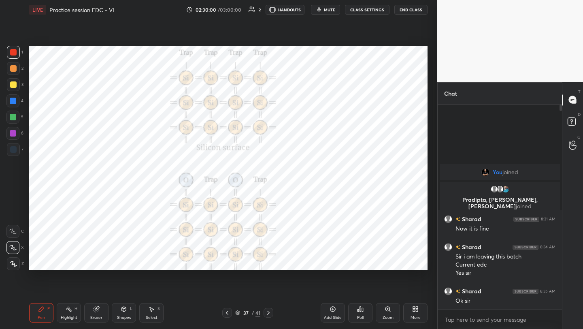
click at [229, 311] on icon at bounding box center [227, 312] width 6 height 6
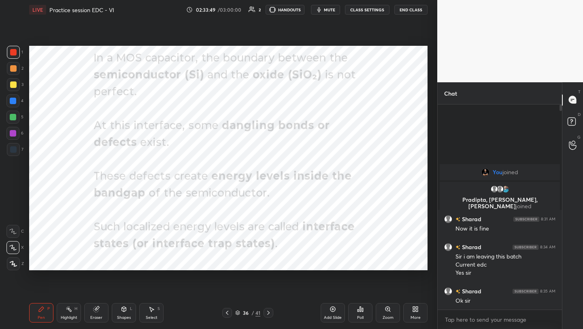
click at [265, 311] on icon at bounding box center [268, 312] width 6 height 6
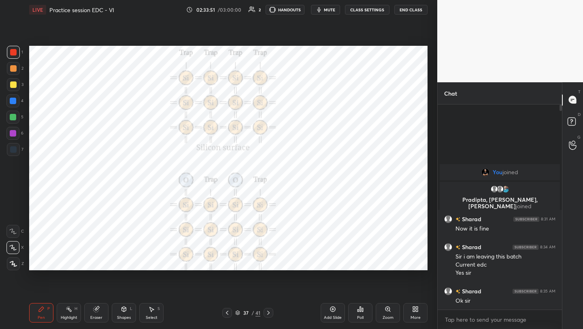
click at [267, 313] on icon at bounding box center [268, 312] width 6 height 6
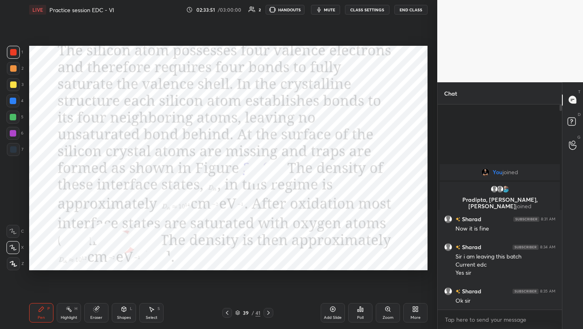
click at [269, 312] on icon at bounding box center [268, 312] width 2 height 4
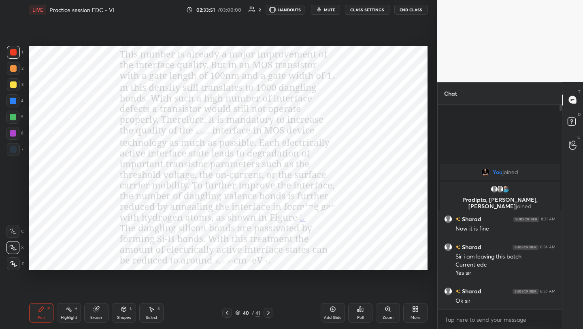
click at [267, 312] on icon at bounding box center [268, 312] width 6 height 6
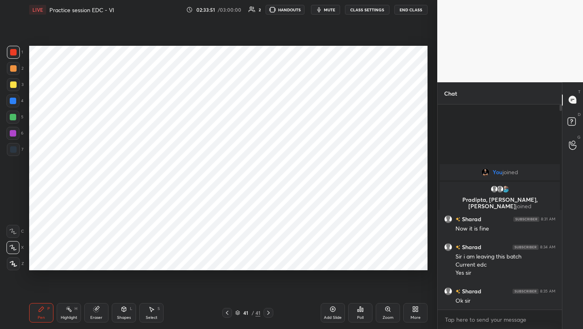
click at [267, 312] on icon at bounding box center [268, 312] width 6 height 6
drag, startPoint x: 333, startPoint y: 307, endPoint x: 335, endPoint y: 299, distance: 8.2
click at [333, 306] on icon at bounding box center [332, 309] width 6 height 6
click at [226, 312] on icon at bounding box center [227, 312] width 6 height 6
click at [414, 308] on icon at bounding box center [414, 307] width 2 height 2
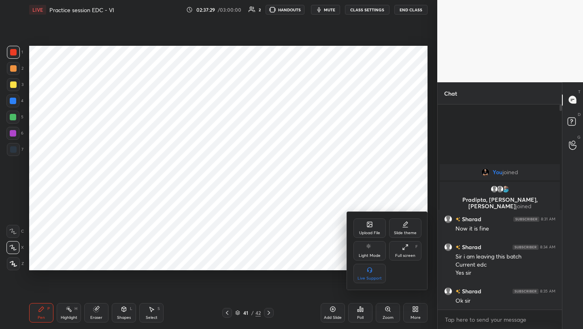
click at [367, 223] on icon at bounding box center [369, 224] width 5 height 5
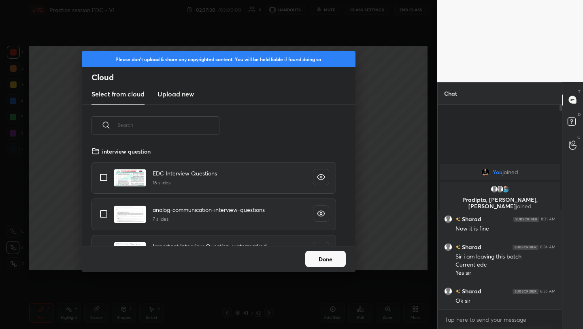
click at [193, 95] on h3 "Upload new" at bounding box center [175, 94] width 36 height 10
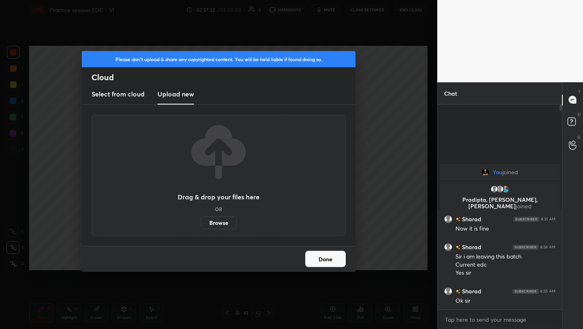
click at [226, 222] on label "Browse" at bounding box center [219, 222] width 36 height 13
click at [201, 222] on input "Browse" at bounding box center [201, 222] width 0 height 13
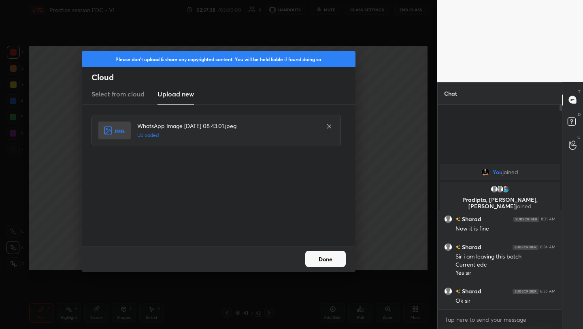
click at [336, 259] on button "Done" at bounding box center [325, 258] width 40 height 16
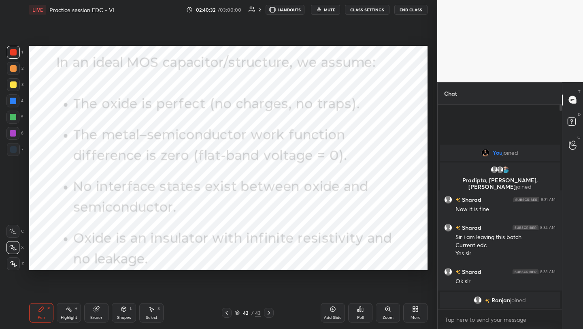
click at [413, 314] on div "More" at bounding box center [415, 312] width 24 height 19
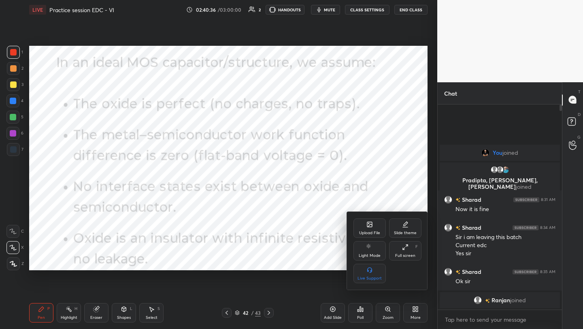
click at [367, 225] on icon at bounding box center [369, 224] width 5 height 5
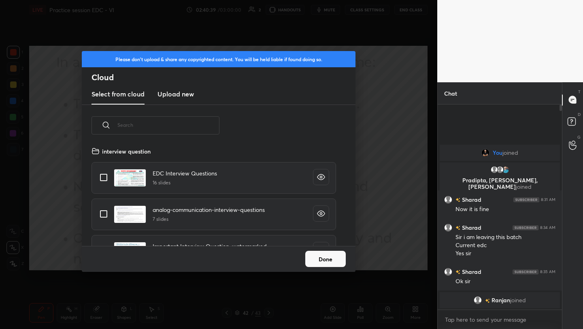
click at [173, 89] on h3 "Upload new" at bounding box center [175, 94] width 36 height 10
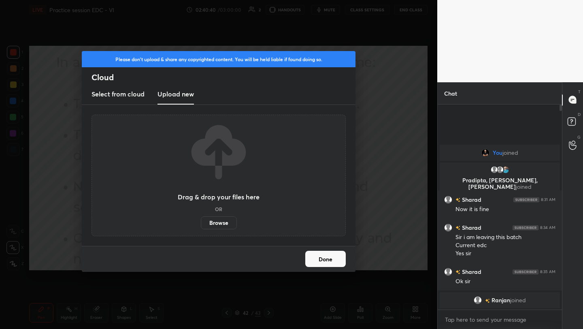
click at [213, 219] on label "Browse" at bounding box center [219, 222] width 36 height 13
click at [201, 219] on input "Browse" at bounding box center [201, 222] width 0 height 13
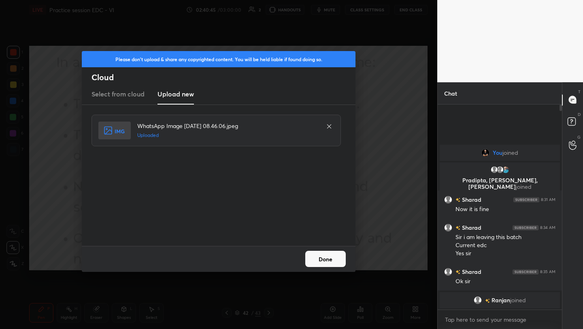
click at [328, 258] on button "Done" at bounding box center [325, 258] width 40 height 16
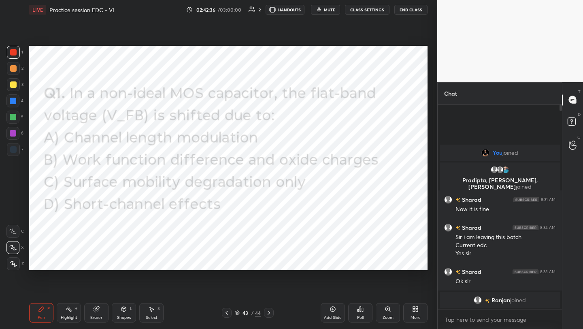
click at [416, 308] on icon at bounding box center [417, 307] width 2 height 2
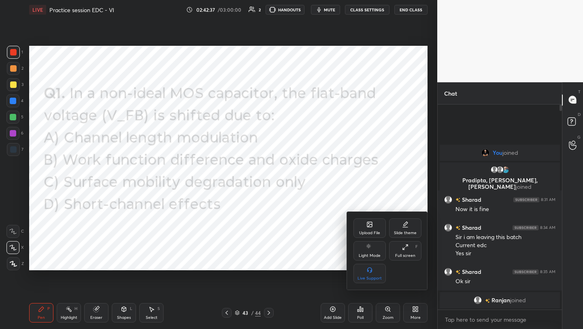
click at [365, 229] on div "Upload File" at bounding box center [369, 227] width 32 height 19
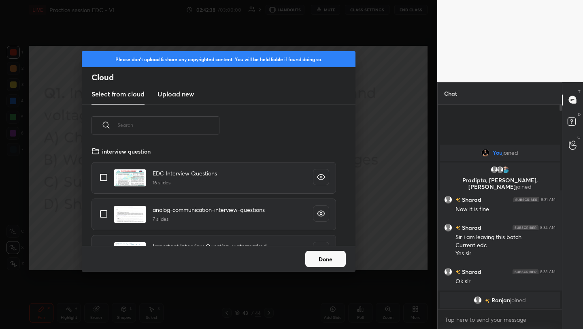
click at [185, 93] on h3 "Upload new" at bounding box center [175, 94] width 36 height 10
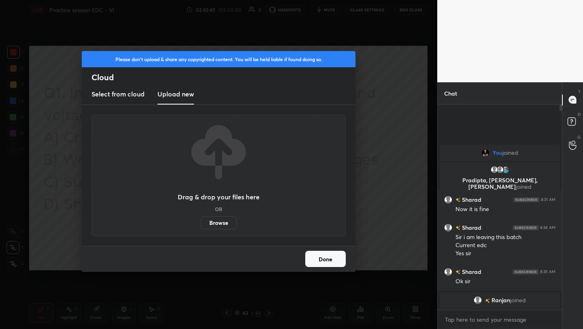
click at [218, 220] on label "Browse" at bounding box center [219, 222] width 36 height 13
click at [201, 220] on input "Browse" at bounding box center [201, 222] width 0 height 13
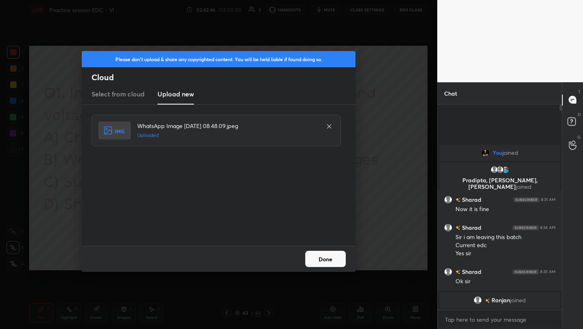
click at [320, 253] on button "Done" at bounding box center [325, 258] width 40 height 16
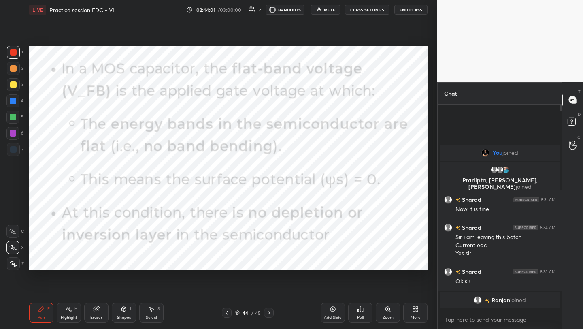
click at [417, 311] on icon at bounding box center [417, 310] width 2 height 2
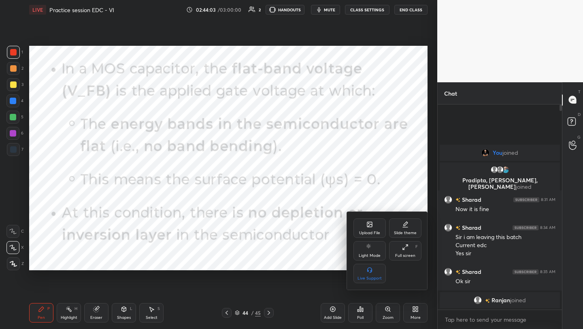
click at [371, 223] on icon at bounding box center [369, 224] width 5 height 5
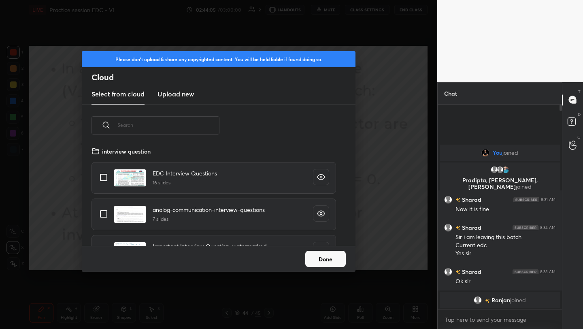
click at [177, 98] on h3 "Upload new" at bounding box center [175, 94] width 36 height 10
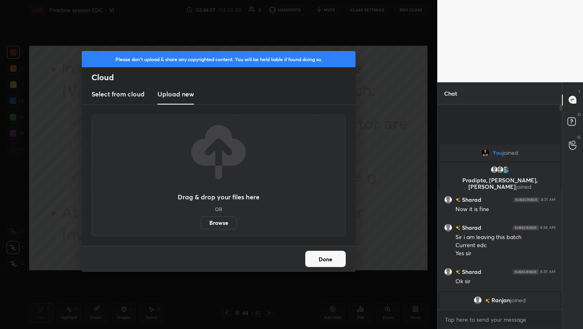
click at [225, 225] on label "Browse" at bounding box center [219, 222] width 36 height 13
click at [201, 225] on input "Browse" at bounding box center [201, 222] width 0 height 13
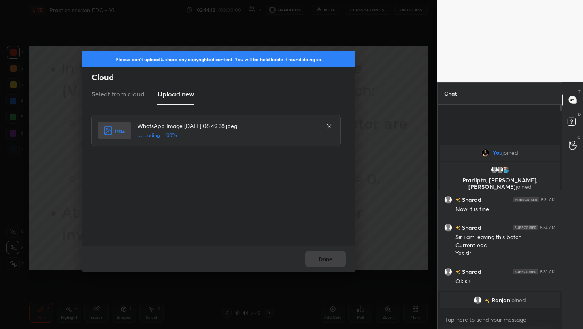
click at [326, 250] on div "Done" at bounding box center [219, 259] width 274 height 26
click at [218, 125] on h4 "WhatsApp Image 2025-08-31 at 08.49.38.jpeg" at bounding box center [227, 125] width 180 height 8
click at [323, 255] on button "Done" at bounding box center [325, 258] width 40 height 16
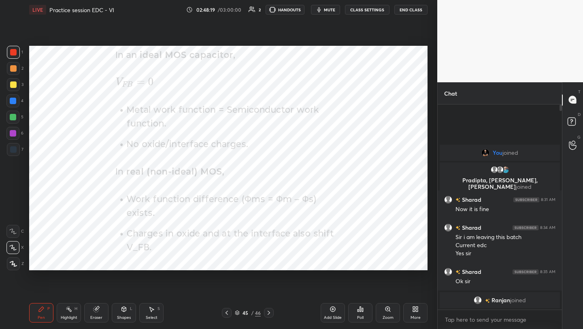
click at [412, 308] on icon at bounding box center [415, 309] width 6 height 6
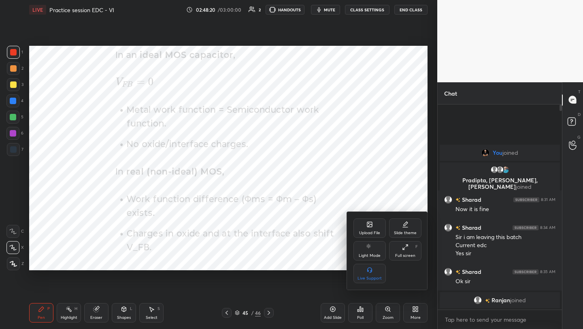
click at [371, 226] on icon at bounding box center [369, 224] width 5 height 5
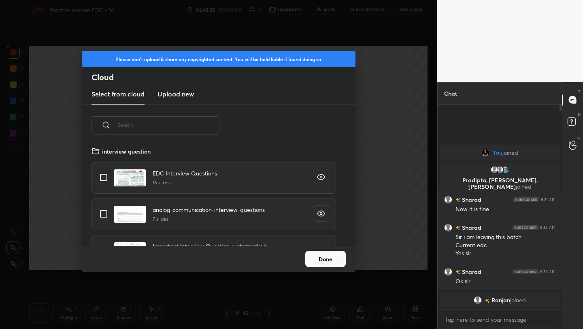
scroll to position [3, 4]
click at [177, 94] on h3 "Upload new" at bounding box center [175, 94] width 36 height 10
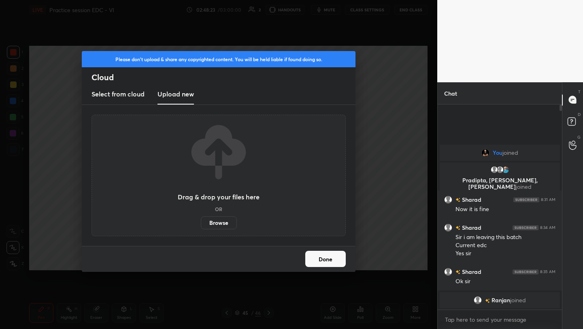
click at [218, 222] on label "Browse" at bounding box center [219, 222] width 36 height 13
click at [201, 222] on input "Browse" at bounding box center [201, 222] width 0 height 13
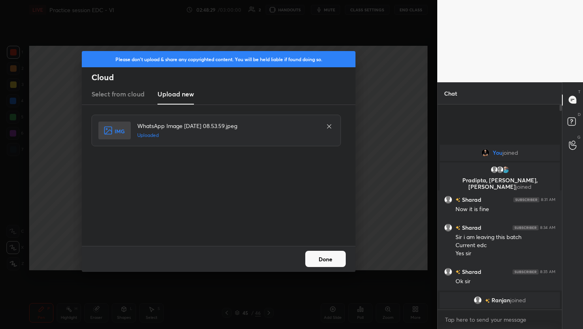
click at [333, 259] on button "Done" at bounding box center [325, 258] width 40 height 16
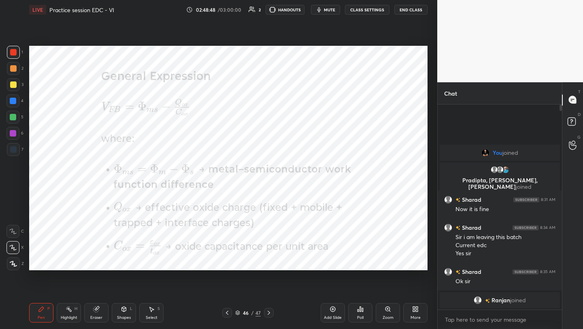
click at [227, 317] on div "Pen P Highlight H Eraser Shapes L Select S 46 / 47 Add Slide Poll Zoom More" at bounding box center [228, 312] width 398 height 32
click at [227, 313] on icon at bounding box center [227, 312] width 6 height 6
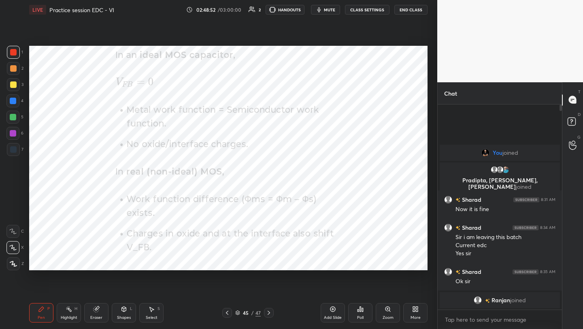
drag, startPoint x: 269, startPoint y: 312, endPoint x: 271, endPoint y: 304, distance: 8.1
click at [269, 312] on icon at bounding box center [268, 312] width 2 height 4
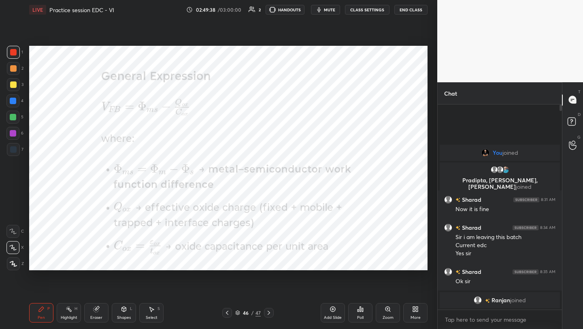
click at [411, 309] on div "More" at bounding box center [415, 312] width 24 height 19
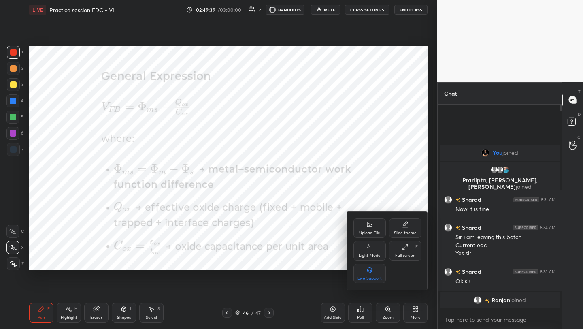
click at [368, 223] on icon at bounding box center [368, 223] width 1 height 1
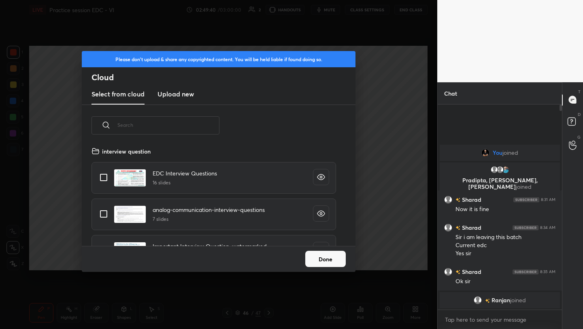
scroll to position [100, 260]
click at [179, 93] on h3 "Upload new" at bounding box center [175, 94] width 36 height 10
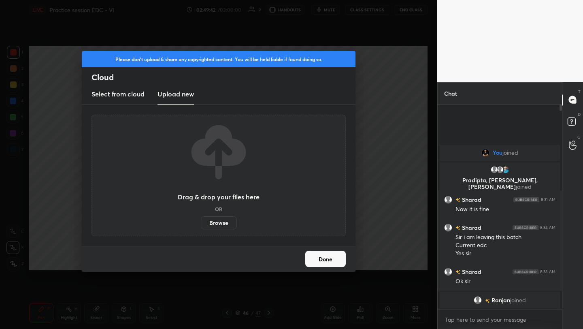
click at [214, 221] on label "Browse" at bounding box center [219, 222] width 36 height 13
click at [201, 221] on input "Browse" at bounding box center [201, 222] width 0 height 13
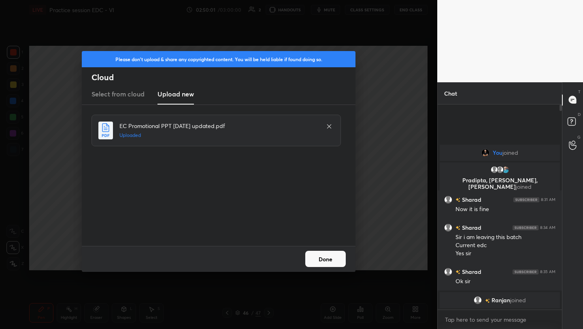
click at [318, 257] on button "Done" at bounding box center [325, 258] width 40 height 16
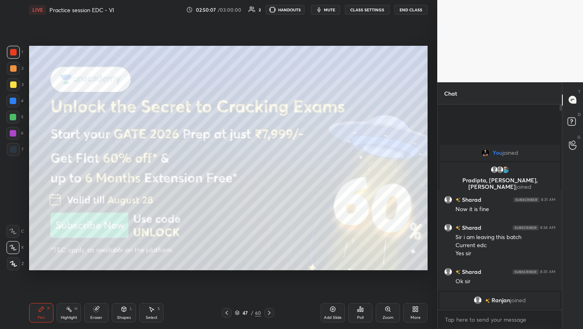
click at [17, 56] on div at bounding box center [13, 52] width 13 height 13
click at [267, 314] on icon at bounding box center [269, 312] width 6 height 6
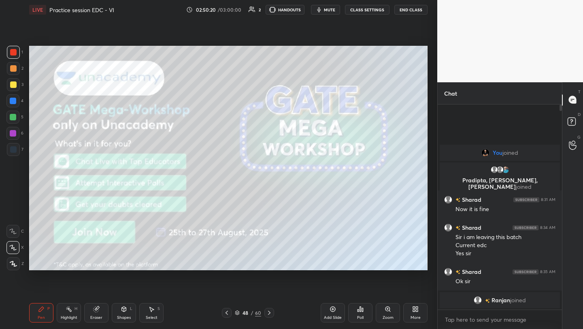
click at [267, 316] on div at bounding box center [269, 313] width 10 height 10
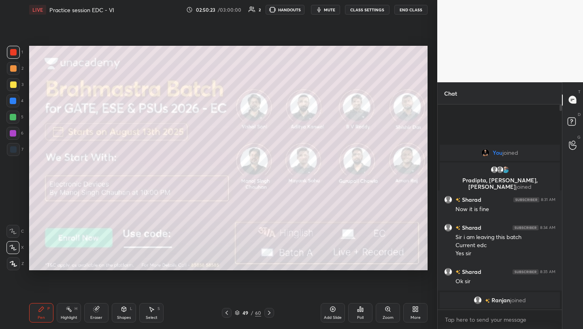
click at [268, 313] on icon at bounding box center [269, 312] width 6 height 6
click at [226, 312] on icon at bounding box center [226, 312] width 6 height 6
click at [268, 312] on icon at bounding box center [269, 312] width 6 height 6
drag, startPoint x: 268, startPoint y: 313, endPoint x: 270, endPoint y: 309, distance: 4.5
click at [268, 313] on icon at bounding box center [269, 312] width 6 height 6
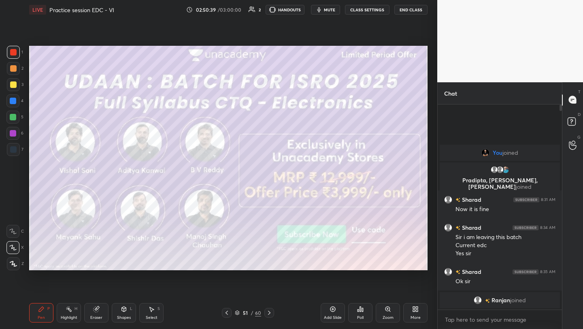
click at [265, 314] on div "51 / 60" at bounding box center [248, 313] width 52 height 10
click at [267, 312] on icon at bounding box center [269, 312] width 6 height 6
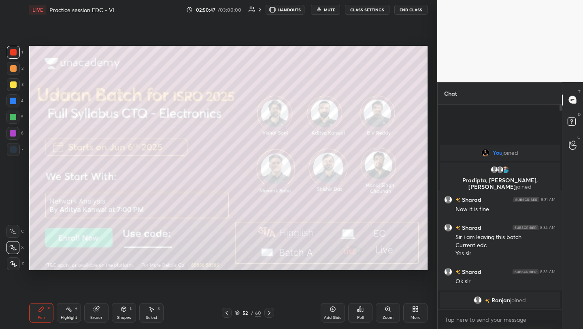
click at [267, 313] on icon at bounding box center [269, 312] width 6 height 6
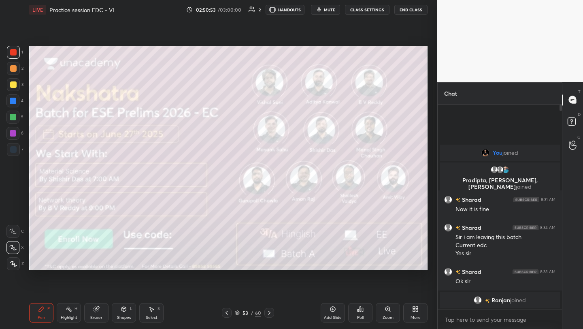
click at [266, 316] on div at bounding box center [269, 313] width 10 height 10
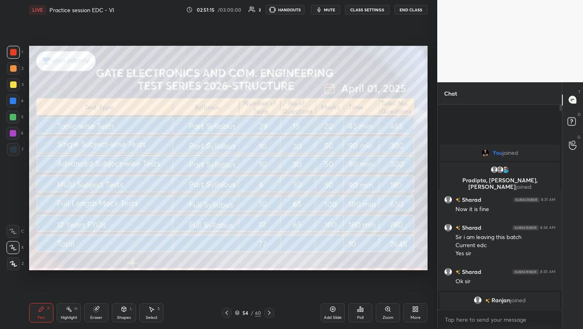
click at [267, 312] on icon at bounding box center [269, 312] width 6 height 6
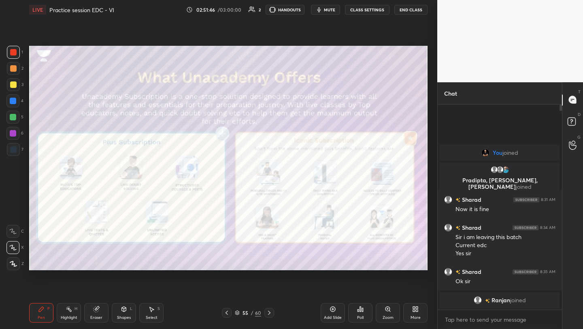
click at [265, 312] on div at bounding box center [269, 313] width 10 height 10
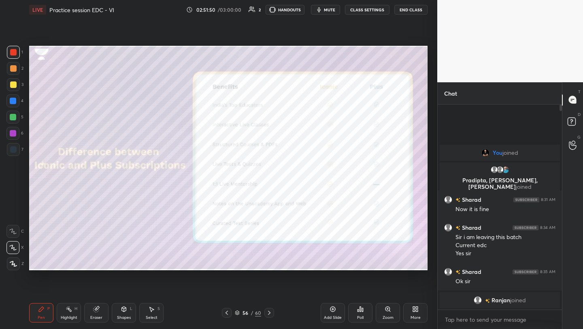
click at [268, 311] on icon at bounding box center [269, 312] width 6 height 6
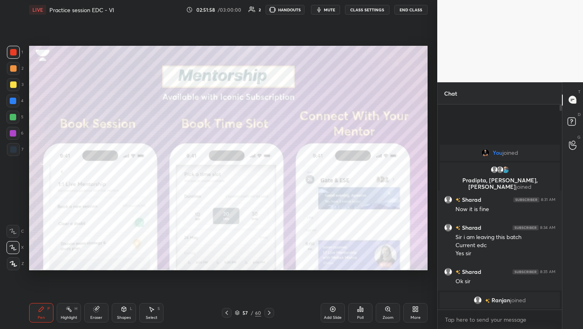
click at [267, 312] on icon at bounding box center [269, 312] width 6 height 6
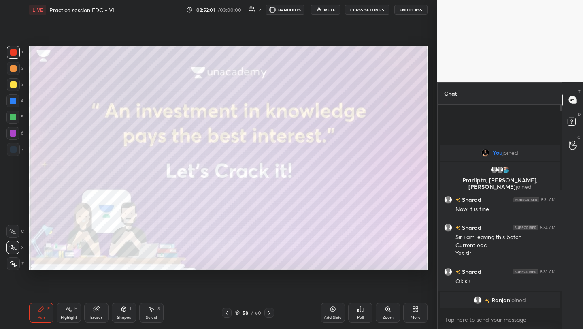
click at [267, 312] on icon at bounding box center [269, 312] width 6 height 6
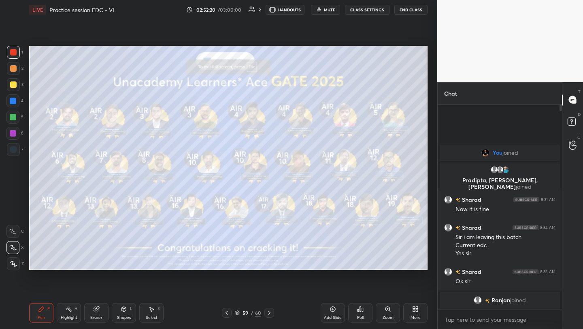
click at [324, 8] on button "mute" at bounding box center [325, 10] width 29 height 10
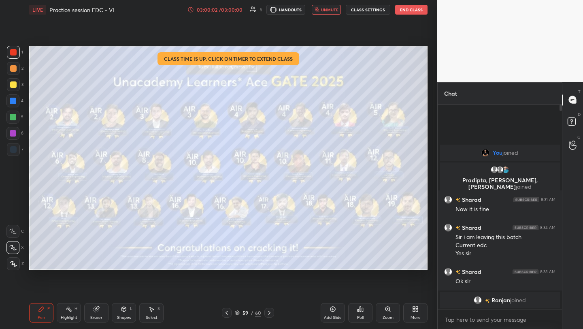
click at [418, 10] on button "End Class" at bounding box center [411, 10] width 32 height 10
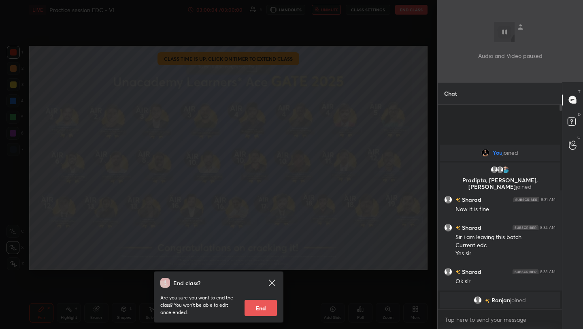
click at [258, 304] on button "End" at bounding box center [260, 307] width 32 height 16
type textarea "x"
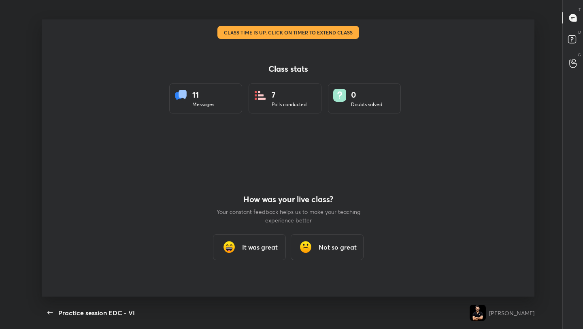
scroll to position [0, 0]
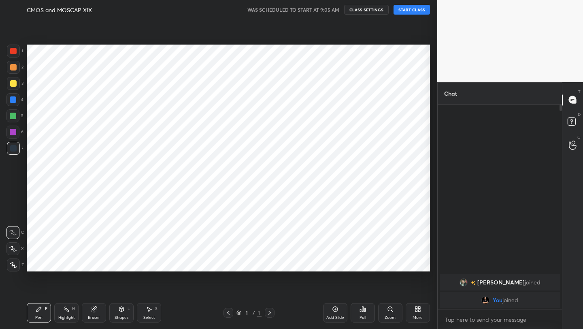
scroll to position [40188, 40061]
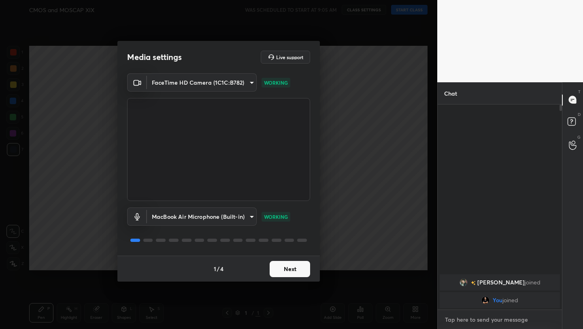
click at [471, 322] on textarea at bounding box center [499, 319] width 111 height 13
type textarea "x"
type textarea "s"
type textarea "x"
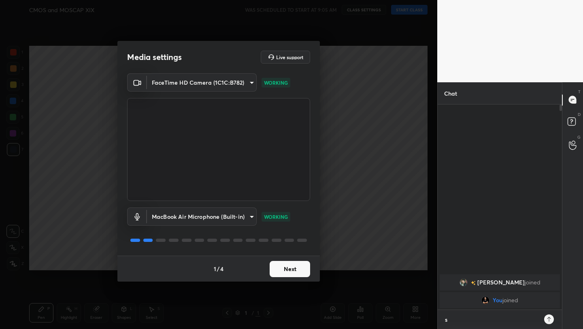
type textarea "st"
type textarea "x"
type textarea "sta"
type textarea "x"
type textarea "star"
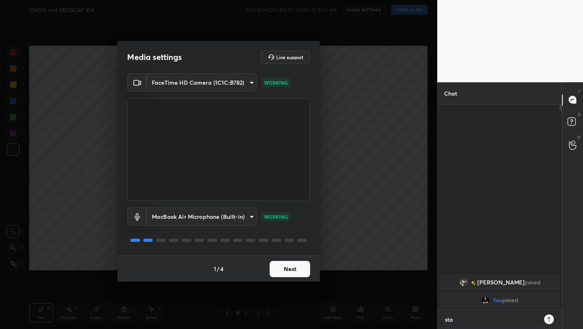
type textarea "x"
type textarea "start"
type textarea "x"
type textarea "starti"
type textarea "x"
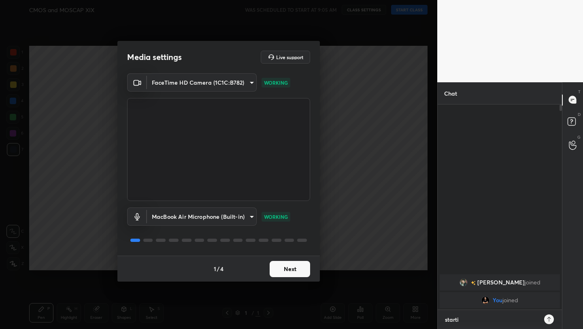
type textarea "startin"
type textarea "x"
type textarea "starting"
type textarea "x"
type textarea "starting"
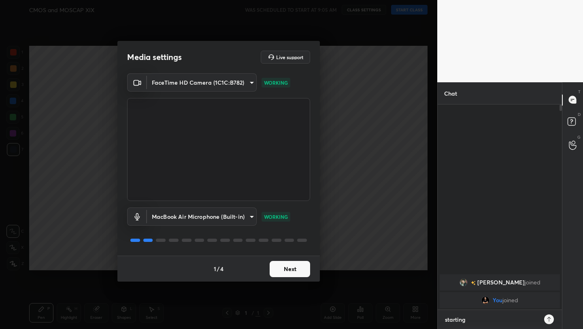
type textarea "x"
type textarea "starting i"
type textarea "x"
type textarea "starting in"
type textarea "x"
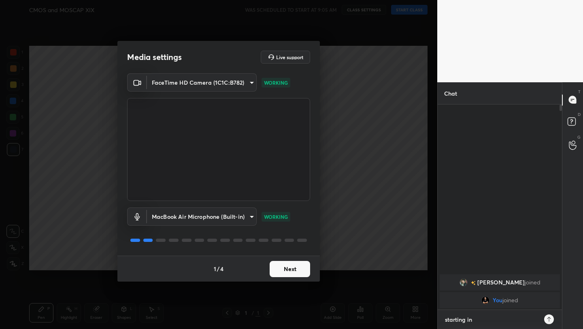
type textarea "starting in"
type textarea "x"
type textarea "starting in 1"
type textarea "x"
type textarea "starting in 10"
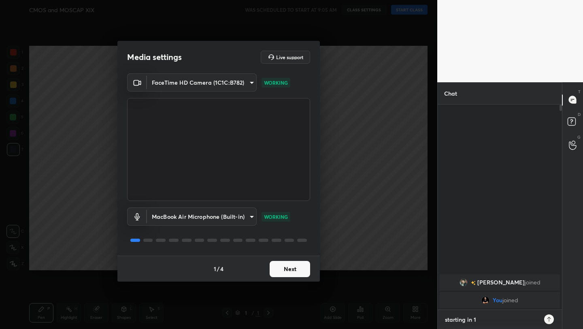
type textarea "x"
type textarea "starting in 10"
type textarea "x"
type textarea "starting in 10 m"
type textarea "x"
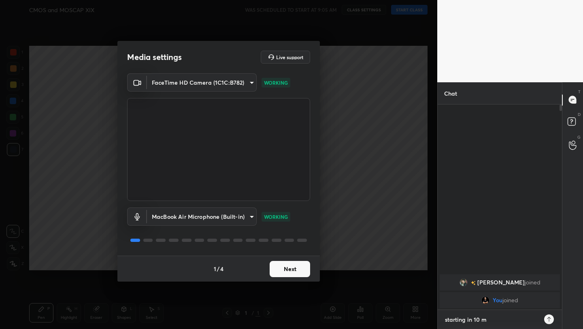
type textarea "starting in 10 mi"
type textarea "x"
type textarea "starting in 10 min"
type textarea "x"
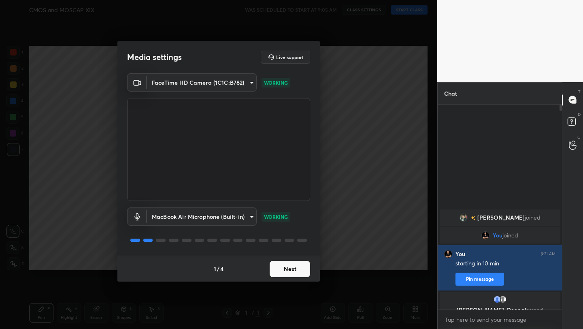
click at [290, 267] on button "Next" at bounding box center [289, 269] width 40 height 16
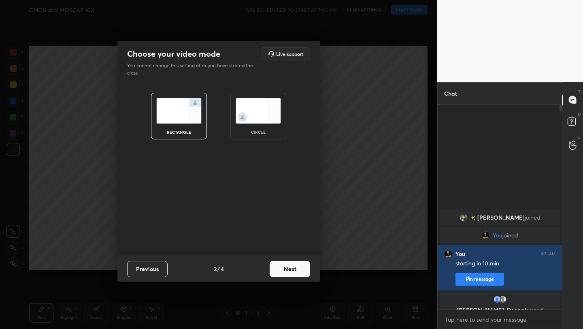
click at [290, 267] on button "Next" at bounding box center [289, 269] width 40 height 16
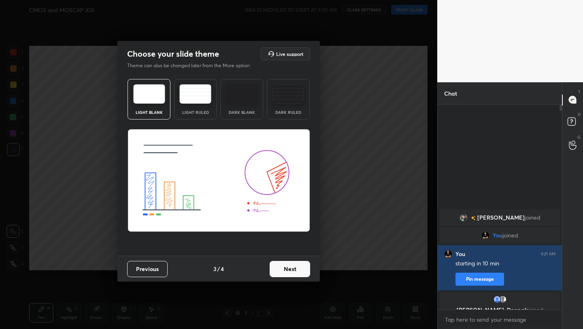
click at [290, 267] on button "Next" at bounding box center [289, 269] width 40 height 16
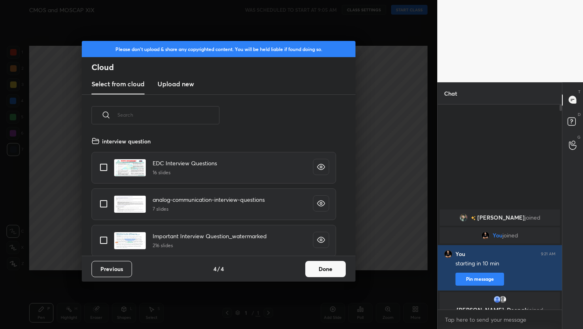
scroll to position [119, 260]
click at [330, 271] on button "Done" at bounding box center [325, 269] width 40 height 16
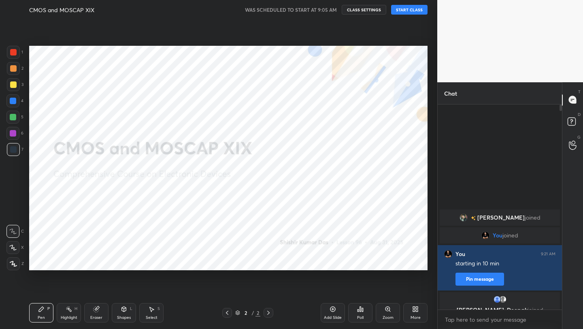
click at [406, 10] on button "START CLASS" at bounding box center [409, 10] width 36 height 10
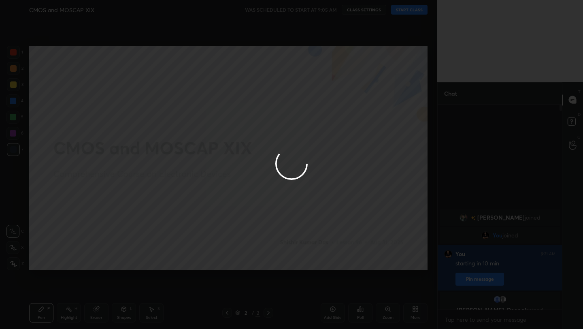
type textarea "x"
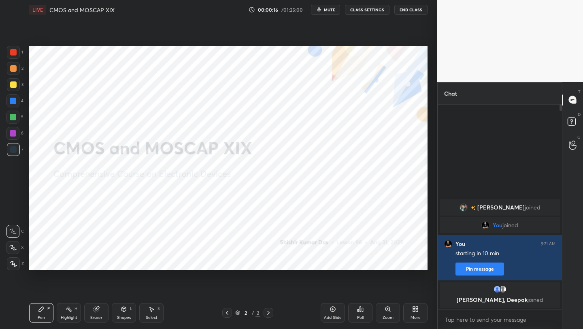
scroll to position [40188, 40061]
drag, startPoint x: 15, startPoint y: 52, endPoint x: 21, endPoint y: 49, distance: 6.3
click at [16, 52] on div at bounding box center [13, 52] width 6 height 6
click at [12, 148] on div at bounding box center [13, 149] width 6 height 6
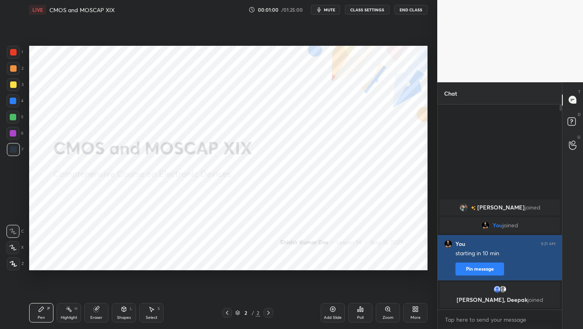
click at [478, 269] on button "Pin message" at bounding box center [479, 268] width 49 height 13
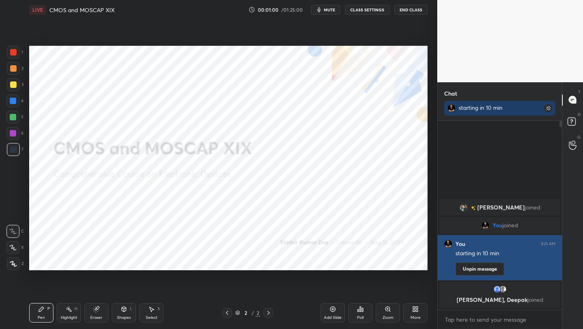
scroll to position [206, 122]
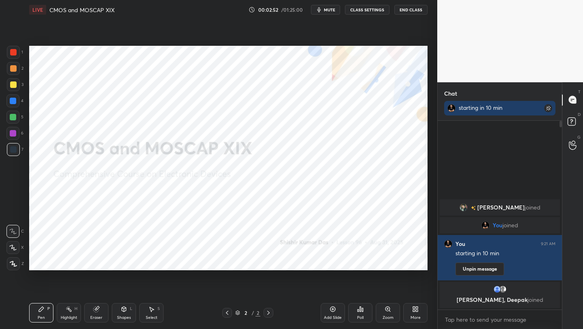
click at [328, 309] on div "Add Slide" at bounding box center [332, 312] width 24 height 19
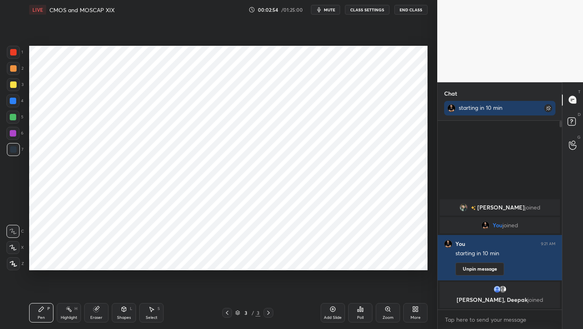
drag, startPoint x: 14, startPoint y: 55, endPoint x: 18, endPoint y: 55, distance: 4.1
click at [16, 55] on div at bounding box center [13, 52] width 6 height 6
click at [15, 248] on icon at bounding box center [12, 247] width 7 height 6
click at [14, 102] on div at bounding box center [13, 101] width 6 height 6
click at [92, 310] on div "Eraser" at bounding box center [96, 312] width 24 height 19
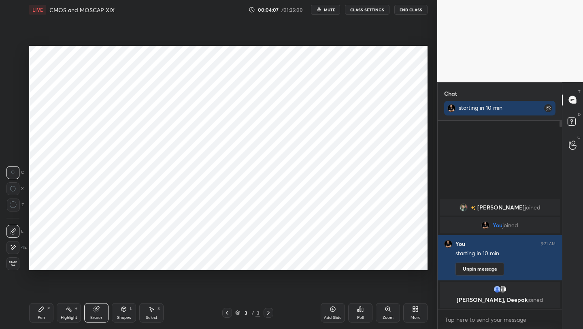
drag, startPoint x: 44, startPoint y: 314, endPoint x: 40, endPoint y: 296, distance: 18.4
click at [41, 313] on div "Pen P" at bounding box center [41, 312] width 24 height 19
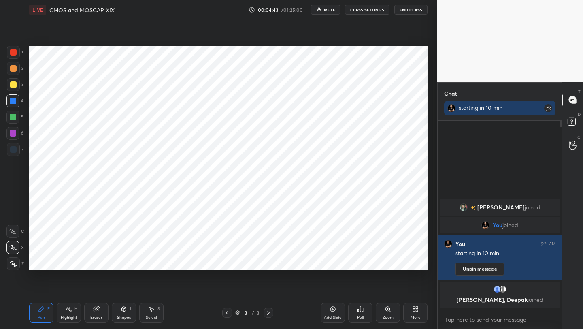
click at [100, 307] on div "Eraser" at bounding box center [96, 312] width 24 height 19
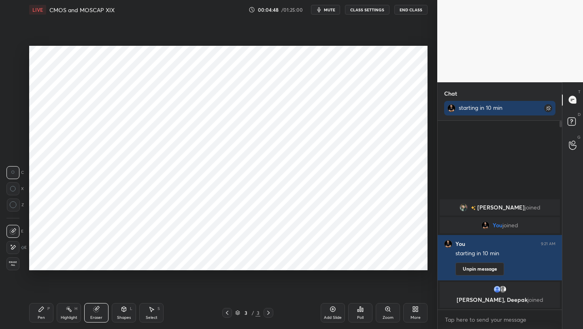
click at [49, 303] on div "Pen P" at bounding box center [41, 312] width 24 height 19
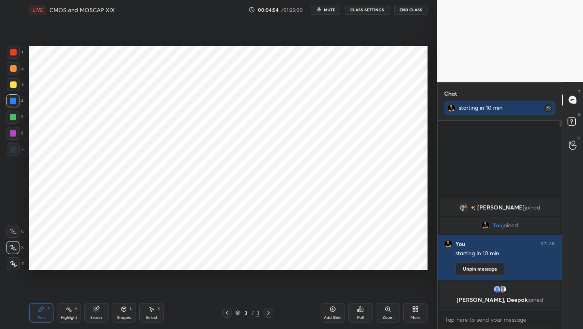
drag, startPoint x: 12, startPoint y: 135, endPoint x: 17, endPoint y: 132, distance: 6.1
click at [12, 135] on div at bounding box center [13, 133] width 6 height 6
click at [98, 315] on div "Eraser" at bounding box center [96, 317] width 12 height 4
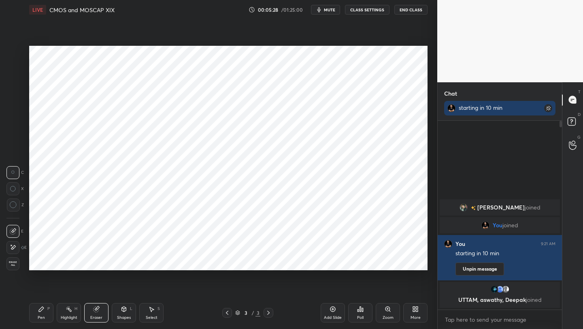
click at [43, 313] on div "Pen P" at bounding box center [41, 312] width 24 height 19
click at [15, 100] on div at bounding box center [13, 101] width 6 height 6
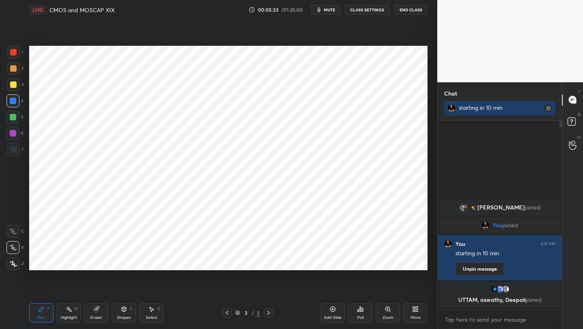
click at [14, 114] on div at bounding box center [13, 117] width 6 height 6
click at [11, 133] on div at bounding box center [13, 133] width 6 height 6
click at [120, 306] on div "Shapes L" at bounding box center [124, 312] width 24 height 19
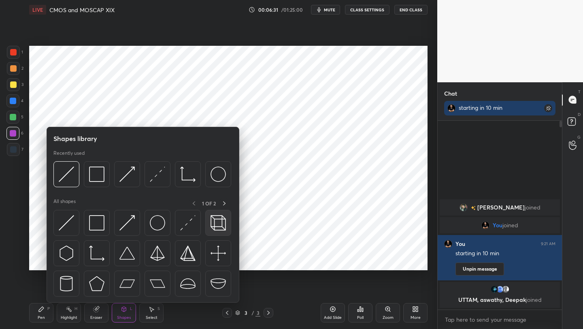
click at [211, 219] on img at bounding box center [217, 222] width 15 height 15
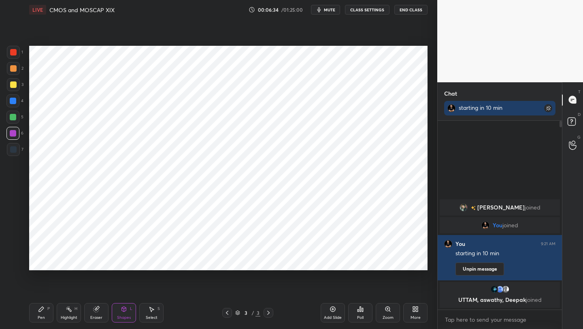
click at [40, 315] on div "Pen" at bounding box center [41, 317] width 7 height 4
click at [17, 120] on div at bounding box center [12, 116] width 13 height 13
click at [12, 99] on div at bounding box center [13, 101] width 6 height 6
click at [21, 140] on div "6" at bounding box center [14, 135] width 17 height 16
click at [12, 153] on div at bounding box center [13, 149] width 13 height 13
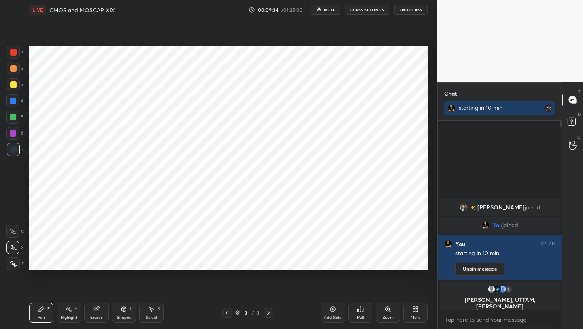
click at [332, 310] on icon at bounding box center [332, 309] width 6 height 6
drag, startPoint x: 120, startPoint y: 312, endPoint x: 121, endPoint y: 306, distance: 6.3
click at [121, 311] on div "Shapes L" at bounding box center [124, 312] width 24 height 19
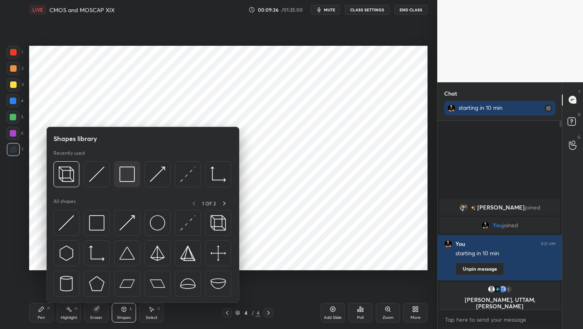
click at [128, 177] on img at bounding box center [126, 173] width 15 height 15
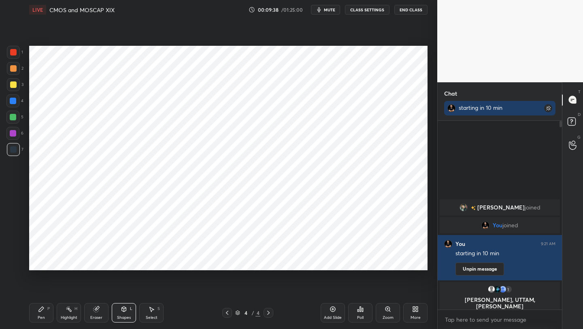
click at [124, 303] on div "Shapes L" at bounding box center [124, 312] width 24 height 19
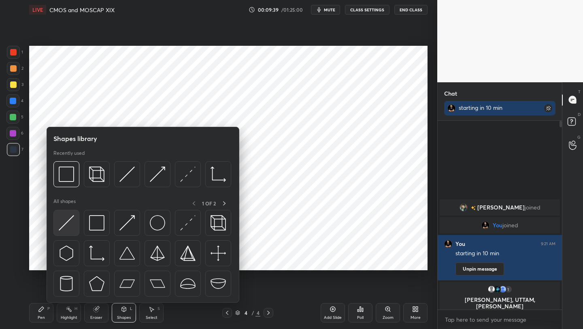
click at [65, 224] on img at bounding box center [66, 222] width 15 height 15
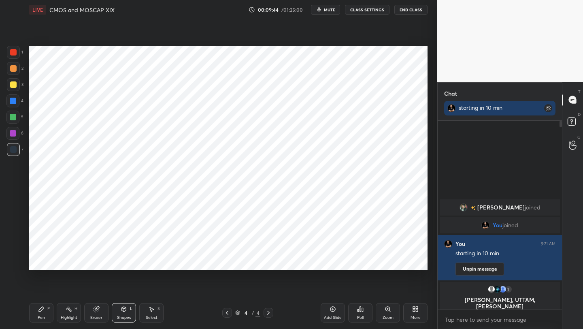
click at [39, 314] on div "Pen P" at bounding box center [41, 312] width 24 height 19
drag, startPoint x: 121, startPoint y: 310, endPoint x: 119, endPoint y: 304, distance: 5.6
click at [122, 309] on icon at bounding box center [124, 308] width 4 height 5
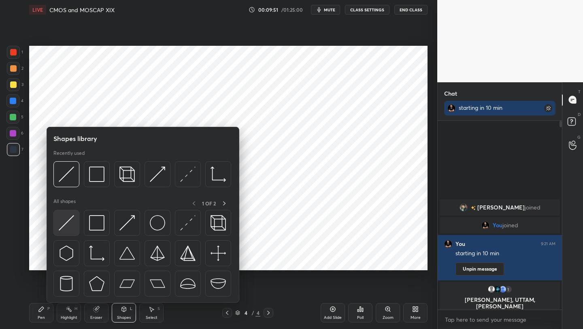
click at [63, 225] on img at bounding box center [66, 222] width 15 height 15
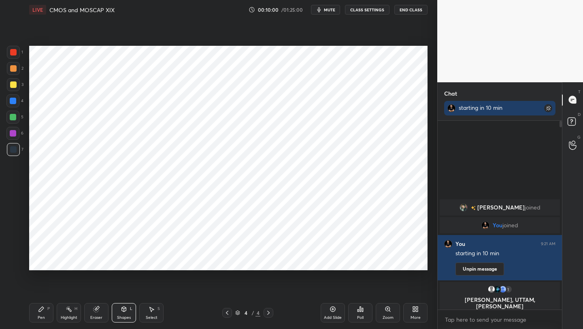
click at [34, 320] on div "Pen P Highlight H Eraser Shapes L Select S 4 / 4 Add Slide Poll Zoom More" at bounding box center [228, 312] width 398 height 32
click at [42, 314] on div "Pen P" at bounding box center [41, 312] width 24 height 19
click at [335, 307] on div "Add Slide" at bounding box center [332, 312] width 24 height 19
drag, startPoint x: 96, startPoint y: 312, endPoint x: 95, endPoint y: 272, distance: 40.5
click at [92, 312] on div "Eraser" at bounding box center [96, 312] width 24 height 19
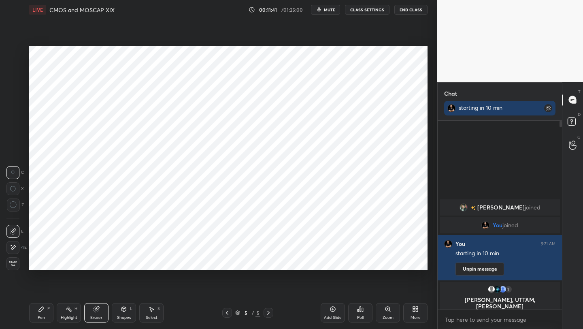
click at [43, 308] on div "Pen P" at bounding box center [41, 312] width 24 height 19
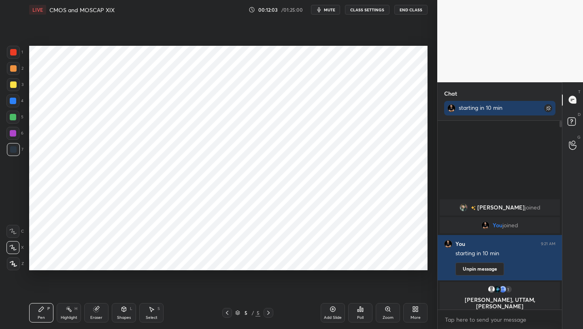
drag, startPoint x: 228, startPoint y: 312, endPoint x: 229, endPoint y: 306, distance: 5.3
click at [228, 312] on icon at bounding box center [227, 312] width 6 height 6
click at [15, 55] on div at bounding box center [13, 52] width 13 height 13
click at [269, 314] on div "4 / 5" at bounding box center [248, 313] width 146 height 10
click at [270, 313] on icon at bounding box center [268, 312] width 6 height 6
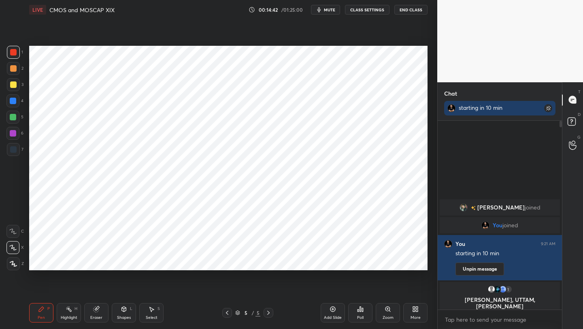
click at [227, 313] on icon at bounding box center [227, 312] width 6 height 6
click at [226, 315] on icon at bounding box center [227, 312] width 6 height 6
click at [271, 312] on div at bounding box center [268, 313] width 10 height 10
click at [269, 311] on icon at bounding box center [268, 312] width 6 height 6
click at [266, 310] on icon at bounding box center [268, 312] width 6 height 6
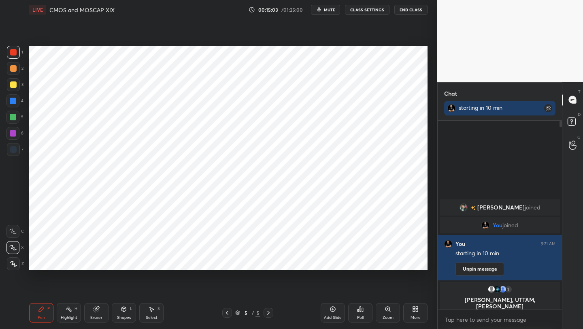
drag, startPoint x: 333, startPoint y: 310, endPoint x: 336, endPoint y: 305, distance: 6.3
click at [334, 309] on icon at bounding box center [332, 309] width 6 height 6
click at [16, 102] on div at bounding box center [12, 100] width 13 height 13
click at [128, 312] on div "Shapes L" at bounding box center [124, 312] width 24 height 19
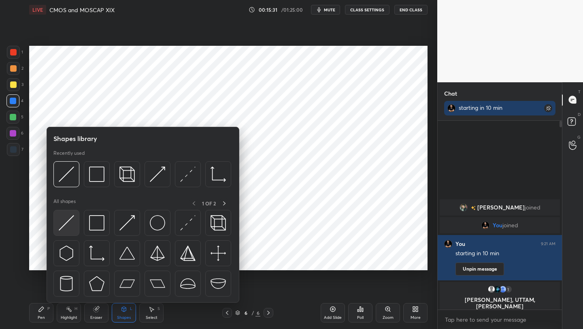
click at [76, 220] on div at bounding box center [66, 223] width 26 height 26
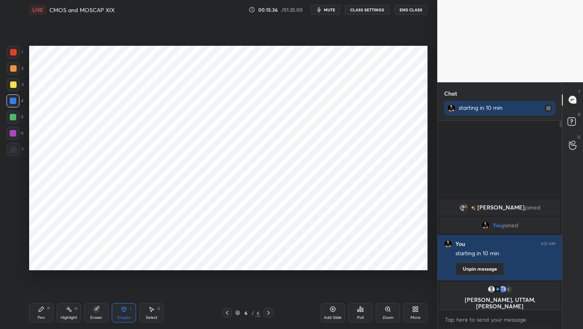
drag, startPoint x: 125, startPoint y: 310, endPoint x: 125, endPoint y: 303, distance: 7.7
click at [124, 311] on icon at bounding box center [124, 308] width 4 height 5
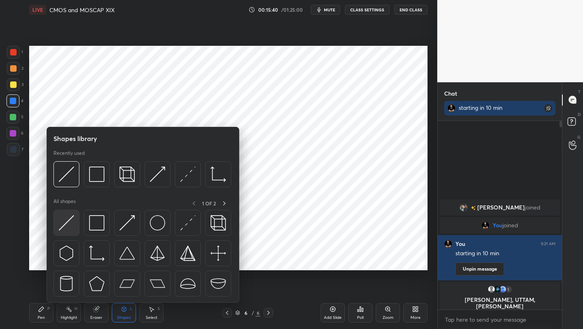
click at [66, 221] on img at bounding box center [66, 222] width 15 height 15
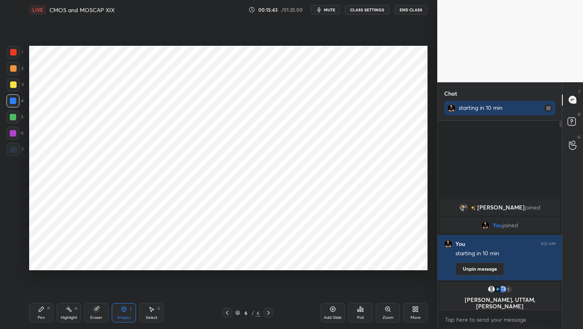
click at [131, 315] on div "Shapes L" at bounding box center [124, 312] width 24 height 19
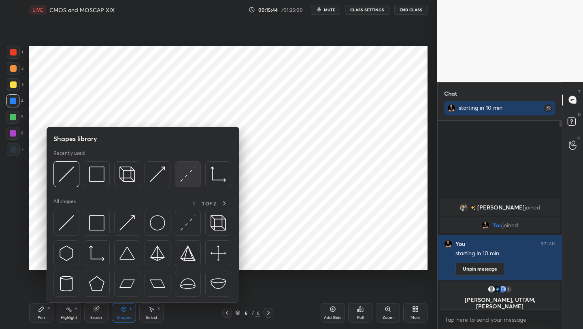
click at [187, 180] on img at bounding box center [187, 173] width 15 height 15
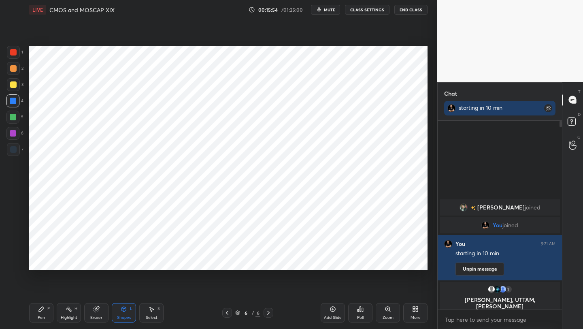
drag, startPoint x: 38, startPoint y: 304, endPoint x: 38, endPoint y: 284, distance: 20.2
click at [37, 304] on div "Pen P" at bounding box center [41, 312] width 24 height 19
click at [15, 138] on div at bounding box center [12, 133] width 13 height 13
drag, startPoint x: 13, startPoint y: 100, endPoint x: 17, endPoint y: 98, distance: 5.1
click at [14, 100] on div at bounding box center [13, 101] width 6 height 6
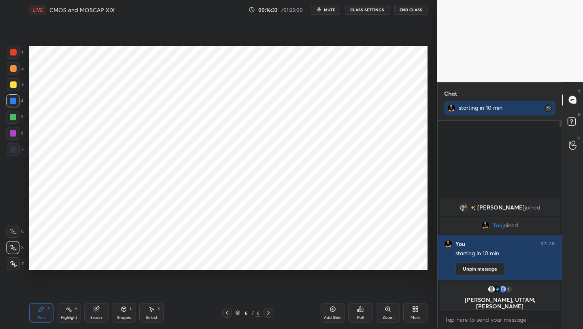
click at [123, 306] on icon at bounding box center [124, 309] width 6 height 6
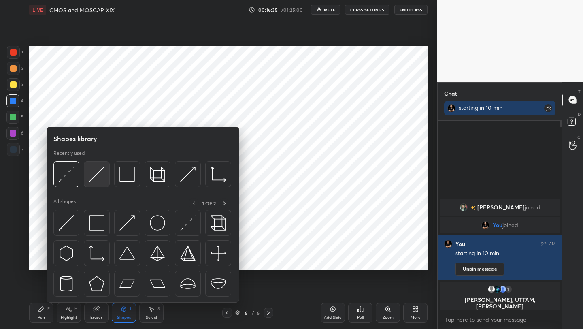
click at [95, 172] on img at bounding box center [96, 173] width 15 height 15
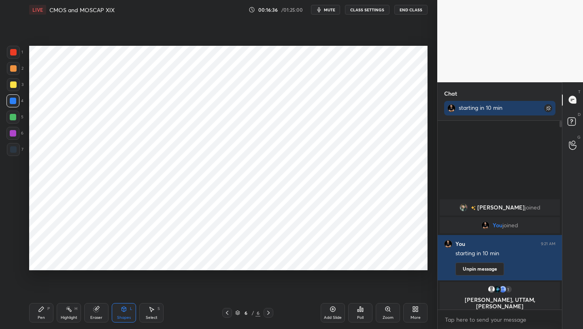
drag, startPoint x: 13, startPoint y: 135, endPoint x: 22, endPoint y: 131, distance: 10.0
click at [13, 135] on div at bounding box center [13, 133] width 6 height 6
click at [36, 316] on div "Pen P" at bounding box center [41, 312] width 24 height 19
drag, startPoint x: 126, startPoint y: 311, endPoint x: 125, endPoint y: 305, distance: 6.5
click at [126, 310] on icon at bounding box center [124, 309] width 6 height 6
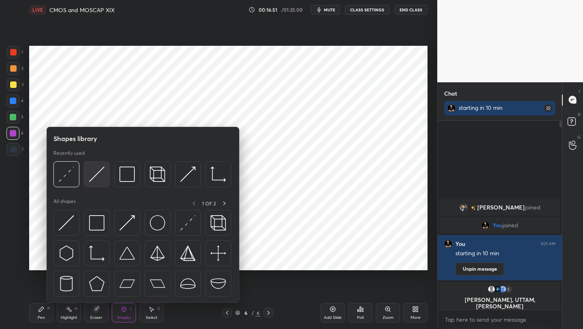
click at [99, 178] on img at bounding box center [96, 173] width 15 height 15
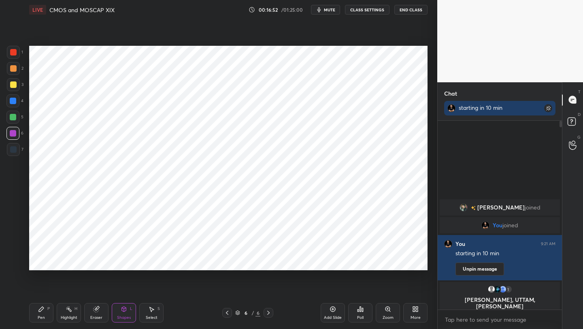
drag, startPoint x: 11, startPoint y: 149, endPoint x: 22, endPoint y: 143, distance: 11.8
click at [13, 148] on div at bounding box center [13, 149] width 6 height 6
click at [15, 53] on div at bounding box center [13, 52] width 6 height 6
click at [119, 308] on div "Shapes L" at bounding box center [124, 312] width 24 height 19
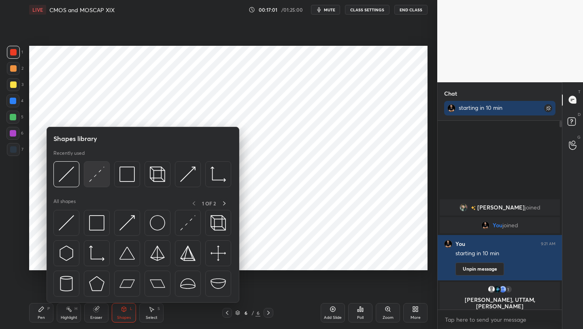
click at [96, 177] on img at bounding box center [96, 173] width 15 height 15
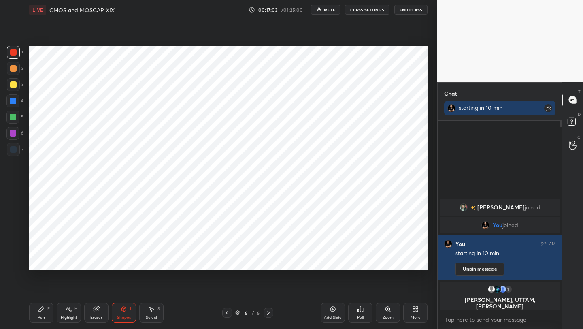
click at [11, 132] on div at bounding box center [13, 133] width 6 height 6
drag, startPoint x: 49, startPoint y: 309, endPoint x: 47, endPoint y: 287, distance: 21.5
click at [47, 307] on div "P" at bounding box center [48, 308] width 2 height 4
click at [331, 307] on icon at bounding box center [332, 309] width 6 height 6
click at [124, 308] on icon at bounding box center [124, 308] width 4 height 5
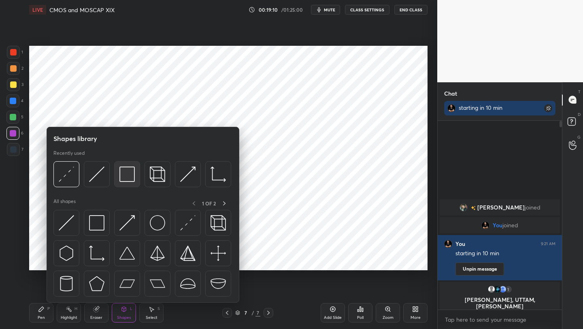
click at [126, 177] on img at bounding box center [126, 173] width 15 height 15
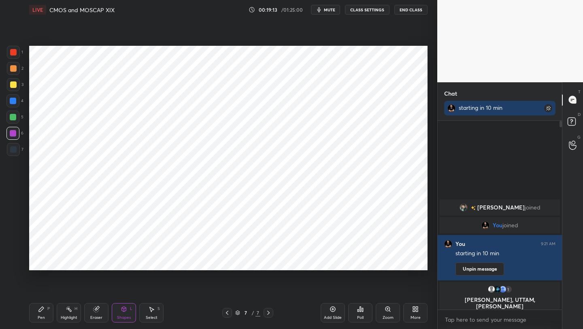
click at [121, 305] on div "Shapes L" at bounding box center [124, 312] width 24 height 19
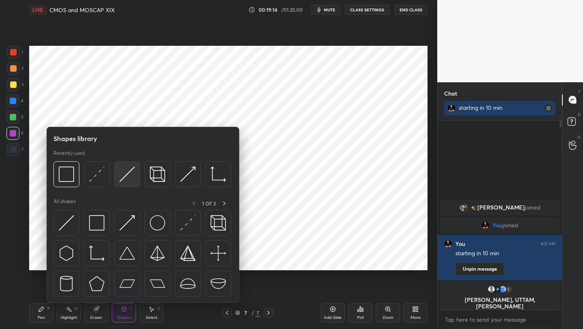
click at [119, 176] on div at bounding box center [127, 174] width 26 height 26
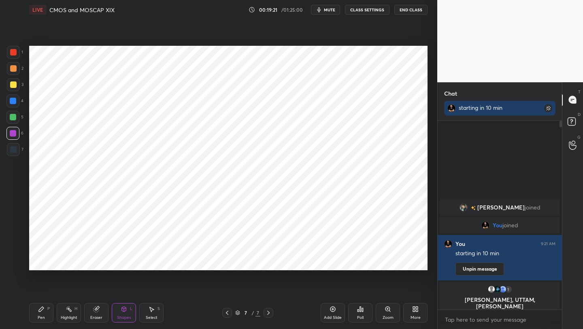
click at [126, 318] on div "Shapes" at bounding box center [124, 317] width 14 height 4
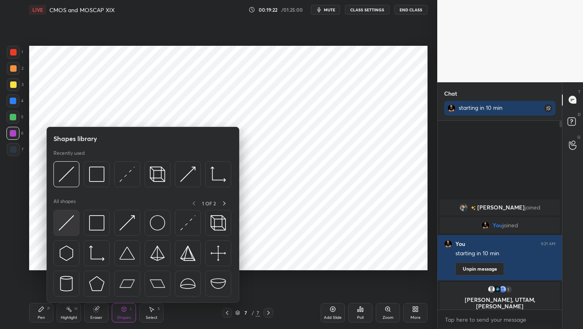
click at [66, 220] on img at bounding box center [66, 222] width 15 height 15
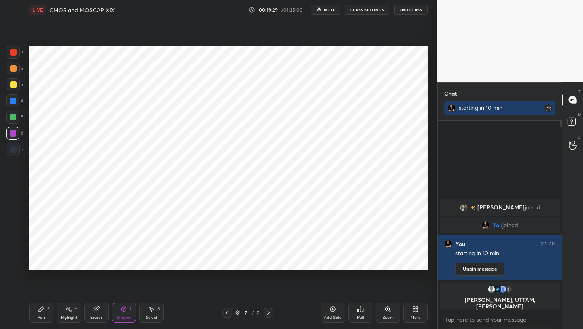
drag, startPoint x: 39, startPoint y: 321, endPoint x: 47, endPoint y: 274, distance: 48.5
click at [39, 319] on div "Pen P" at bounding box center [41, 312] width 24 height 19
click at [14, 53] on div at bounding box center [13, 52] width 6 height 6
drag, startPoint x: 225, startPoint y: 311, endPoint x: 231, endPoint y: 295, distance: 17.4
click at [224, 309] on icon at bounding box center [227, 312] width 6 height 6
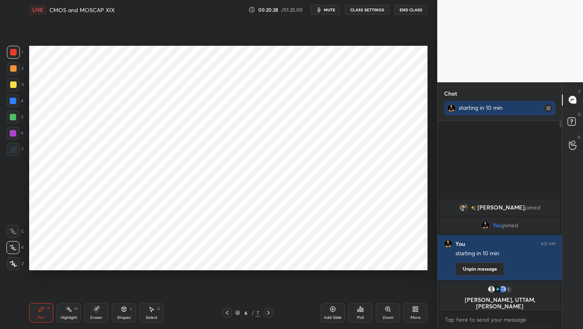
click at [268, 311] on icon at bounding box center [268, 312] width 6 height 6
click at [19, 72] on div at bounding box center [13, 68] width 13 height 13
drag, startPoint x: 10, startPoint y: 157, endPoint x: 15, endPoint y: 160, distance: 6.1
click at [10, 157] on div "7" at bounding box center [15, 151] width 17 height 16
click at [122, 313] on div "Shapes L" at bounding box center [124, 312] width 24 height 19
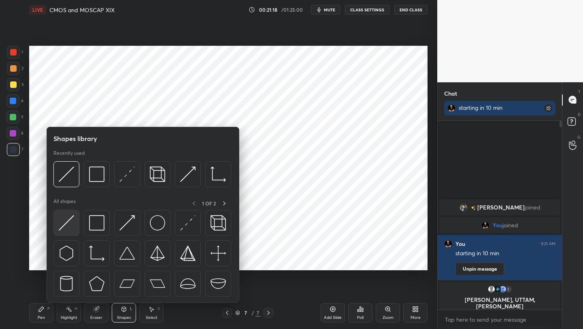
click at [64, 228] on img at bounding box center [66, 222] width 15 height 15
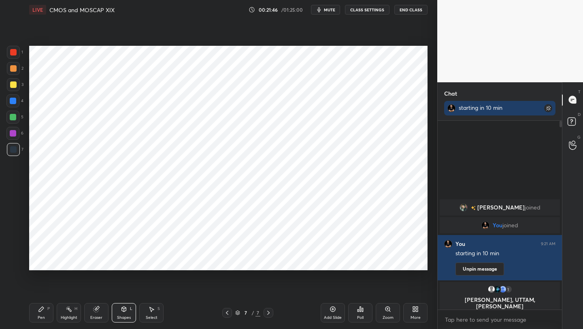
drag, startPoint x: 126, startPoint y: 313, endPoint x: 125, endPoint y: 306, distance: 6.6
click at [126, 312] on div "Shapes L" at bounding box center [124, 312] width 24 height 19
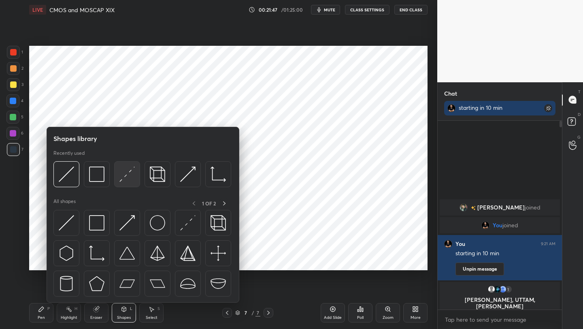
click at [123, 178] on img at bounding box center [126, 173] width 15 height 15
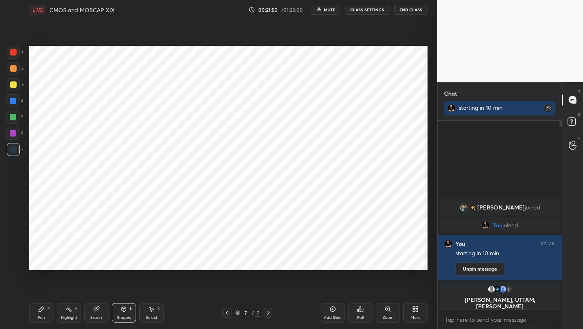
click at [121, 316] on div "Shapes" at bounding box center [124, 317] width 14 height 4
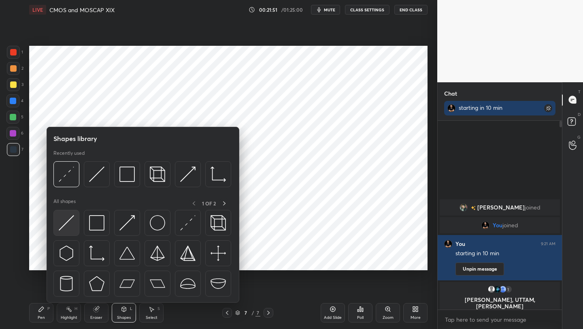
click at [64, 227] on img at bounding box center [66, 222] width 15 height 15
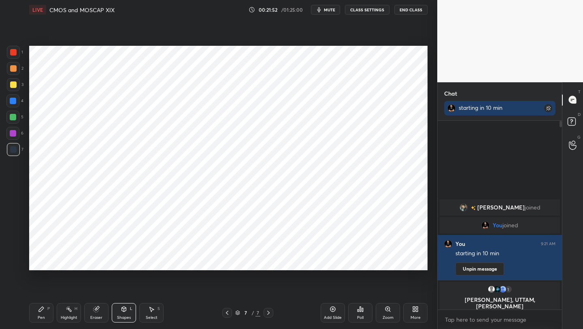
click at [10, 150] on div at bounding box center [13, 149] width 6 height 6
click at [19, 134] on div at bounding box center [12, 133] width 13 height 13
click at [41, 324] on div "Pen P Highlight H Eraser Shapes L Select S 7 / 7 Add Slide Poll Zoom More" at bounding box center [228, 312] width 398 height 32
click at [38, 310] on icon at bounding box center [41, 309] width 6 height 6
click at [94, 316] on div "Eraser" at bounding box center [96, 317] width 12 height 4
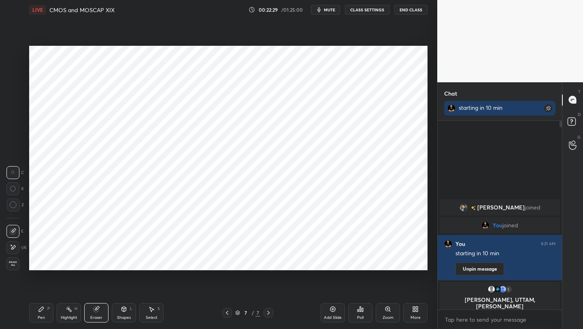
click at [125, 310] on icon at bounding box center [124, 309] width 6 height 6
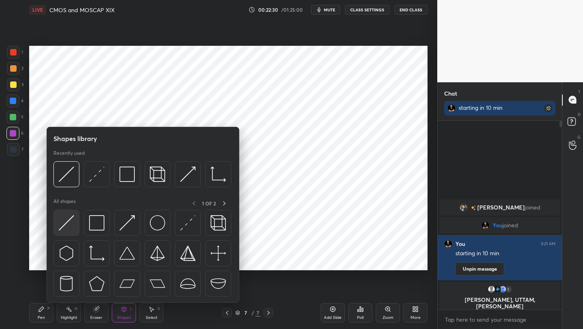
click at [71, 225] on img at bounding box center [66, 222] width 15 height 15
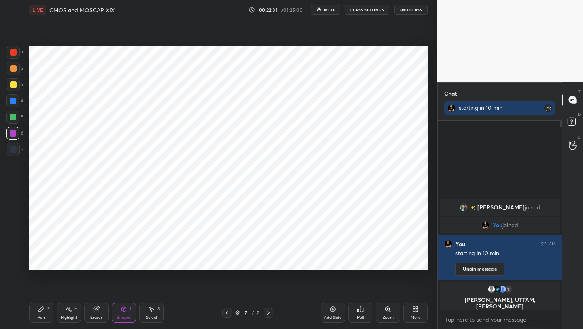
click at [10, 135] on div at bounding box center [13, 133] width 6 height 6
click at [15, 117] on div at bounding box center [13, 117] width 6 height 6
drag, startPoint x: 125, startPoint y: 315, endPoint x: 123, endPoint y: 310, distance: 5.4
click at [123, 312] on div "Shapes L" at bounding box center [124, 312] width 24 height 19
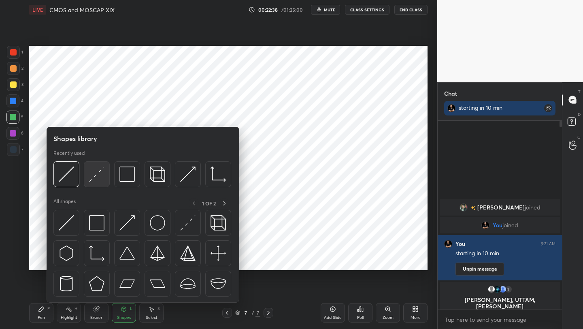
click at [92, 178] on img at bounding box center [96, 173] width 15 height 15
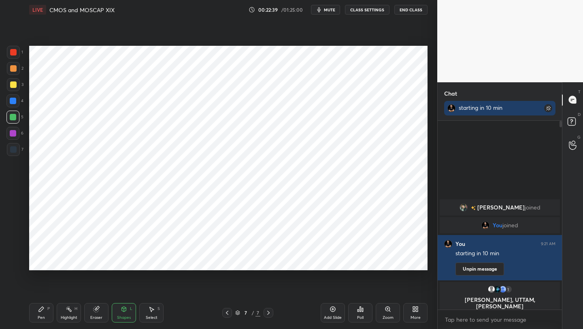
click at [18, 119] on div "5" at bounding box center [14, 116] width 17 height 13
click at [32, 314] on div "Pen P" at bounding box center [41, 312] width 24 height 19
click at [15, 132] on div at bounding box center [13, 133] width 6 height 6
click at [13, 120] on div at bounding box center [13, 117] width 6 height 6
drag, startPoint x: 126, startPoint y: 310, endPoint x: 126, endPoint y: 303, distance: 6.5
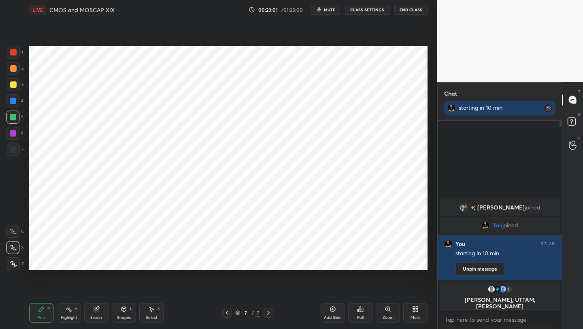
click at [126, 309] on icon at bounding box center [124, 309] width 6 height 6
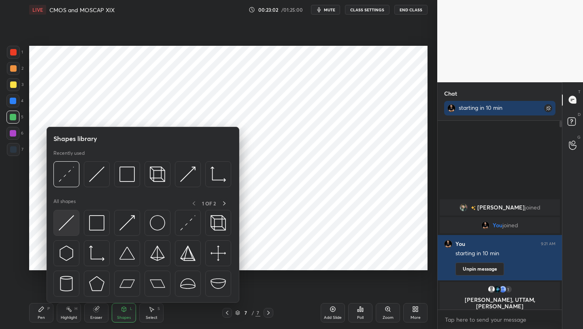
click at [64, 216] on img at bounding box center [66, 222] width 15 height 15
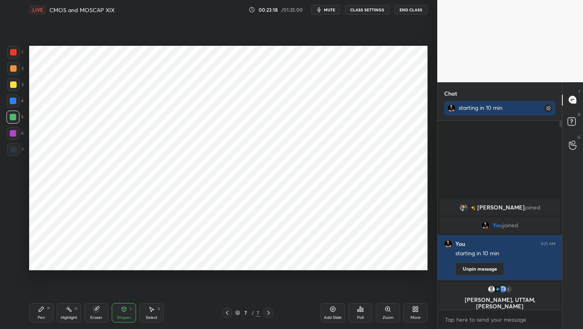
drag, startPoint x: 99, startPoint y: 316, endPoint x: 103, endPoint y: 294, distance: 22.3
click at [99, 316] on div "Eraser" at bounding box center [96, 317] width 12 height 4
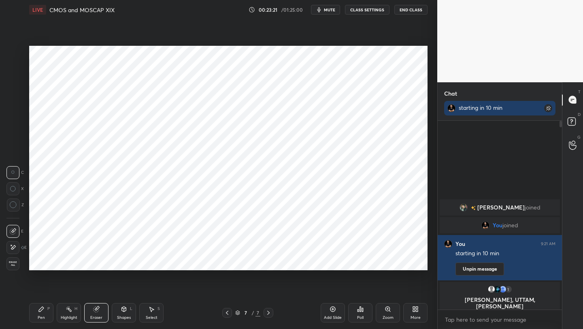
drag, startPoint x: 44, startPoint y: 322, endPoint x: 51, endPoint y: 295, distance: 27.6
click at [43, 320] on div "Pen P Highlight H Eraser Shapes L Select S 7 / 7 Add Slide Poll Zoom More" at bounding box center [228, 312] width 398 height 32
click at [125, 313] on div "Shapes L" at bounding box center [124, 312] width 24 height 19
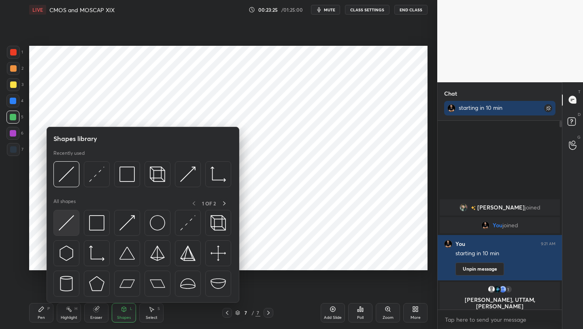
click at [70, 223] on img at bounding box center [66, 222] width 15 height 15
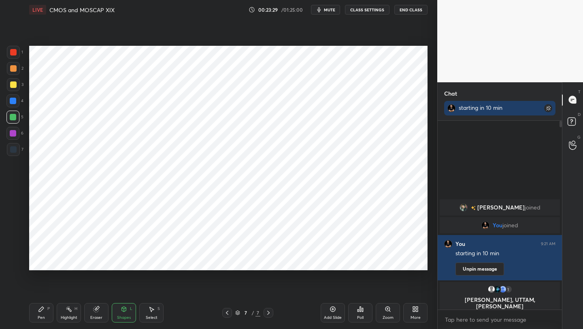
click at [125, 309] on icon at bounding box center [124, 308] width 4 height 5
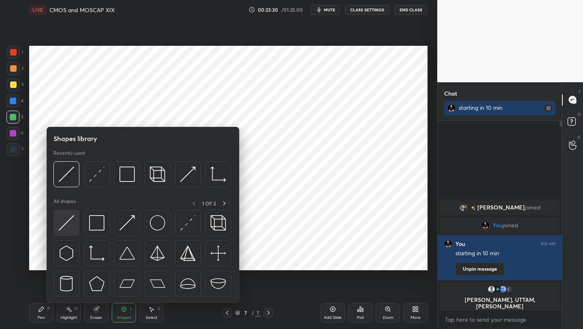
click at [66, 222] on img at bounding box center [66, 222] width 15 height 15
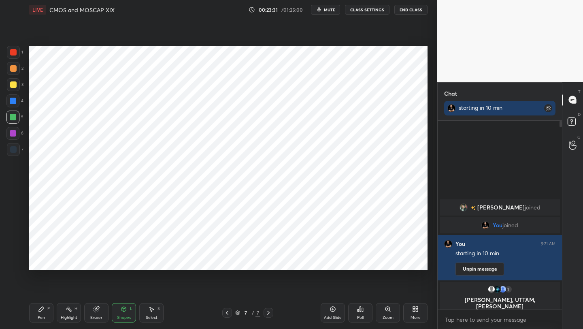
click at [12, 137] on div at bounding box center [12, 133] width 13 height 13
click at [44, 315] on div "Pen P" at bounding box center [41, 312] width 24 height 19
click at [91, 319] on div "Eraser" at bounding box center [96, 317] width 12 height 4
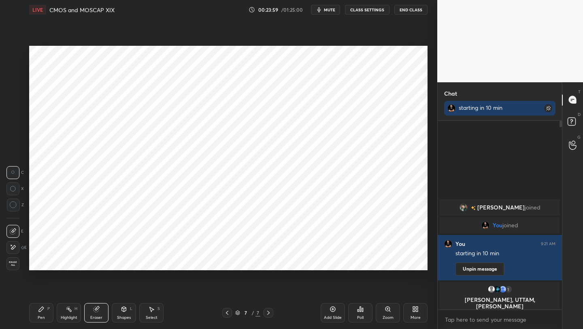
click at [39, 315] on div "Pen" at bounding box center [41, 317] width 7 height 4
click at [121, 312] on icon at bounding box center [124, 309] width 6 height 6
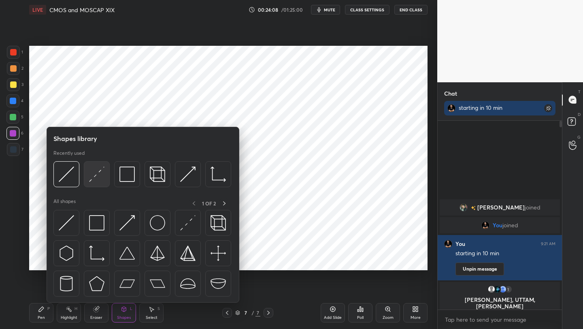
click at [95, 176] on img at bounding box center [96, 173] width 15 height 15
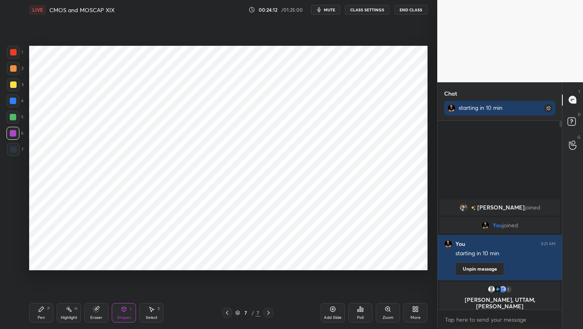
drag, startPoint x: 46, startPoint y: 316, endPoint x: 49, endPoint y: 280, distance: 35.8
click at [45, 314] on div "Pen P" at bounding box center [41, 312] width 24 height 19
drag, startPoint x: 121, startPoint y: 314, endPoint x: 121, endPoint y: 303, distance: 10.9
click at [121, 314] on div "Shapes L" at bounding box center [124, 312] width 24 height 19
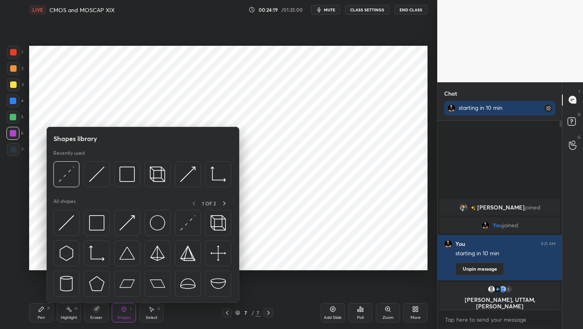
drag, startPoint x: 40, startPoint y: 318, endPoint x: 52, endPoint y: 300, distance: 21.7
click at [40, 318] on div "Pen" at bounding box center [41, 317] width 7 height 4
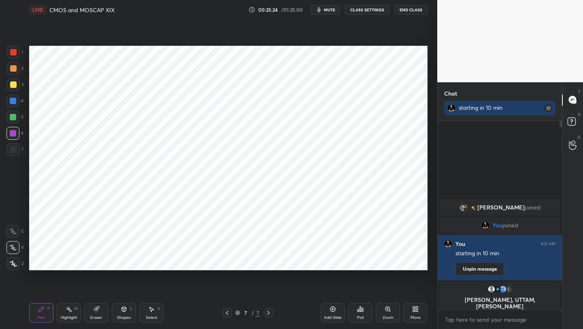
click at [20, 150] on div "7" at bounding box center [15, 149] width 17 height 13
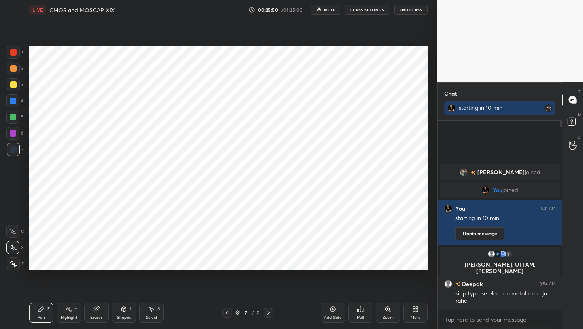
click at [228, 311] on icon at bounding box center [227, 312] width 6 height 6
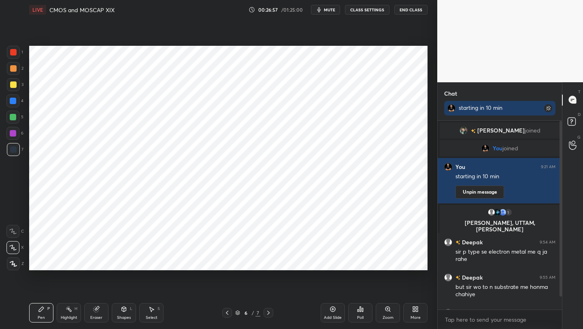
click at [267, 311] on icon at bounding box center [268, 312] width 6 height 6
click at [267, 311] on icon at bounding box center [268, 312] width 2 height 4
click at [225, 312] on icon at bounding box center [227, 312] width 6 height 6
click at [336, 308] on div "Add Slide" at bounding box center [332, 312] width 24 height 19
click at [121, 315] on div "Shapes" at bounding box center [124, 317] width 14 height 4
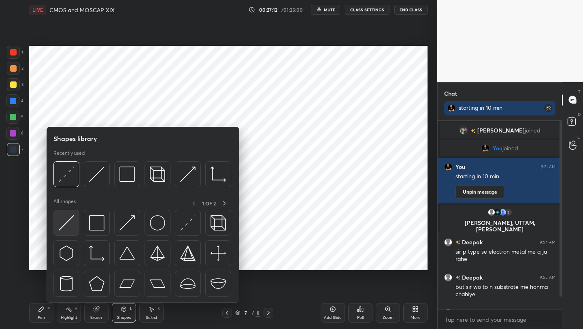
click at [68, 220] on img at bounding box center [66, 222] width 15 height 15
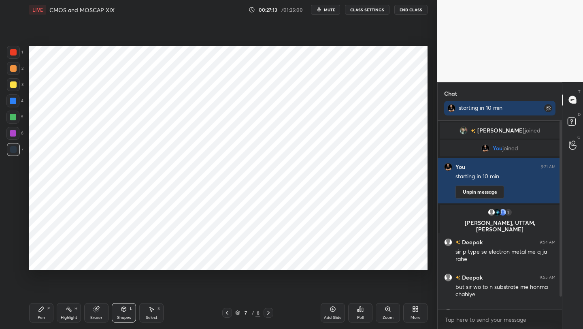
click at [14, 154] on div at bounding box center [13, 149] width 13 height 13
click at [46, 311] on div "Pen P" at bounding box center [41, 312] width 24 height 19
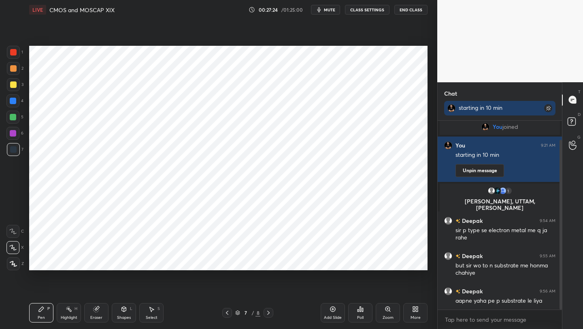
click at [560, 279] on div at bounding box center [560, 225] width 2 height 170
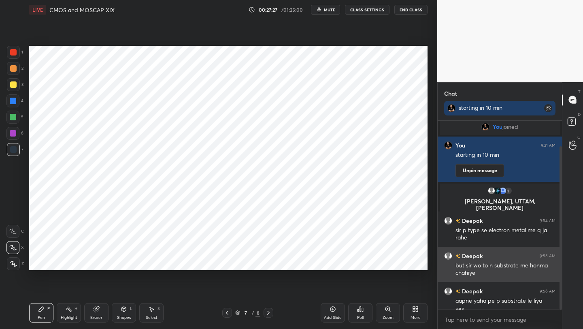
scroll to position [30, 0]
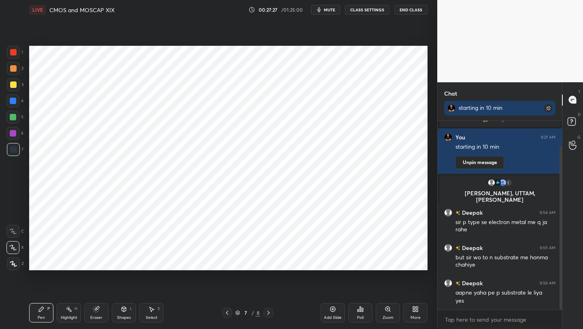
click at [13, 56] on div at bounding box center [13, 52] width 13 height 13
click at [127, 309] on div "Shapes L" at bounding box center [124, 312] width 24 height 19
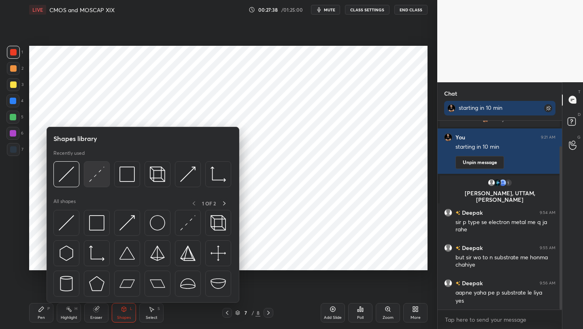
click at [92, 178] on img at bounding box center [96, 173] width 15 height 15
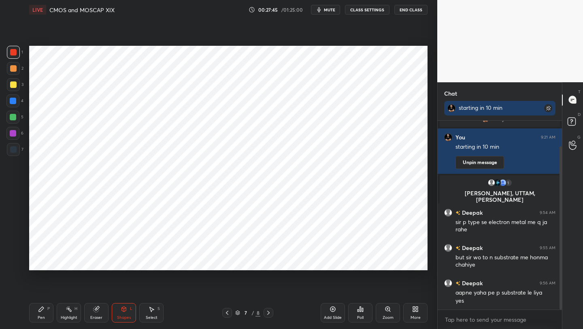
drag, startPoint x: 46, startPoint y: 314, endPoint x: 46, endPoint y: 280, distance: 34.0
click at [46, 314] on div "Pen P" at bounding box center [41, 312] width 24 height 19
click at [15, 132] on div at bounding box center [13, 133] width 6 height 6
click at [121, 313] on div "Shapes L" at bounding box center [124, 312] width 24 height 19
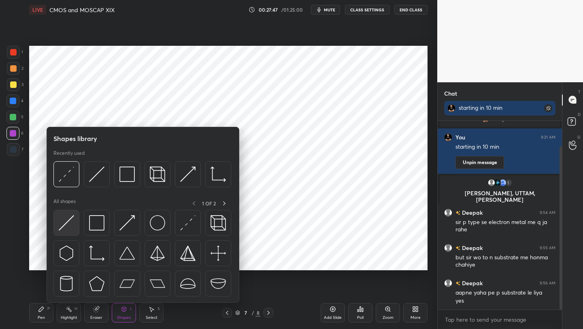
click at [72, 225] on img at bounding box center [66, 222] width 15 height 15
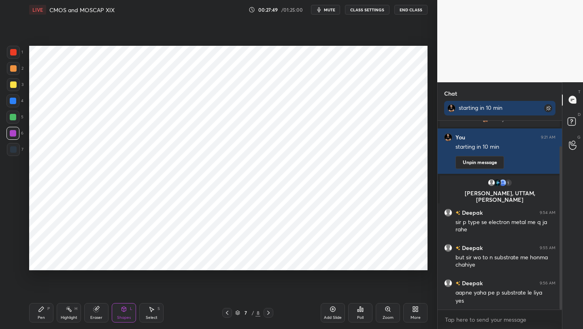
click at [51, 309] on div "Pen P" at bounding box center [41, 312] width 24 height 19
click at [122, 314] on div "Shapes L" at bounding box center [124, 312] width 24 height 19
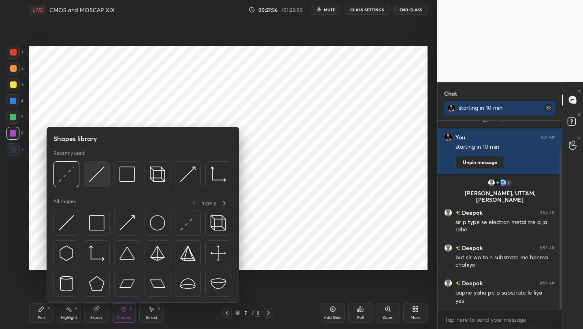
click at [96, 170] on img at bounding box center [96, 173] width 15 height 15
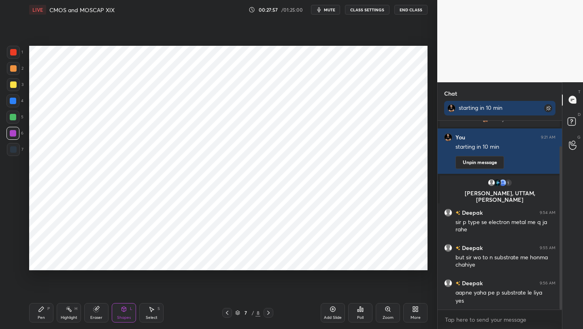
click at [17, 155] on div at bounding box center [13, 149] width 13 height 13
click at [13, 113] on div at bounding box center [12, 116] width 13 height 13
click at [123, 312] on div "Shapes L" at bounding box center [124, 312] width 24 height 19
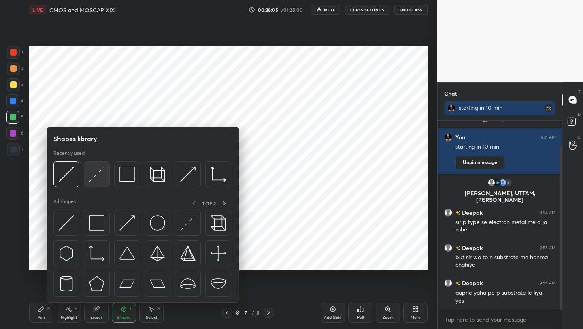
click at [90, 183] on div at bounding box center [97, 174] width 26 height 26
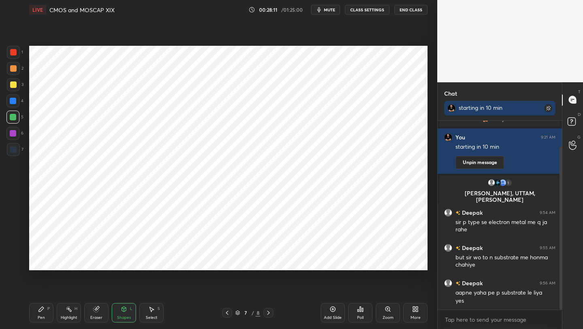
scroll to position [57, 0]
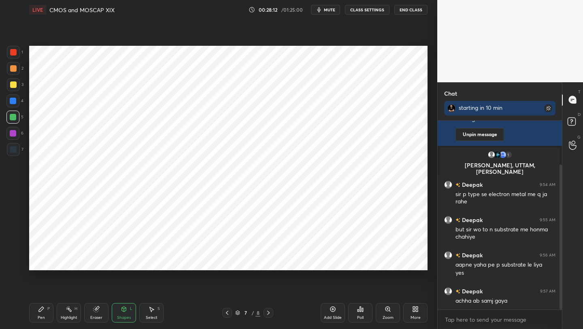
drag, startPoint x: 39, startPoint y: 308, endPoint x: 51, endPoint y: 291, distance: 20.7
click at [39, 308] on icon at bounding box center [41, 309] width 6 height 6
click at [266, 311] on icon at bounding box center [268, 312] width 6 height 6
click at [223, 311] on div at bounding box center [227, 313] width 10 height 10
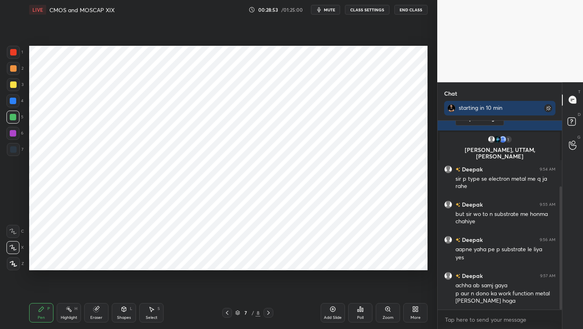
scroll to position [101, 0]
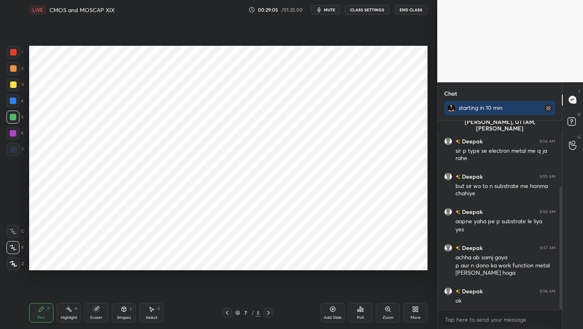
click at [224, 312] on icon at bounding box center [227, 312] width 6 height 6
click at [226, 312] on icon at bounding box center [227, 312] width 6 height 6
click at [268, 313] on icon at bounding box center [268, 312] width 6 height 6
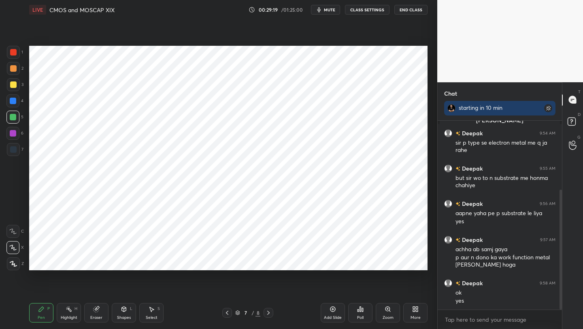
scroll to position [134, 0]
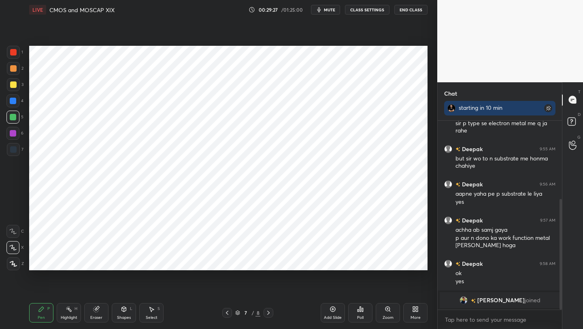
drag, startPoint x: 13, startPoint y: 53, endPoint x: 21, endPoint y: 52, distance: 8.5
click at [13, 52] on div at bounding box center [13, 52] width 6 height 6
click at [124, 315] on div "Shapes" at bounding box center [124, 317] width 14 height 4
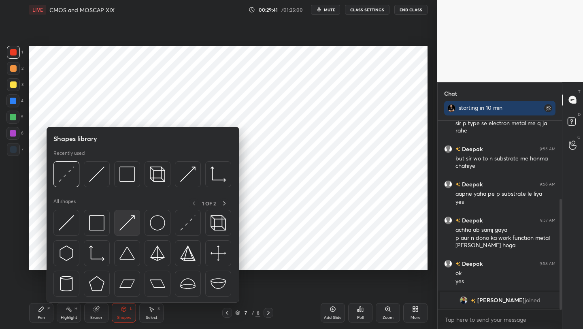
click at [130, 223] on img at bounding box center [126, 222] width 15 height 15
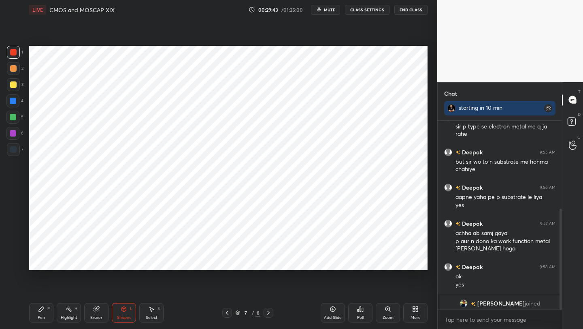
scroll to position [166, 0]
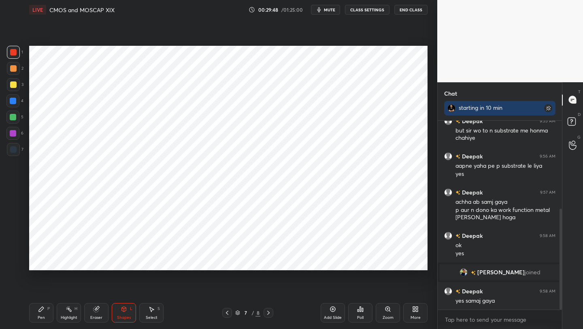
click at [45, 313] on div "Pen P" at bounding box center [41, 312] width 24 height 19
click at [125, 312] on div "Shapes L" at bounding box center [124, 312] width 24 height 19
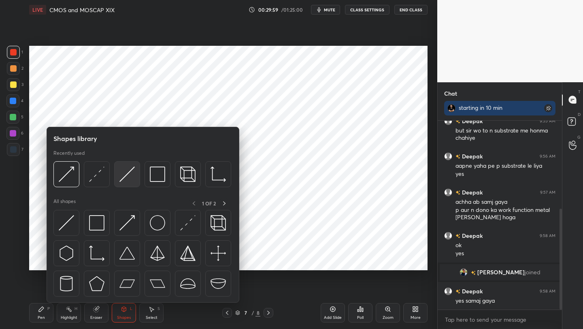
click at [123, 174] on img at bounding box center [126, 173] width 15 height 15
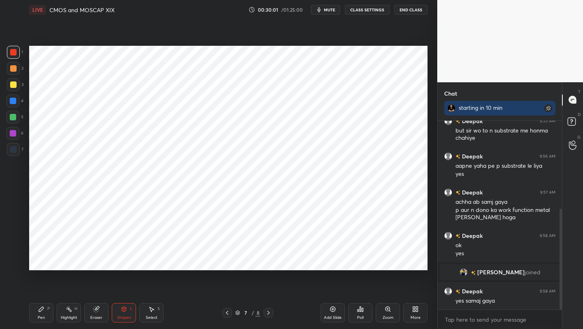
click at [14, 149] on div at bounding box center [13, 149] width 6 height 6
click at [13, 102] on div at bounding box center [13, 101] width 6 height 6
click at [123, 310] on icon at bounding box center [124, 308] width 4 height 5
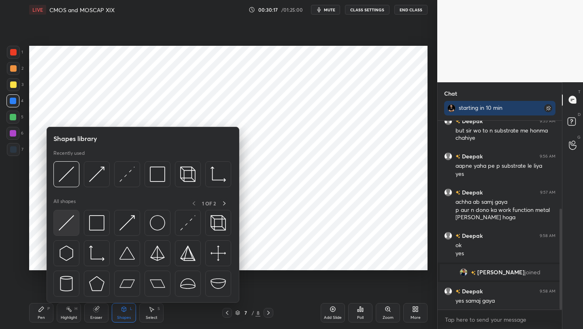
click at [70, 228] on img at bounding box center [66, 222] width 15 height 15
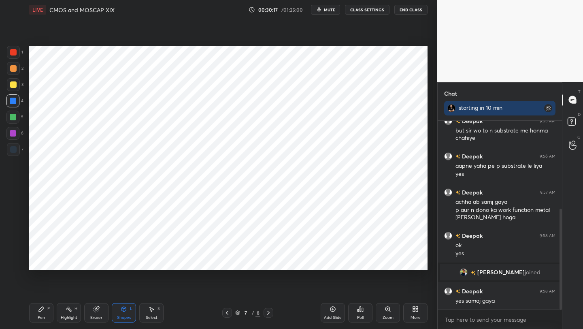
drag, startPoint x: 12, startPoint y: 151, endPoint x: 23, endPoint y: 146, distance: 12.3
click at [13, 152] on div at bounding box center [13, 149] width 6 height 6
click at [39, 318] on div "Pen" at bounding box center [41, 317] width 7 height 4
click at [123, 313] on div "Shapes L" at bounding box center [124, 312] width 24 height 19
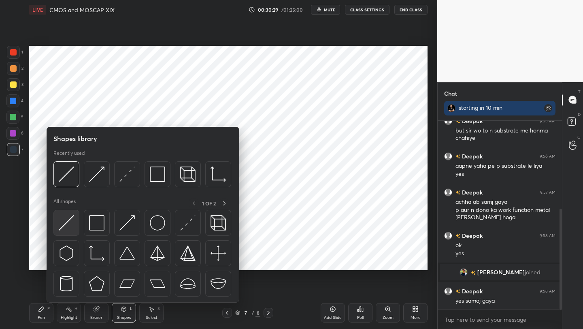
click at [74, 225] on img at bounding box center [66, 222] width 15 height 15
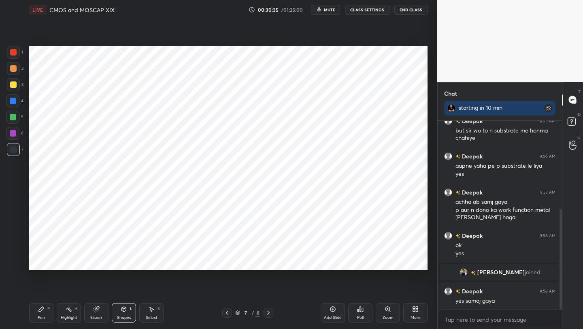
drag, startPoint x: 40, startPoint y: 317, endPoint x: 51, endPoint y: 301, distance: 19.4
click at [40, 317] on div "Pen" at bounding box center [41, 317] width 7 height 4
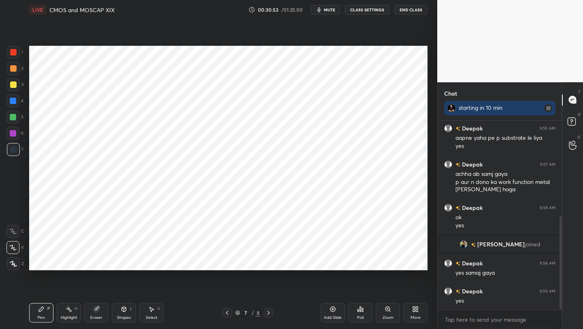
click at [268, 311] on icon at bounding box center [268, 312] width 2 height 4
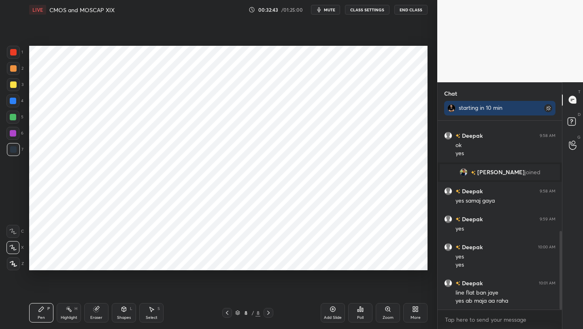
scroll to position [274, 0]
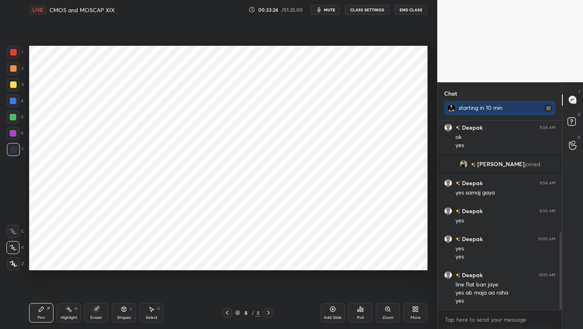
click at [331, 310] on icon at bounding box center [332, 308] width 5 height 5
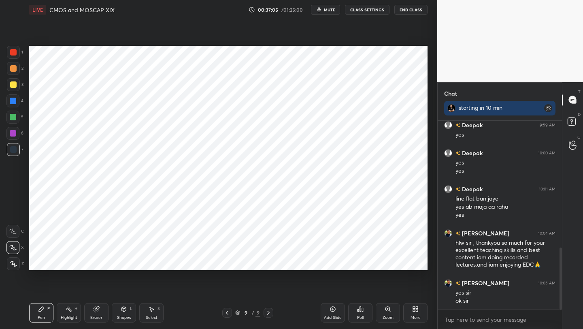
scroll to position [387, 0]
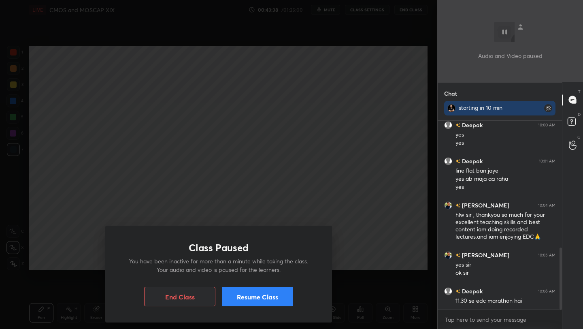
click at [274, 297] on button "Resume Class" at bounding box center [257, 295] width 71 height 19
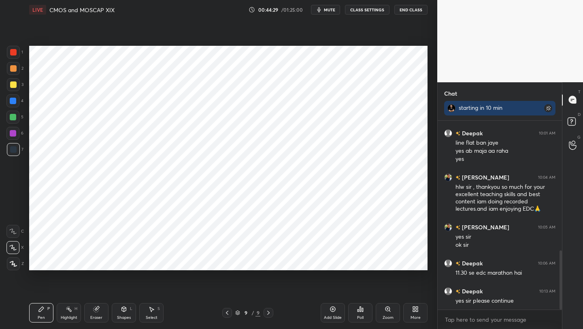
scroll to position [423, 0]
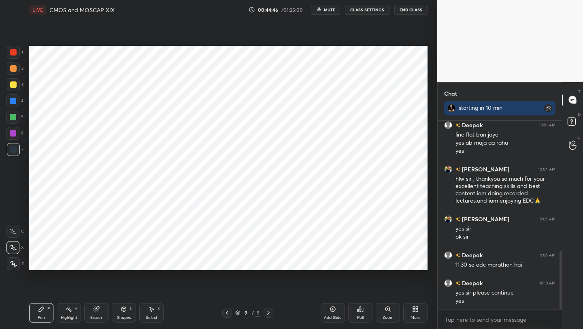
click at [227, 311] on icon at bounding box center [227, 312] width 6 height 6
click at [227, 312] on icon at bounding box center [227, 312] width 6 height 6
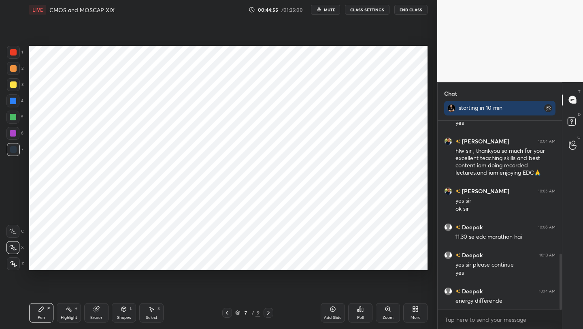
click at [267, 312] on icon at bounding box center [268, 312] width 6 height 6
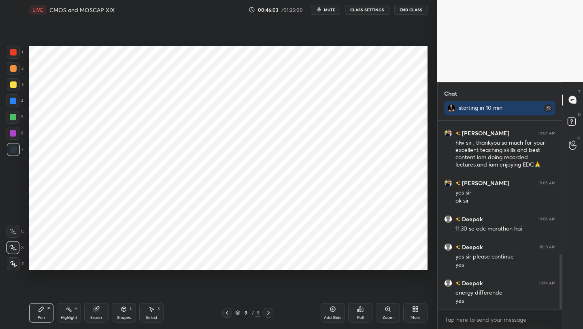
drag, startPoint x: 330, startPoint y: 309, endPoint x: 331, endPoint y: 304, distance: 5.3
click at [329, 309] on icon at bounding box center [332, 309] width 6 height 6
drag, startPoint x: 19, startPoint y: 54, endPoint x: 26, endPoint y: 52, distance: 7.6
click at [20, 55] on div "1" at bounding box center [15, 52] width 16 height 13
click at [125, 307] on icon at bounding box center [124, 309] width 6 height 6
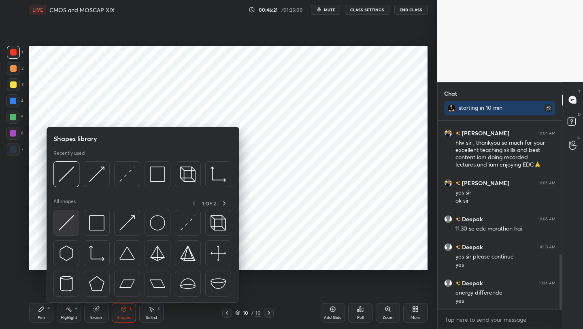
click at [76, 221] on div at bounding box center [66, 223] width 26 height 26
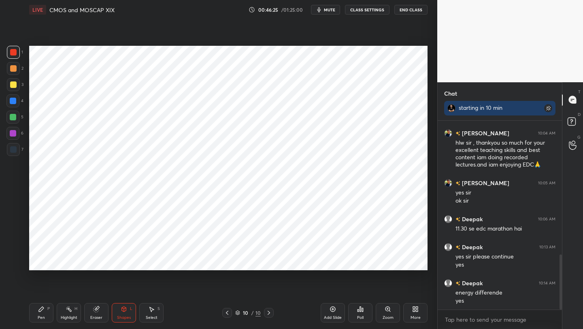
click at [45, 308] on div "Pen P" at bounding box center [41, 312] width 24 height 19
drag, startPoint x: 95, startPoint y: 316, endPoint x: 95, endPoint y: 275, distance: 40.5
click at [93, 315] on div "Eraser" at bounding box center [96, 317] width 12 height 4
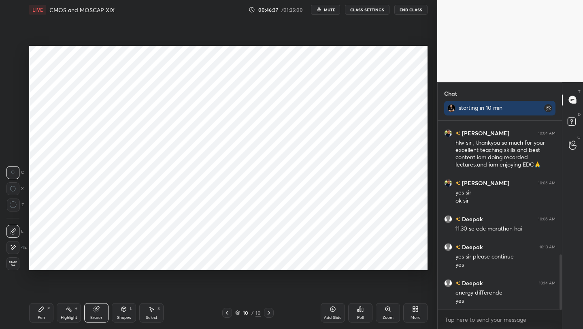
click at [35, 314] on div "Pen P" at bounding box center [41, 312] width 24 height 19
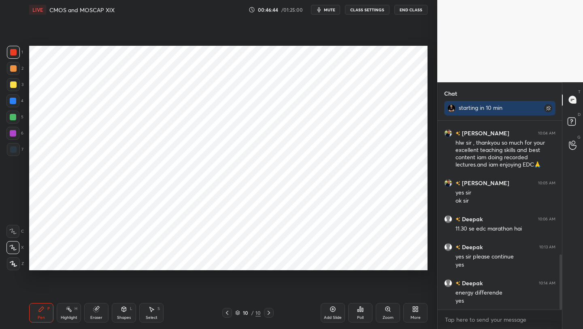
drag, startPoint x: 116, startPoint y: 319, endPoint x: 116, endPoint y: 310, distance: 8.5
click at [116, 316] on div "Shapes L" at bounding box center [124, 312] width 24 height 19
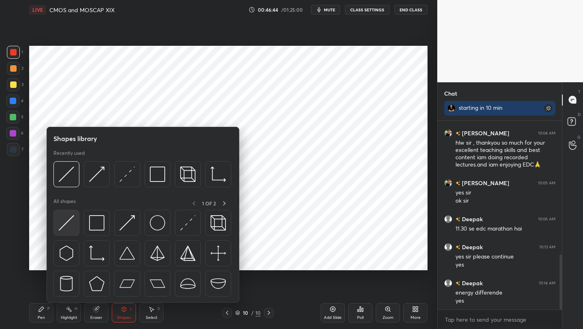
click at [64, 222] on img at bounding box center [66, 222] width 15 height 15
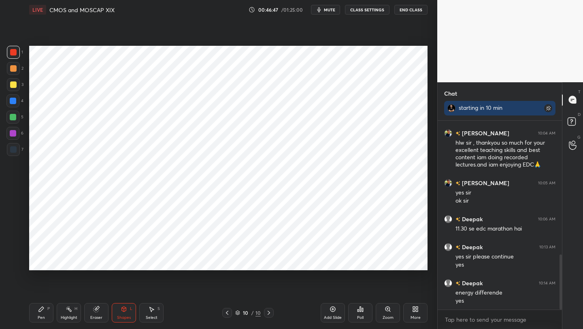
drag, startPoint x: 44, startPoint y: 313, endPoint x: 45, endPoint y: 306, distance: 7.0
click at [44, 312] on div "Pen P" at bounding box center [41, 312] width 24 height 19
click at [117, 315] on div "Shapes L" at bounding box center [124, 312] width 24 height 19
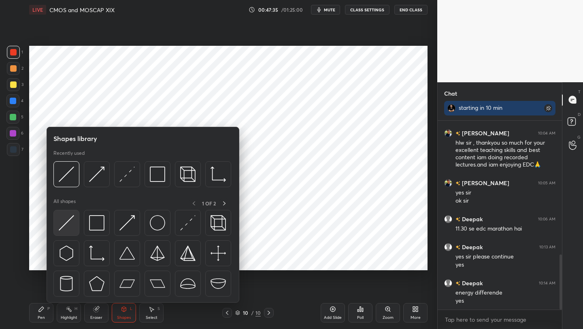
click at [57, 221] on div at bounding box center [66, 223] width 26 height 26
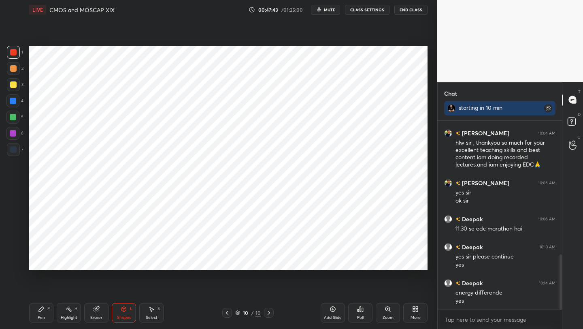
click at [37, 316] on div "Pen P" at bounding box center [41, 312] width 24 height 19
click at [120, 308] on div "Shapes L" at bounding box center [124, 312] width 24 height 19
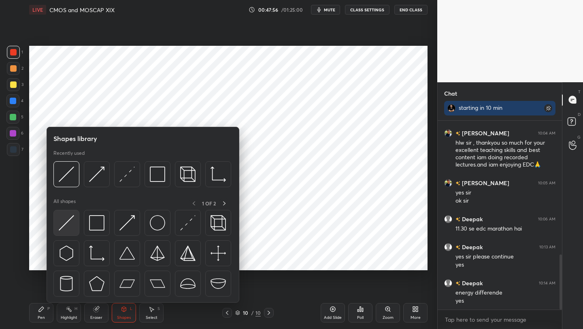
click at [67, 216] on img at bounding box center [66, 222] width 15 height 15
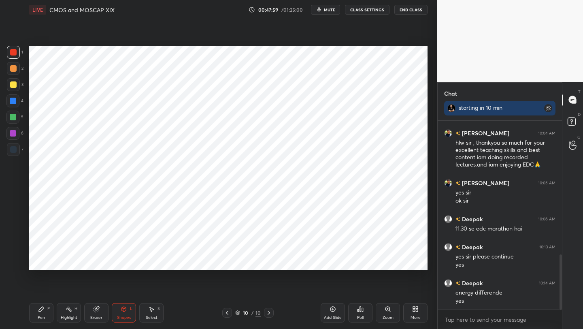
drag, startPoint x: 48, startPoint y: 306, endPoint x: 50, endPoint y: 301, distance: 6.2
click at [47, 307] on div "P" at bounding box center [48, 308] width 2 height 4
click at [121, 310] on icon at bounding box center [124, 309] width 6 height 6
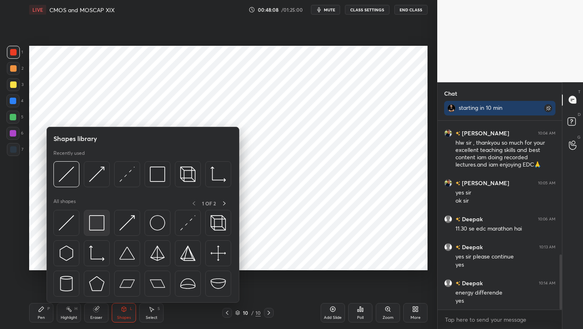
click at [96, 224] on img at bounding box center [96, 222] width 15 height 15
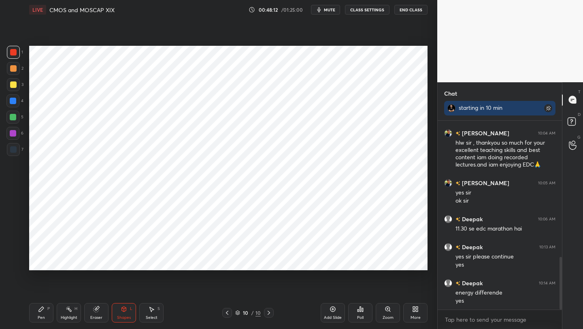
scroll to position [487, 0]
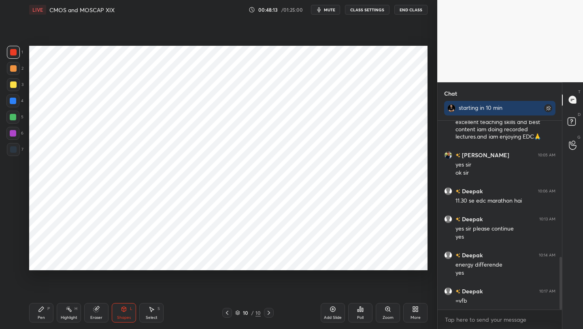
click at [43, 308] on icon at bounding box center [41, 308] width 5 height 5
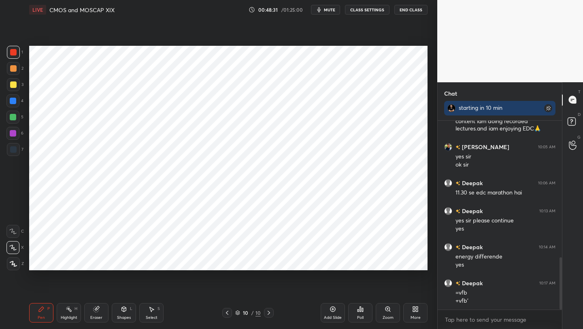
click at [117, 314] on div "Shapes L" at bounding box center [124, 312] width 24 height 19
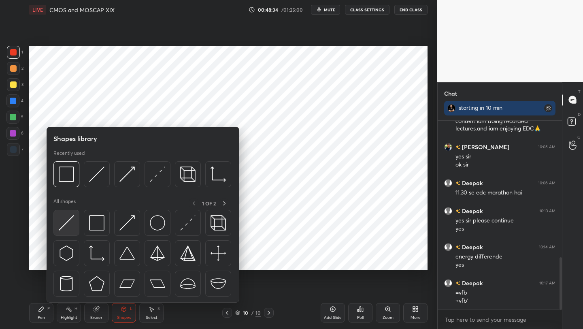
click at [61, 224] on img at bounding box center [66, 222] width 15 height 15
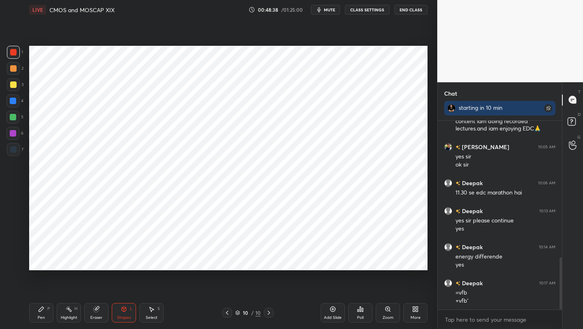
click at [32, 321] on div "Pen P" at bounding box center [41, 312] width 24 height 19
drag, startPoint x: 331, startPoint y: 309, endPoint x: 330, endPoint y: 305, distance: 4.2
click at [331, 307] on icon at bounding box center [332, 309] width 6 height 6
click at [121, 310] on icon at bounding box center [124, 309] width 6 height 6
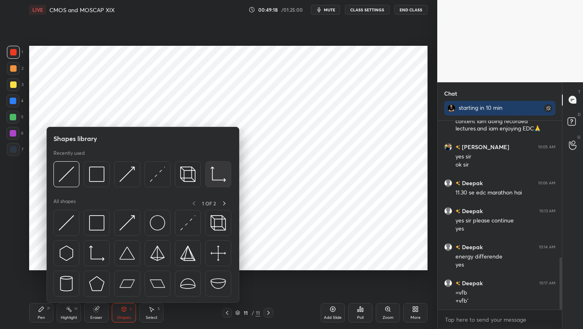
click at [216, 176] on img at bounding box center [217, 173] width 15 height 15
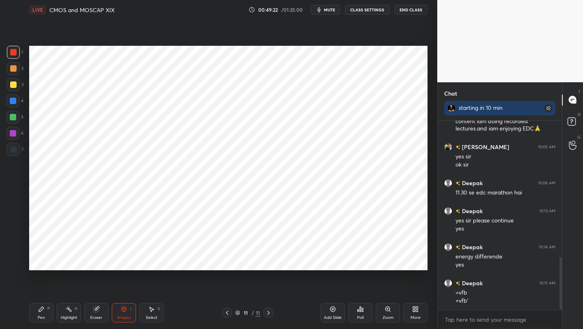
click at [44, 311] on icon at bounding box center [41, 309] width 6 height 6
click at [14, 147] on div at bounding box center [13, 149] width 6 height 6
click at [127, 312] on div "Shapes L" at bounding box center [124, 312] width 24 height 19
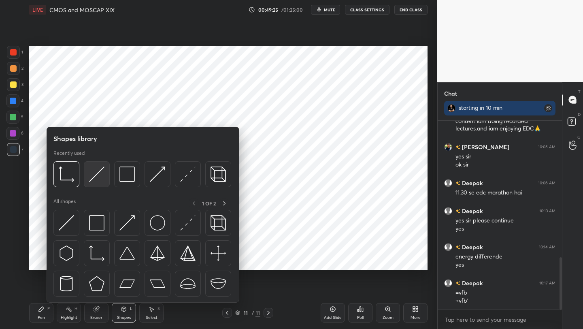
click at [97, 182] on div at bounding box center [97, 174] width 26 height 26
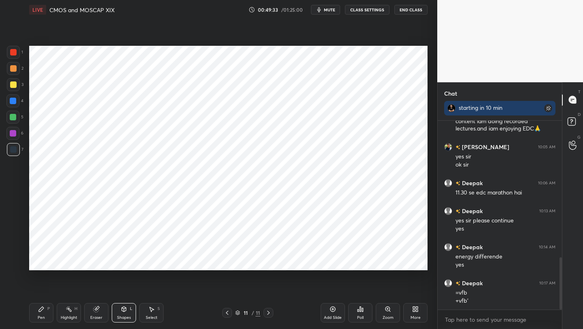
click at [41, 310] on icon at bounding box center [41, 309] width 6 height 6
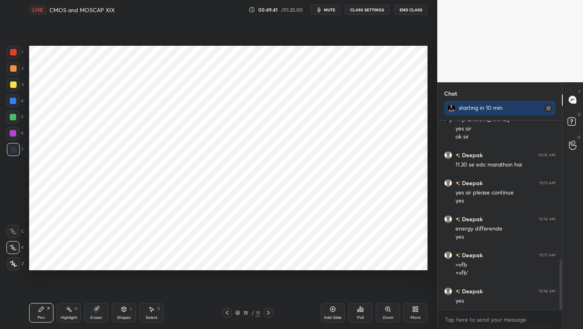
click at [121, 312] on div "Shapes L" at bounding box center [124, 312] width 24 height 19
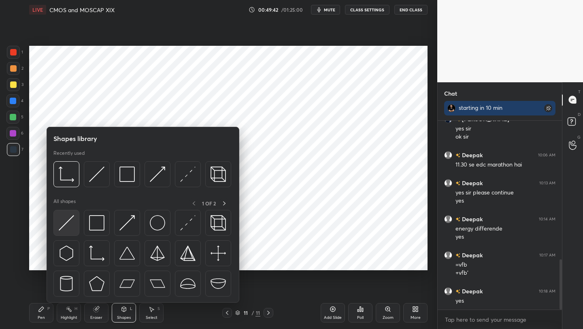
click at [62, 219] on img at bounding box center [66, 222] width 15 height 15
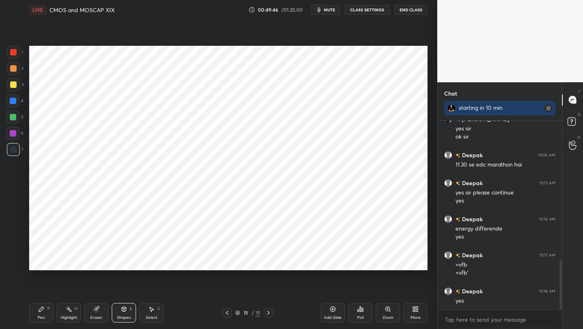
click at [45, 309] on div "Pen P" at bounding box center [41, 312] width 24 height 19
drag, startPoint x: 97, startPoint y: 315, endPoint x: 100, endPoint y: 311, distance: 4.6
click at [95, 315] on div "Eraser" at bounding box center [96, 317] width 12 height 4
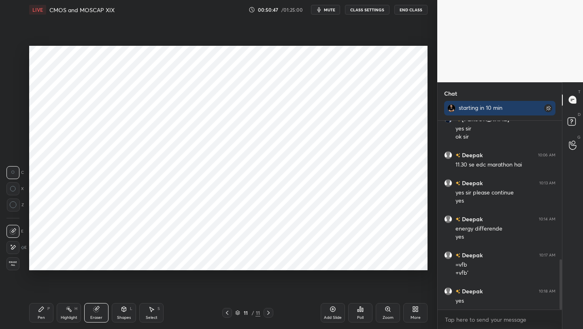
drag, startPoint x: 123, startPoint y: 310, endPoint x: 123, endPoint y: 303, distance: 6.1
click at [123, 310] on icon at bounding box center [124, 308] width 4 height 5
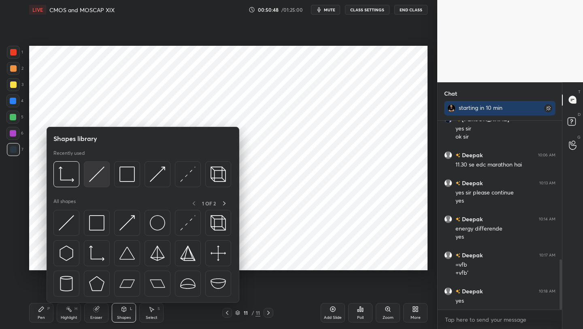
click at [99, 175] on img at bounding box center [96, 173] width 15 height 15
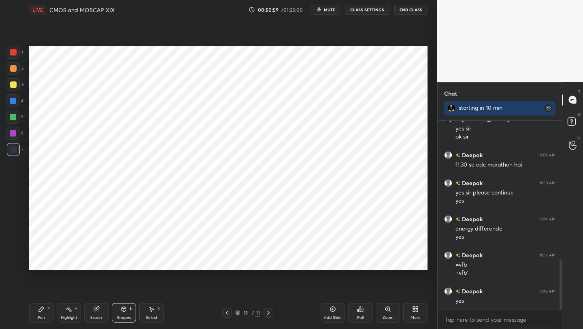
click at [42, 310] on icon at bounding box center [41, 309] width 6 height 6
click at [333, 309] on icon at bounding box center [332, 309] width 2 height 2
click at [13, 52] on div at bounding box center [13, 52] width 6 height 6
drag, startPoint x: 126, startPoint y: 311, endPoint x: 125, endPoint y: 303, distance: 7.7
click at [126, 311] on icon at bounding box center [124, 309] width 6 height 6
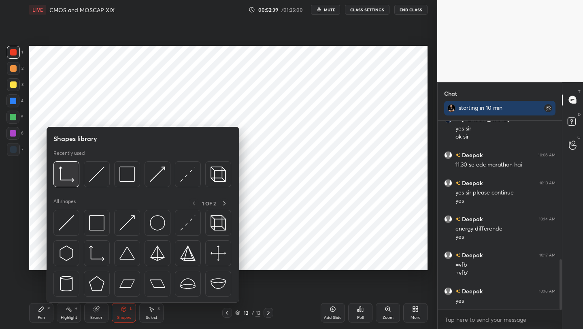
click at [64, 177] on img at bounding box center [66, 173] width 15 height 15
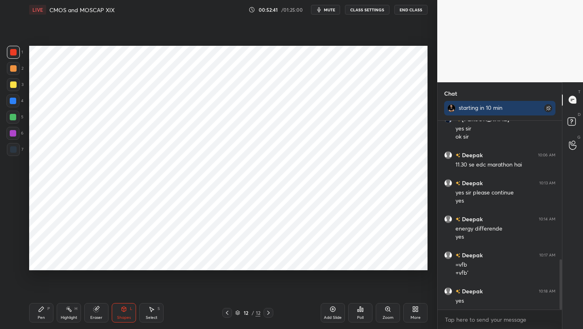
drag, startPoint x: 127, startPoint y: 306, endPoint x: 126, endPoint y: 302, distance: 4.2
click at [127, 306] on div "Shapes L" at bounding box center [124, 312] width 24 height 19
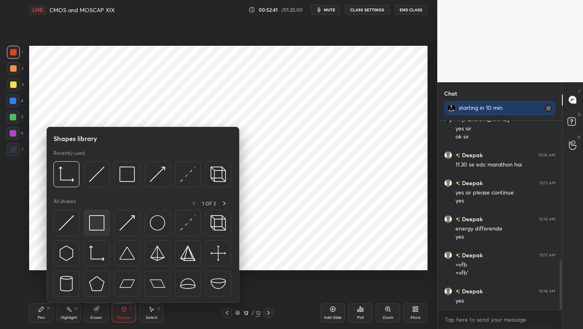
click at [95, 223] on img at bounding box center [96, 222] width 15 height 15
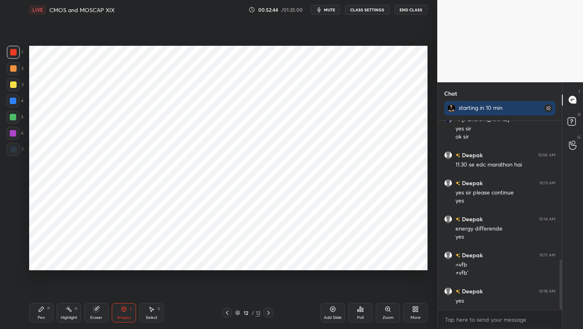
drag, startPoint x: 120, startPoint y: 310, endPoint x: 119, endPoint y: 303, distance: 6.9
click at [119, 307] on div "Shapes L" at bounding box center [124, 312] width 24 height 19
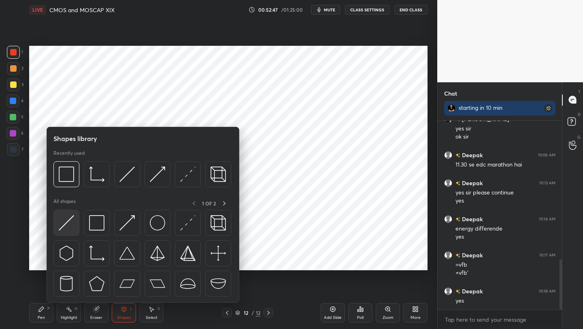
click at [65, 221] on img at bounding box center [66, 222] width 15 height 15
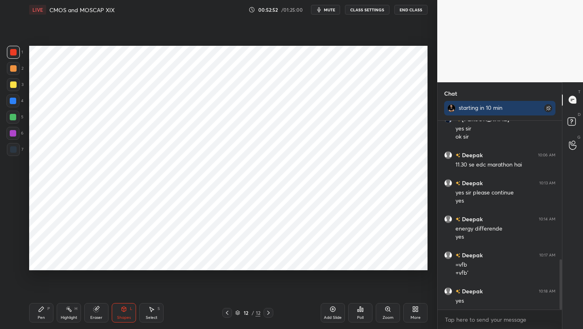
click at [37, 312] on div "Pen P" at bounding box center [41, 312] width 24 height 19
drag, startPoint x: 11, startPoint y: 133, endPoint x: 19, endPoint y: 128, distance: 9.4
click at [11, 133] on div at bounding box center [13, 133] width 6 height 6
click at [13, 56] on div at bounding box center [13, 52] width 13 height 13
drag, startPoint x: 15, startPoint y: 133, endPoint x: 21, endPoint y: 132, distance: 6.2
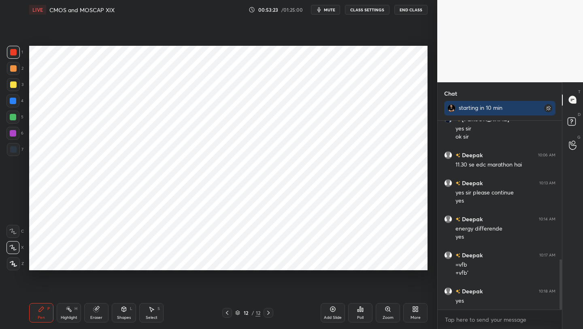
click at [14, 134] on div at bounding box center [13, 133] width 6 height 6
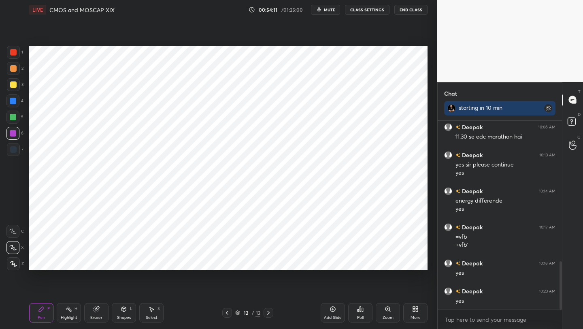
drag, startPoint x: 126, startPoint y: 313, endPoint x: 125, endPoint y: 304, distance: 9.0
click at [125, 312] on div "Shapes L" at bounding box center [124, 312] width 24 height 19
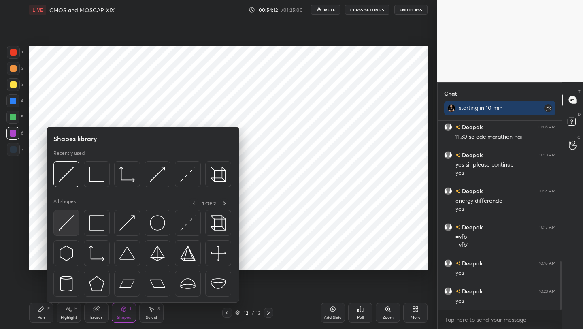
click at [69, 220] on img at bounding box center [66, 222] width 15 height 15
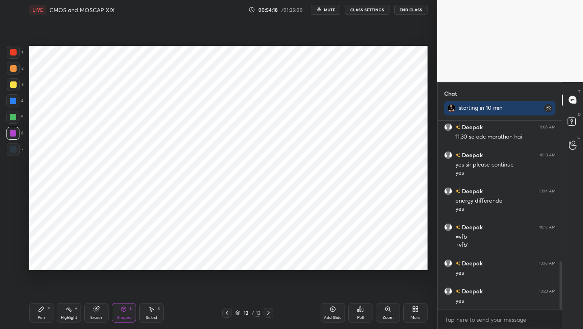
click at [43, 313] on div "Pen P" at bounding box center [41, 312] width 24 height 19
click at [10, 154] on div at bounding box center [13, 149] width 13 height 13
click at [11, 136] on div at bounding box center [13, 133] width 6 height 6
click at [116, 309] on div "Shapes L" at bounding box center [124, 312] width 24 height 19
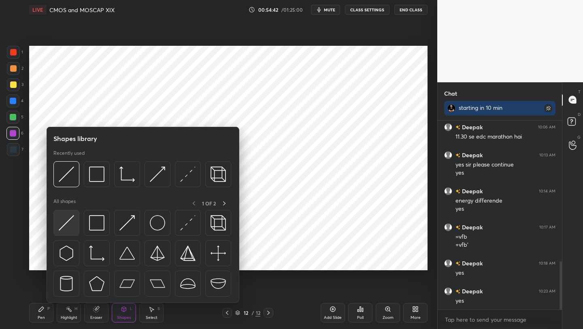
click at [69, 218] on img at bounding box center [66, 222] width 15 height 15
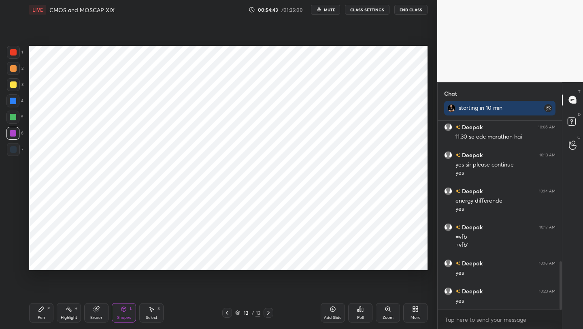
drag, startPoint x: 15, startPoint y: 118, endPoint x: 28, endPoint y: 125, distance: 14.9
click at [15, 118] on div at bounding box center [13, 117] width 6 height 6
drag, startPoint x: 43, startPoint y: 314, endPoint x: 73, endPoint y: 280, distance: 44.7
click at [43, 314] on div "Pen P" at bounding box center [41, 312] width 24 height 19
drag, startPoint x: 18, startPoint y: 135, endPoint x: 24, endPoint y: 133, distance: 6.4
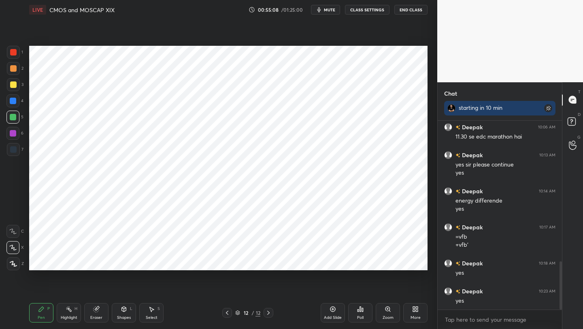
click at [17, 135] on div at bounding box center [12, 133] width 13 height 13
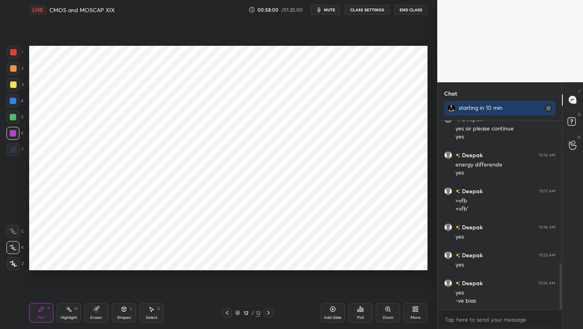
scroll to position [615, 0]
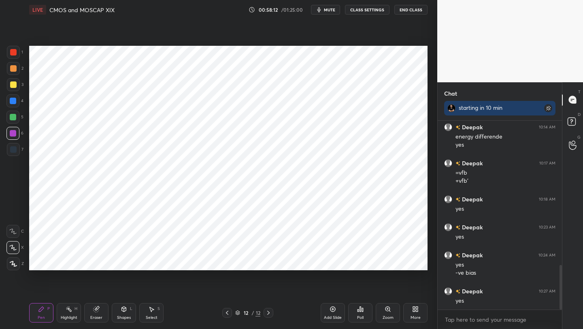
drag, startPoint x: 331, startPoint y: 307, endPoint x: 337, endPoint y: 304, distance: 6.2
click at [333, 308] on icon at bounding box center [332, 309] width 6 height 6
drag, startPoint x: 23, startPoint y: 50, endPoint x: 17, endPoint y: 54, distance: 6.6
click at [20, 53] on div "1 2 3 4 5 6 7" at bounding box center [14, 102] width 17 height 113
drag, startPoint x: 17, startPoint y: 54, endPoint x: 23, endPoint y: 52, distance: 5.5
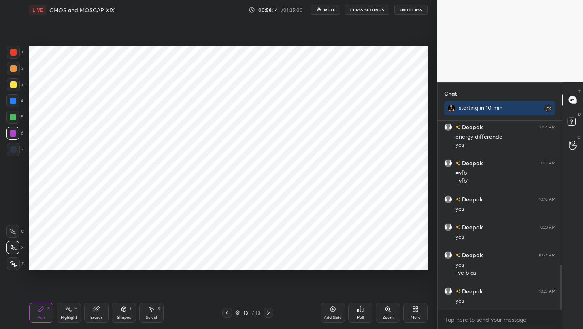
click at [17, 53] on div at bounding box center [13, 52] width 13 height 13
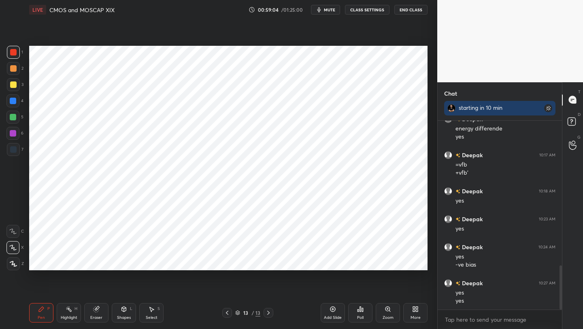
click at [126, 310] on div "Shapes L" at bounding box center [124, 312] width 24 height 19
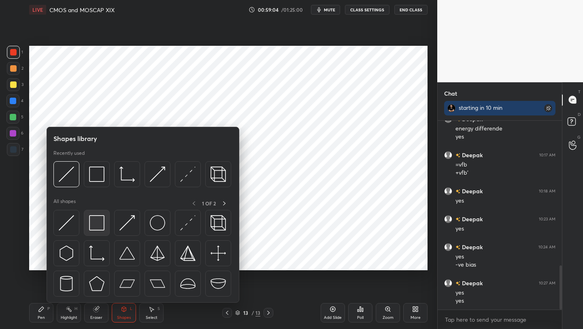
scroll to position [651, 0]
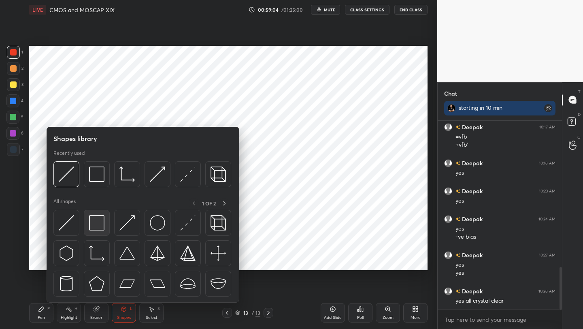
click at [99, 221] on img at bounding box center [96, 222] width 15 height 15
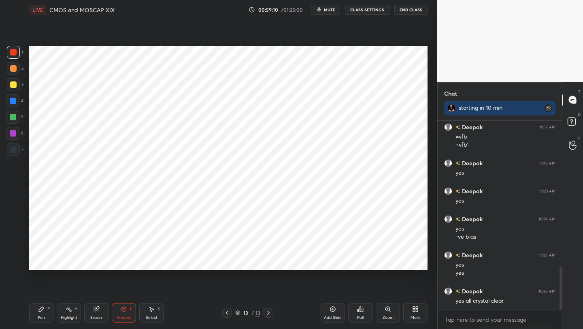
click at [44, 311] on icon at bounding box center [41, 309] width 6 height 6
click at [14, 101] on div at bounding box center [13, 101] width 6 height 6
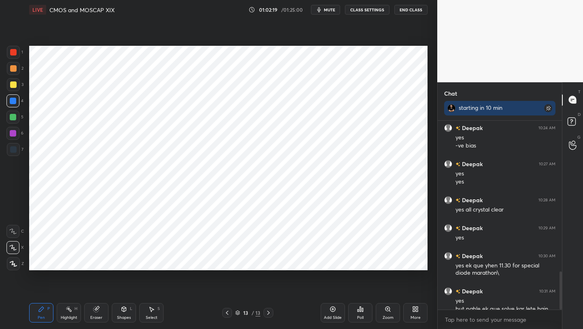
scroll to position [750, 0]
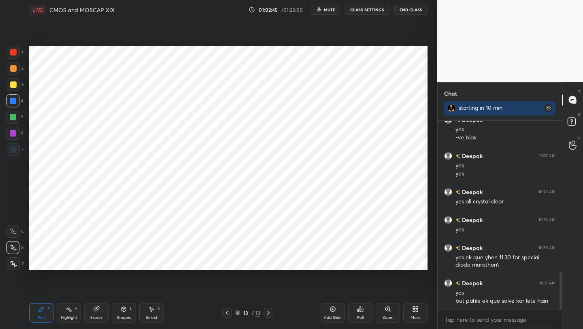
click at [418, 312] on div "More" at bounding box center [415, 312] width 24 height 19
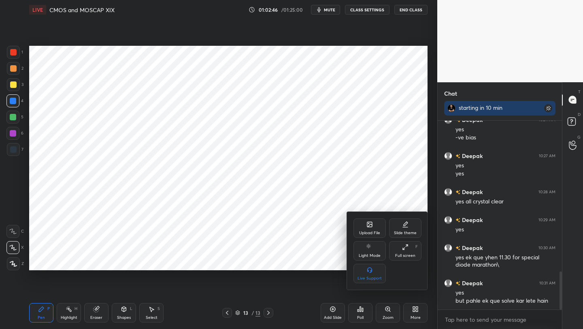
click at [370, 226] on icon at bounding box center [369, 224] width 5 height 5
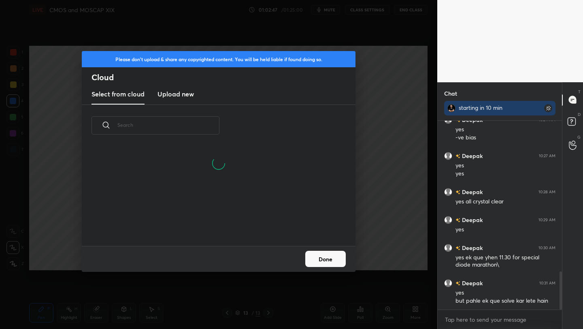
scroll to position [100, 260]
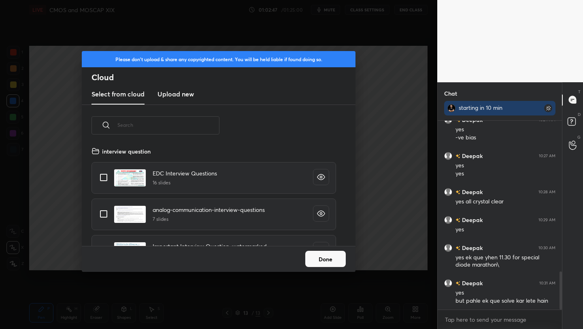
click at [178, 95] on h3 "Upload new" at bounding box center [175, 94] width 36 height 10
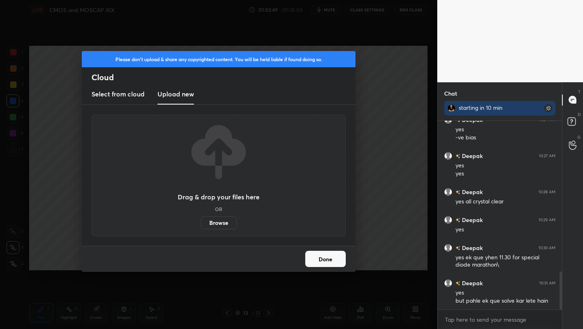
click at [223, 225] on label "Browse" at bounding box center [219, 222] width 36 height 13
click at [201, 225] on input "Browse" at bounding box center [201, 222] width 0 height 13
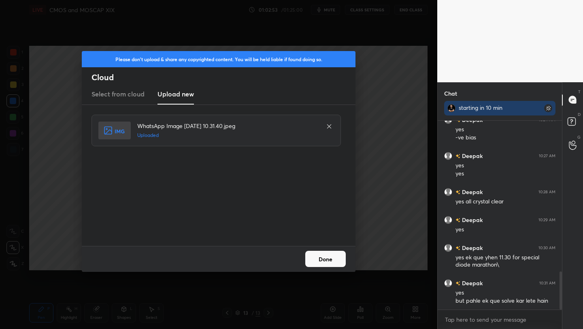
click at [316, 263] on button "Done" at bounding box center [325, 258] width 40 height 16
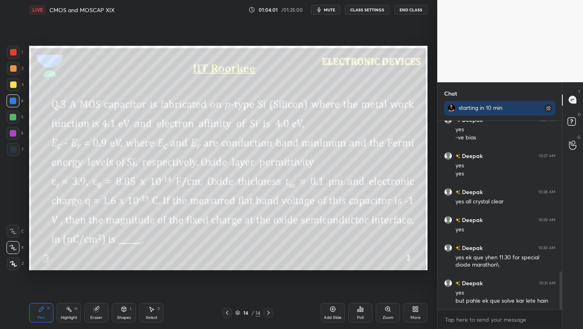
click at [329, 306] on div "Add Slide" at bounding box center [332, 312] width 24 height 19
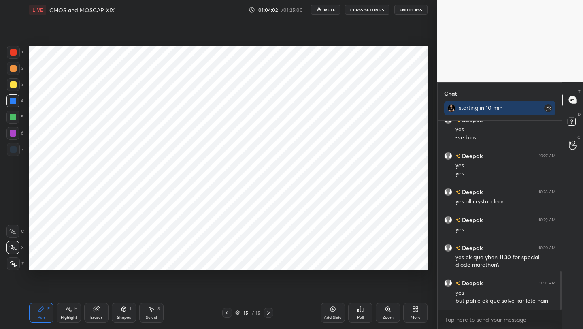
click at [128, 313] on div "Shapes L" at bounding box center [124, 312] width 24 height 19
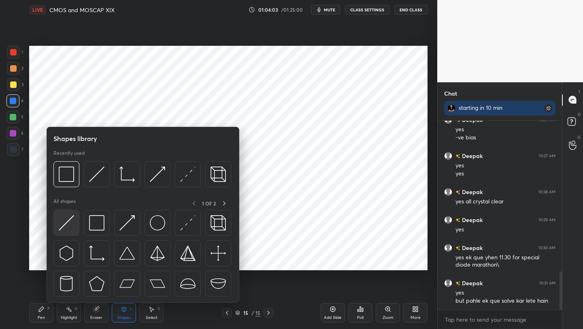
click at [67, 219] on img at bounding box center [66, 222] width 15 height 15
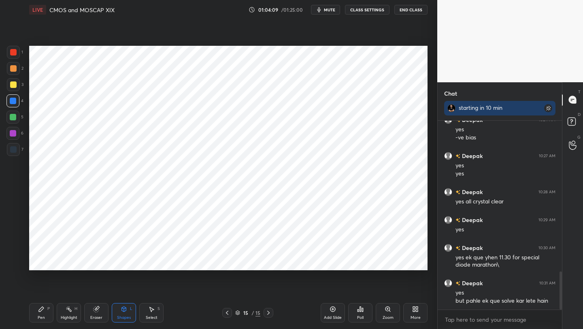
drag, startPoint x: 13, startPoint y: 52, endPoint x: 20, endPoint y: 54, distance: 8.1
click at [13, 51] on div at bounding box center [13, 52] width 6 height 6
click at [48, 310] on div "P" at bounding box center [48, 308] width 2 height 4
click at [17, 99] on div at bounding box center [12, 100] width 13 height 13
click at [229, 310] on icon at bounding box center [227, 312] width 6 height 6
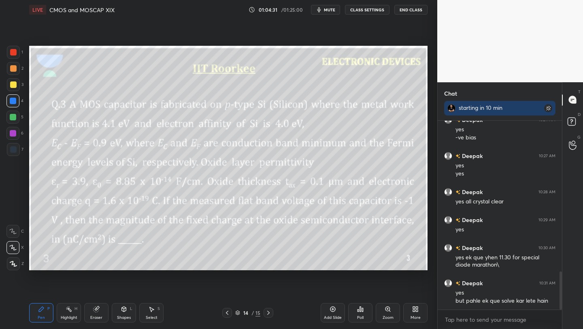
click at [267, 309] on icon at bounding box center [268, 312] width 6 height 6
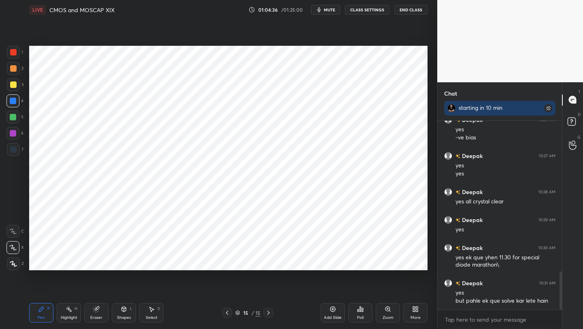
click at [223, 315] on div at bounding box center [227, 313] width 10 height 10
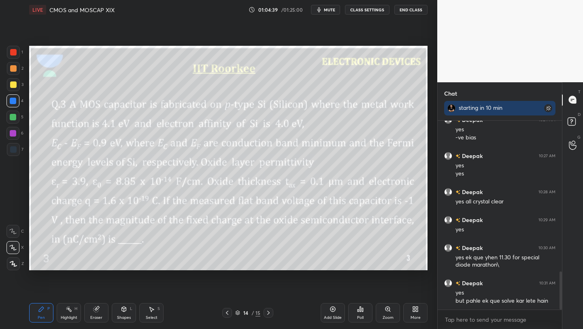
drag, startPoint x: 267, startPoint y: 310, endPoint x: 264, endPoint y: 297, distance: 12.5
click at [266, 308] on div at bounding box center [268, 313] width 10 height 10
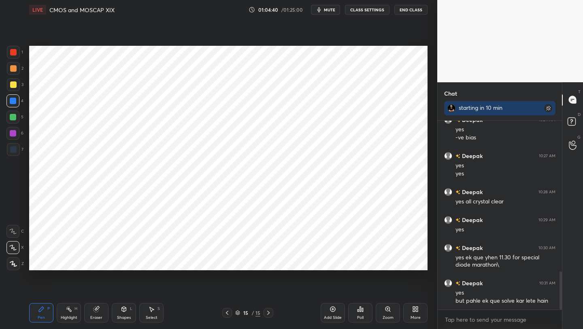
click at [124, 314] on div "Shapes L" at bounding box center [124, 312] width 24 height 19
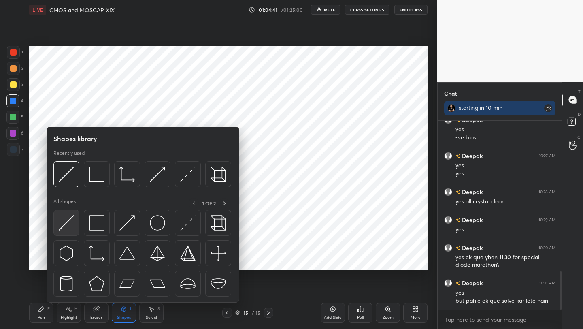
click at [66, 216] on img at bounding box center [66, 222] width 15 height 15
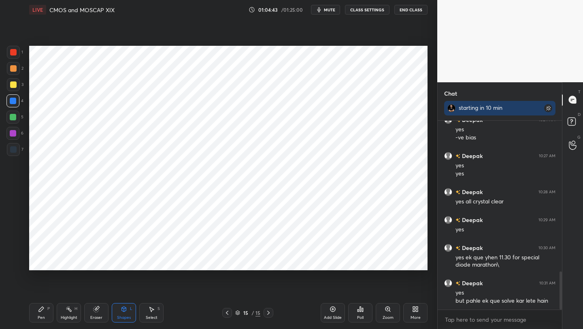
click at [15, 134] on div at bounding box center [13, 133] width 6 height 6
click at [42, 314] on div "Pen P" at bounding box center [41, 312] width 24 height 19
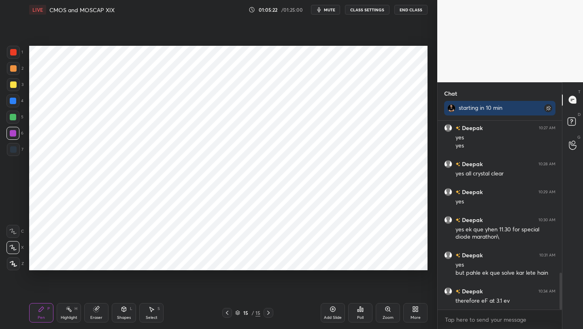
scroll to position [786, 0]
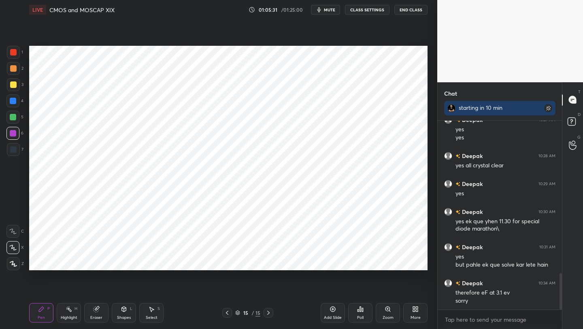
click at [427, 112] on div "Setting up your live class Poll for secs No correct answer Start poll" at bounding box center [228, 157] width 405 height 277
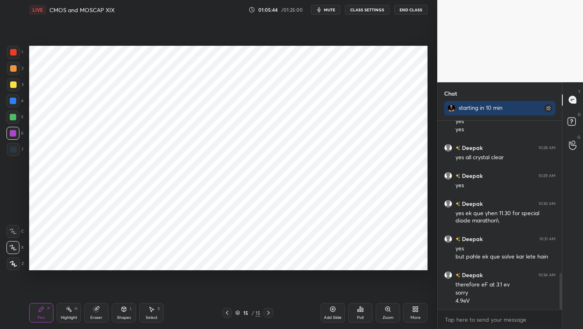
scroll to position [802, 0]
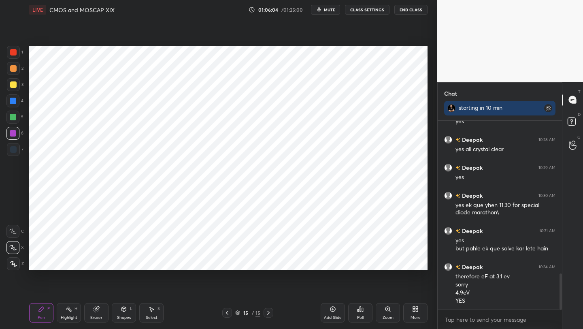
drag, startPoint x: 123, startPoint y: 313, endPoint x: 117, endPoint y: 308, distance: 8.0
click at [123, 313] on div "Shapes L" at bounding box center [124, 312] width 24 height 19
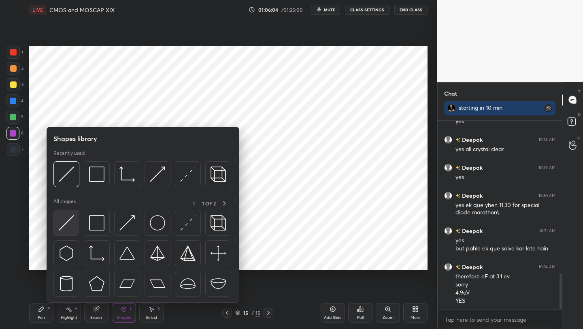
click at [66, 225] on img at bounding box center [66, 222] width 15 height 15
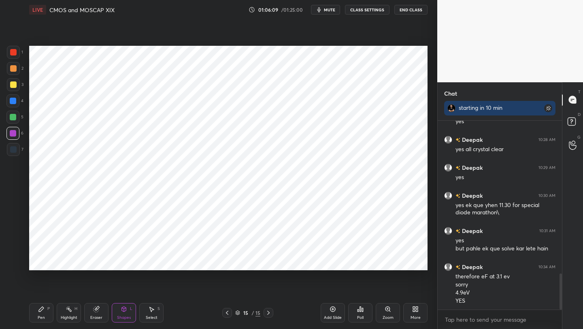
drag, startPoint x: 226, startPoint y: 311, endPoint x: 227, endPoint y: 304, distance: 7.4
click at [226, 311] on icon at bounding box center [227, 312] width 6 height 6
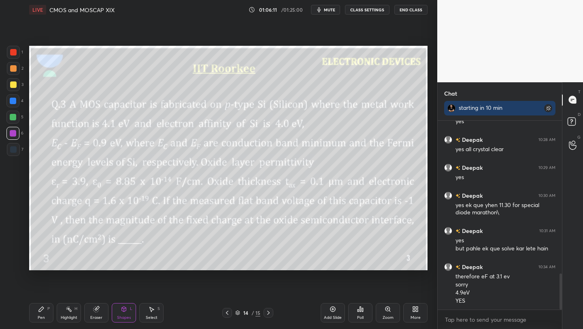
click at [269, 312] on icon at bounding box center [268, 312] width 6 height 6
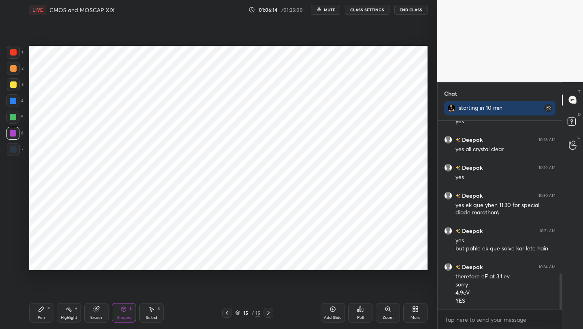
drag, startPoint x: 13, startPoint y: 49, endPoint x: 25, endPoint y: 52, distance: 13.1
click at [13, 49] on div at bounding box center [13, 52] width 13 height 13
click at [40, 310] on icon at bounding box center [41, 309] width 6 height 6
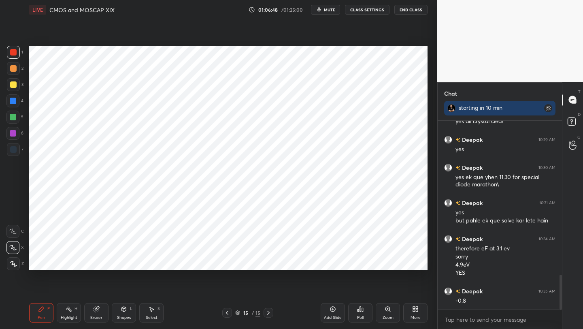
scroll to position [838, 0]
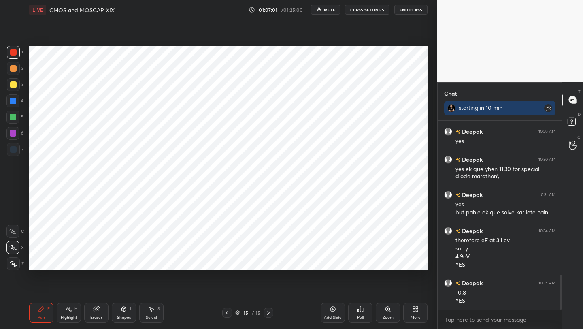
click at [227, 312] on icon at bounding box center [227, 312] width 6 height 6
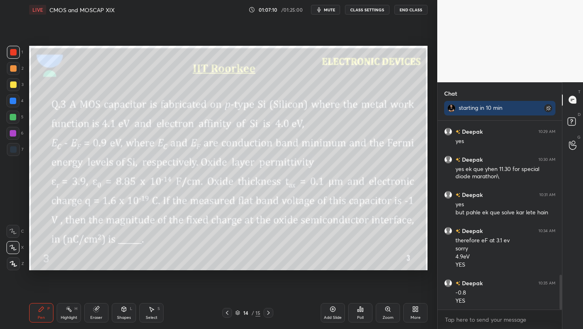
click at [268, 313] on icon at bounding box center [268, 312] width 2 height 4
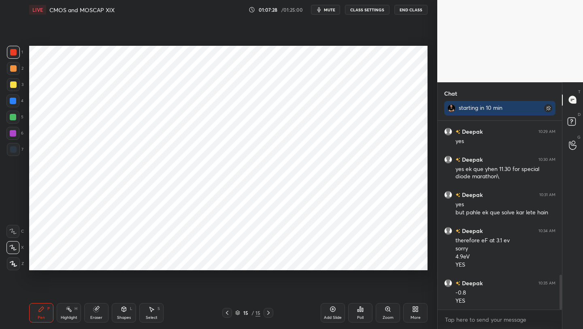
click at [227, 313] on icon at bounding box center [227, 312] width 6 height 6
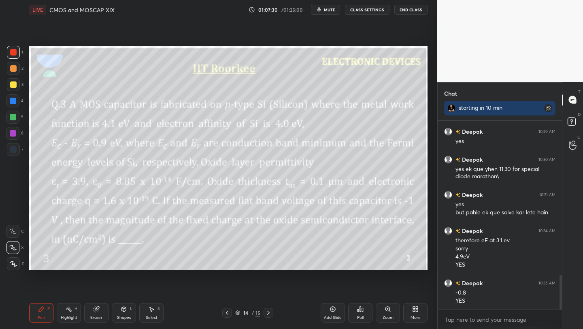
click at [269, 312] on icon at bounding box center [268, 312] width 6 height 6
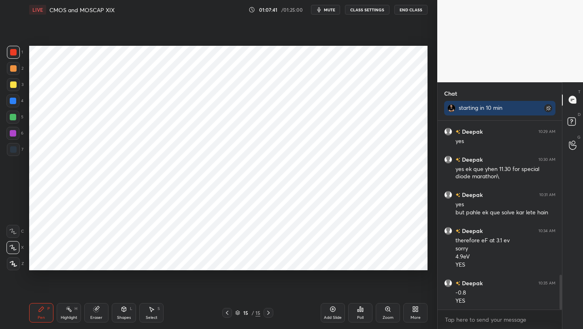
click at [227, 314] on icon at bounding box center [227, 312] width 6 height 6
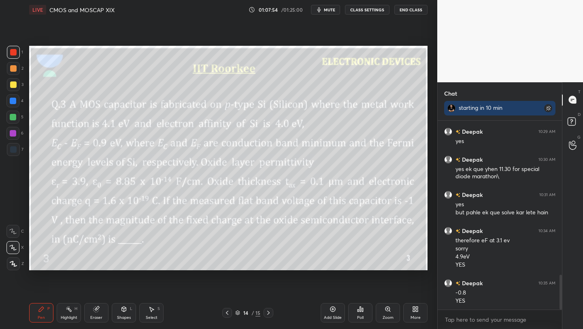
click at [267, 310] on icon at bounding box center [268, 312] width 6 height 6
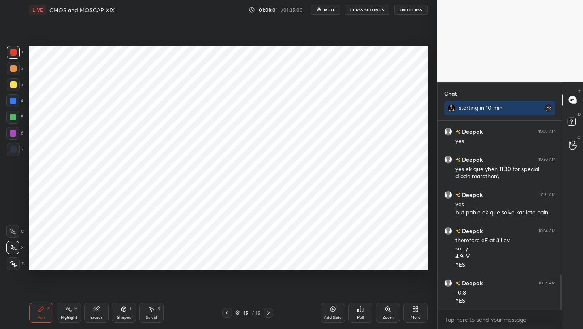
drag, startPoint x: 338, startPoint y: 314, endPoint x: 334, endPoint y: 305, distance: 10.4
click at [337, 314] on div "Add Slide" at bounding box center [332, 312] width 24 height 19
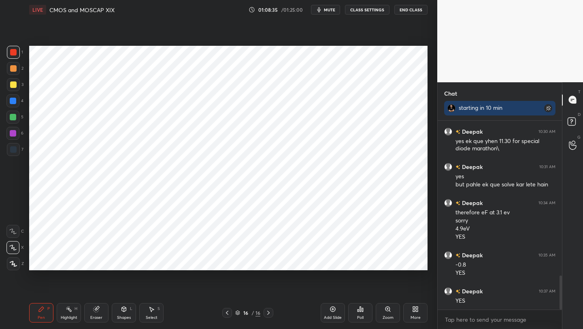
scroll to position [874, 0]
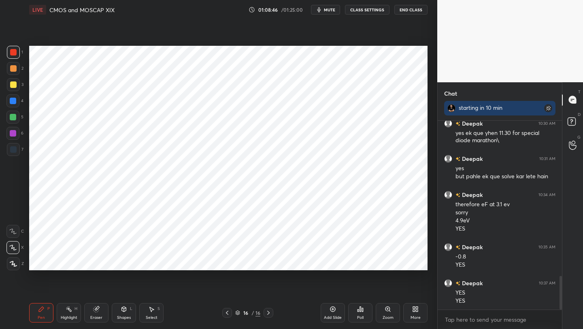
click at [224, 311] on icon at bounding box center [227, 312] width 6 height 6
click at [225, 308] on div at bounding box center [227, 313] width 10 height 10
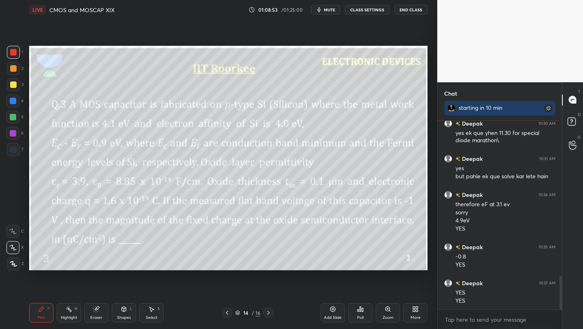
click at [267, 310] on icon at bounding box center [268, 312] width 6 height 6
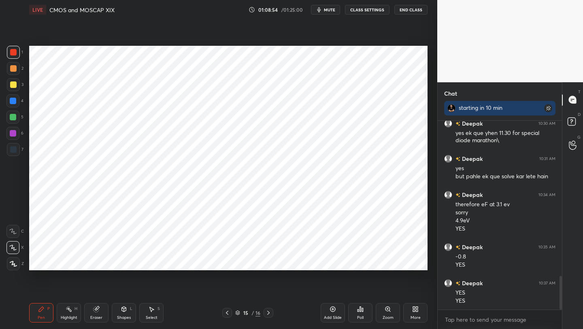
click at [265, 311] on icon at bounding box center [268, 312] width 6 height 6
click at [229, 314] on icon at bounding box center [227, 312] width 6 height 6
click at [228, 314] on icon at bounding box center [227, 312] width 6 height 6
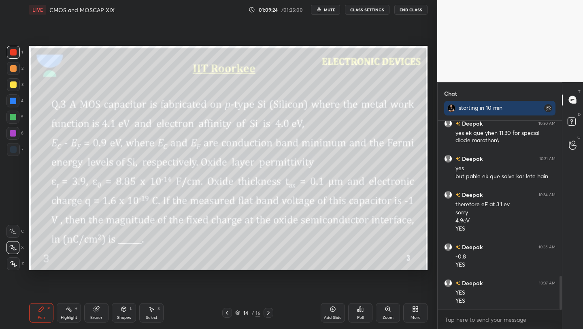
click at [270, 312] on icon at bounding box center [268, 312] width 6 height 6
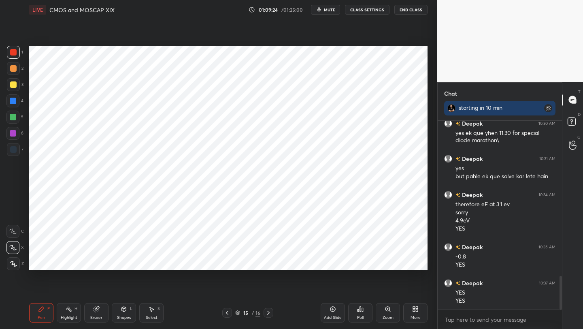
click at [270, 312] on icon at bounding box center [268, 312] width 6 height 6
click at [227, 314] on icon at bounding box center [227, 312] width 2 height 4
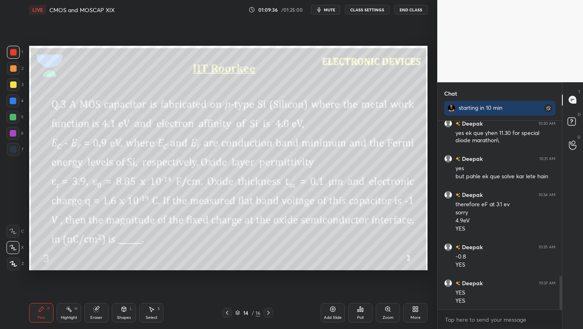
click at [267, 314] on icon at bounding box center [268, 312] width 6 height 6
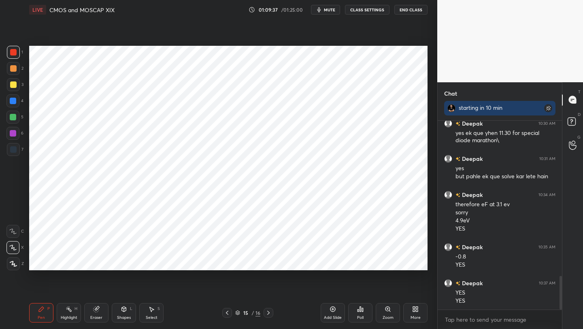
click at [269, 312] on icon at bounding box center [268, 312] width 6 height 6
click at [229, 312] on icon at bounding box center [227, 312] width 6 height 6
click at [230, 312] on icon at bounding box center [227, 312] width 6 height 6
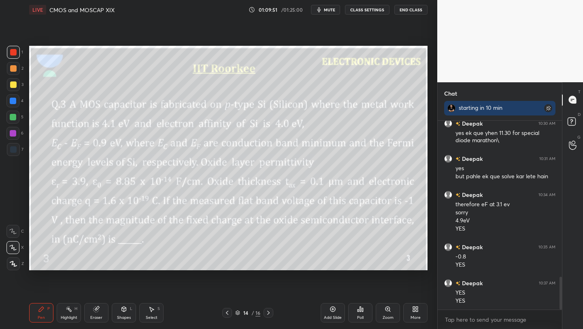
scroll to position [902, 0]
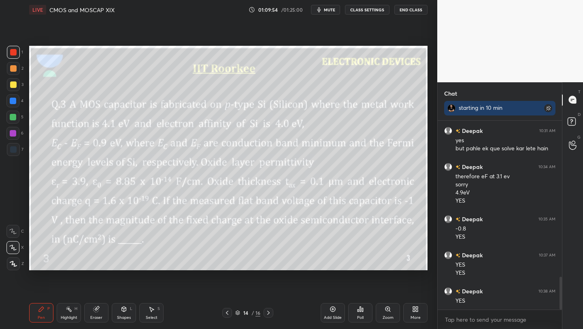
click at [267, 314] on icon at bounding box center [268, 312] width 2 height 4
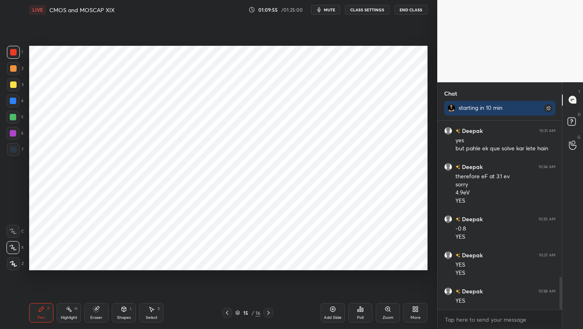
click at [267, 314] on icon at bounding box center [268, 312] width 6 height 6
click at [227, 312] on icon at bounding box center [227, 312] width 6 height 6
click at [227, 314] on icon at bounding box center [227, 312] width 6 height 6
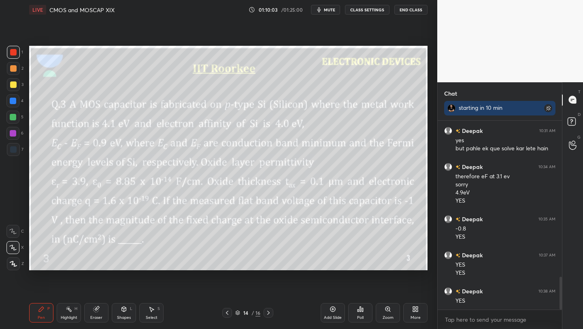
click at [270, 313] on icon at bounding box center [268, 312] width 6 height 6
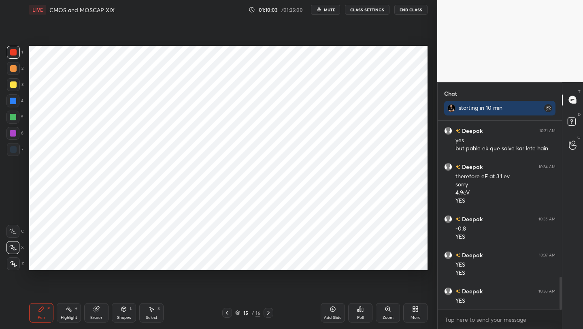
click at [270, 313] on icon at bounding box center [268, 312] width 6 height 6
click at [333, 10] on span "mute" at bounding box center [329, 10] width 11 height 6
click at [306, 13] on div "01:11:43 / 01:25:00 unmute CLASS SETTINGS End Class" at bounding box center [337, 10] width 179 height 10
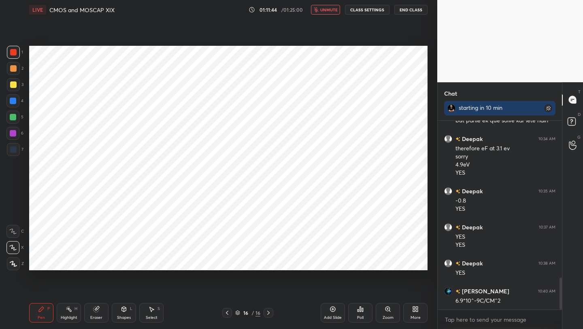
click at [318, 13] on button "unmute" at bounding box center [325, 10] width 29 height 10
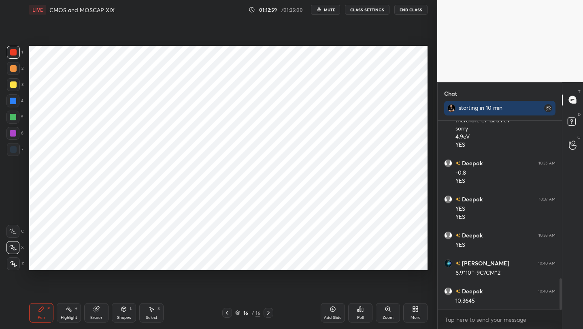
click at [15, 106] on div at bounding box center [12, 100] width 13 height 13
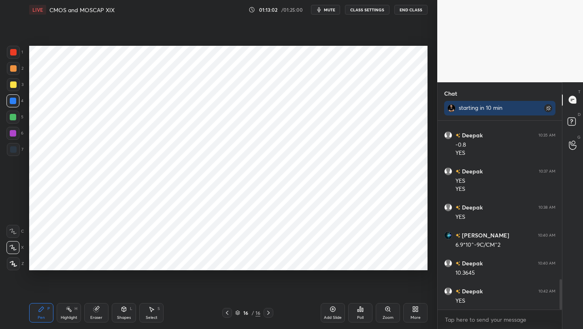
scroll to position [994, 0]
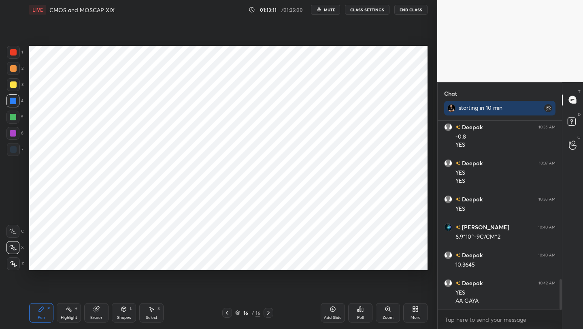
click at [225, 314] on icon at bounding box center [227, 312] width 6 height 6
click at [226, 313] on icon at bounding box center [227, 312] width 6 height 6
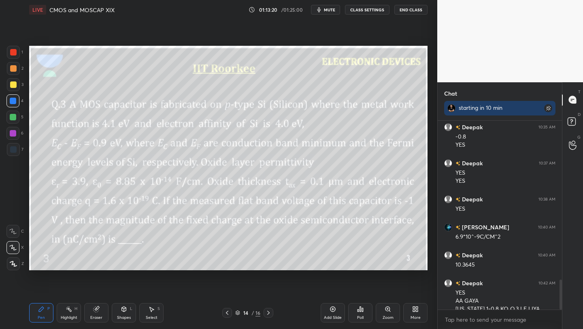
scroll to position [1002, 0]
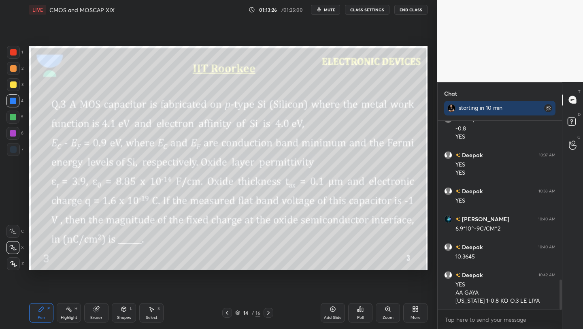
drag, startPoint x: 267, startPoint y: 313, endPoint x: 270, endPoint y: 309, distance: 4.4
click at [267, 313] on icon at bounding box center [268, 312] width 6 height 6
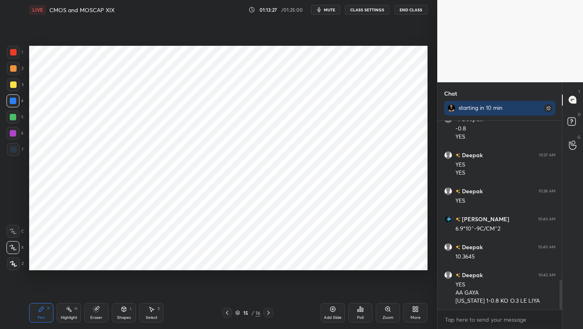
click at [263, 316] on div at bounding box center [268, 313] width 10 height 10
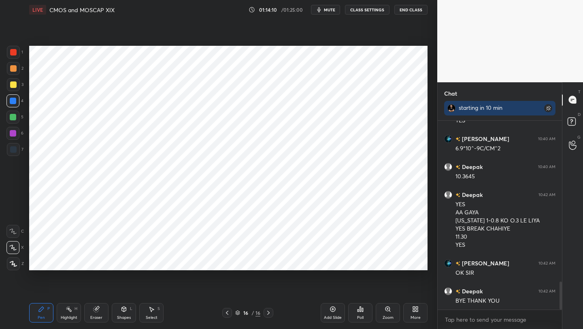
scroll to position [1110, 0]
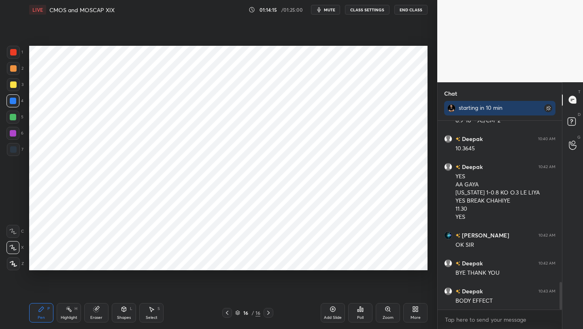
click at [335, 310] on div "Add Slide" at bounding box center [332, 312] width 24 height 19
click at [14, 97] on div at bounding box center [12, 100] width 13 height 13
